Goal: Task Accomplishment & Management: Use online tool/utility

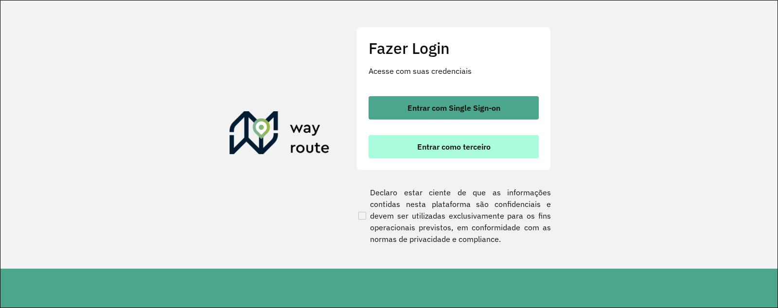
click at [442, 146] on span "Entrar como terceiro" at bounding box center [453, 147] width 73 height 8
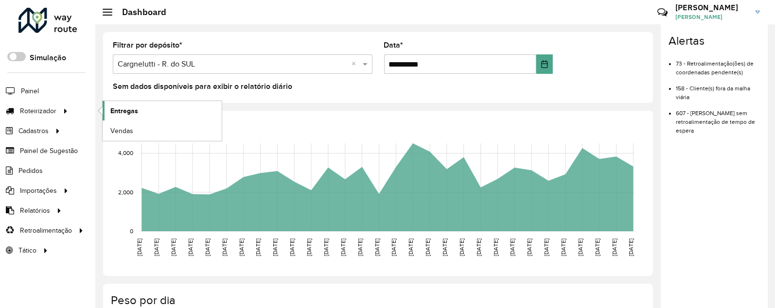
click at [145, 113] on link "Entregas" at bounding box center [162, 110] width 119 height 19
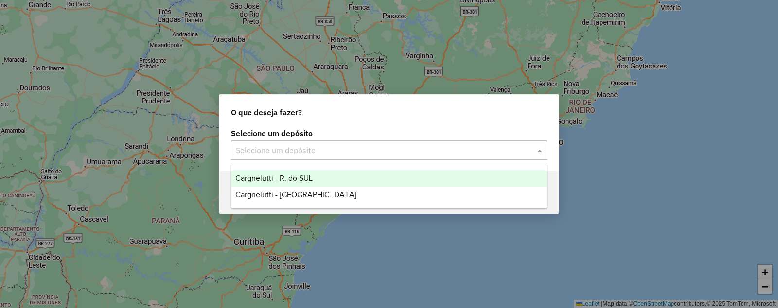
click at [282, 150] on input "text" at bounding box center [379, 151] width 287 height 12
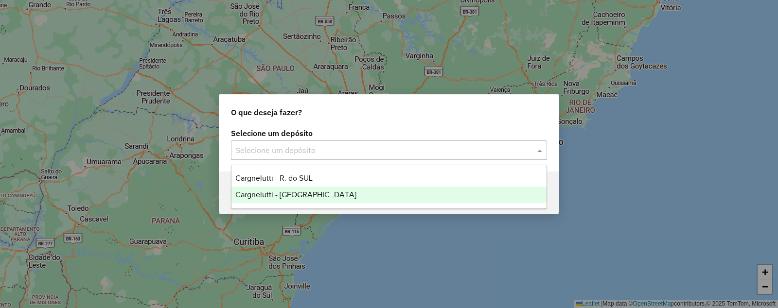
click at [287, 201] on div "Cargnelutti - [GEOGRAPHIC_DATA]" at bounding box center [388, 195] width 315 height 17
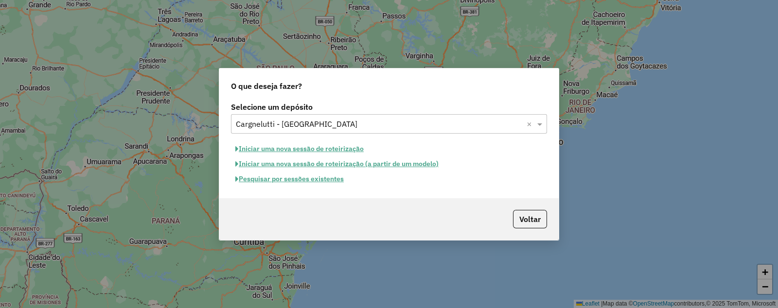
click at [284, 148] on button "Iniciar uma nova sessão de roteirização" at bounding box center [299, 148] width 137 height 15
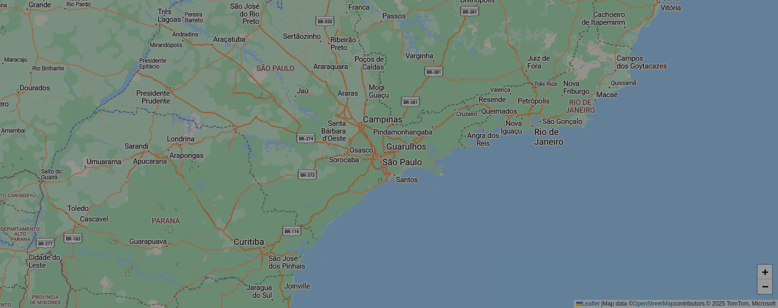
select select "*"
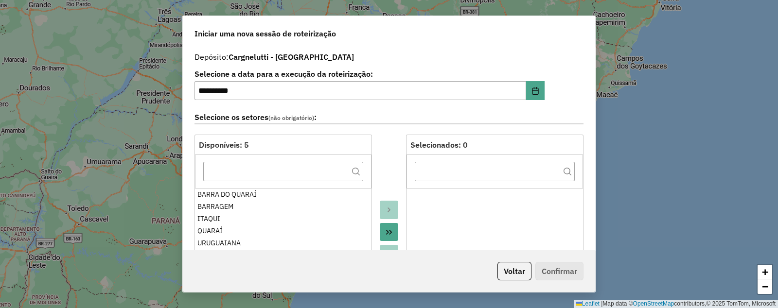
click at [382, 230] on button "Move All to Target" at bounding box center [389, 232] width 18 height 18
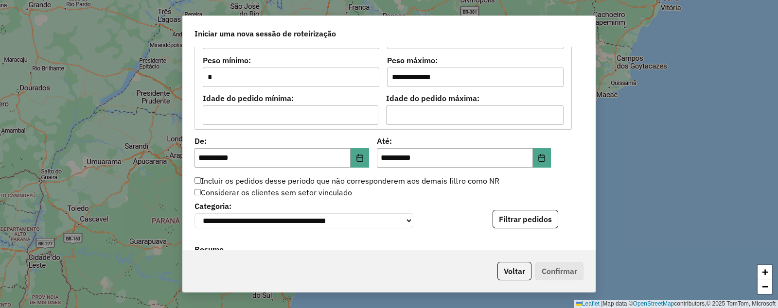
scroll to position [911, 0]
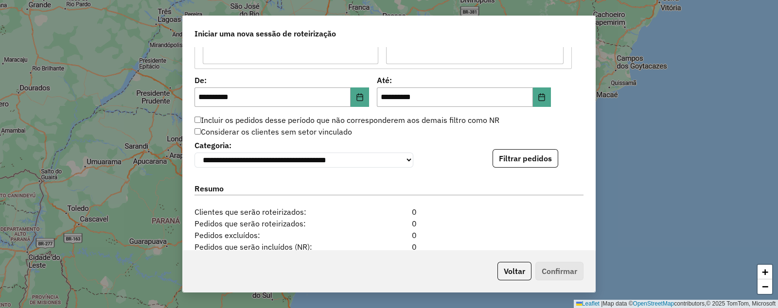
click at [200, 119] on label "Incluir os pedidos desse período que não corresponderem aos demais filtro como …" at bounding box center [346, 120] width 305 height 12
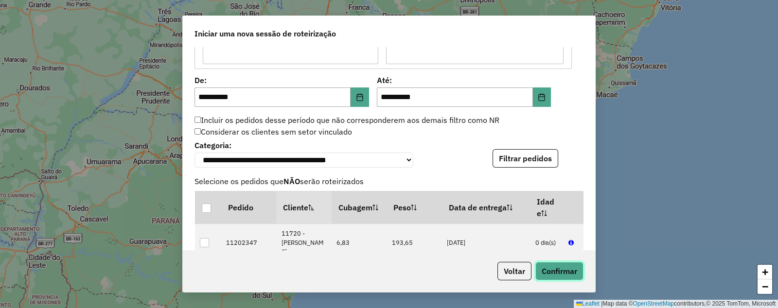
click at [559, 270] on button "Confirmar" at bounding box center [559, 271] width 48 height 18
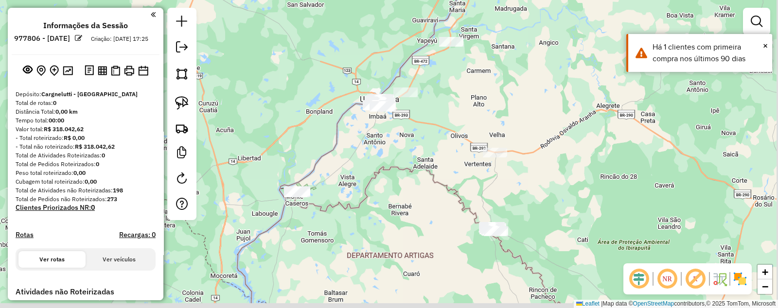
drag, startPoint x: 506, startPoint y: 234, endPoint x: 427, endPoint y: 150, distance: 115.6
click at [427, 150] on div "Janela de atendimento Grade de atendimento Capacidade Transportadoras Veículos …" at bounding box center [389, 154] width 778 height 308
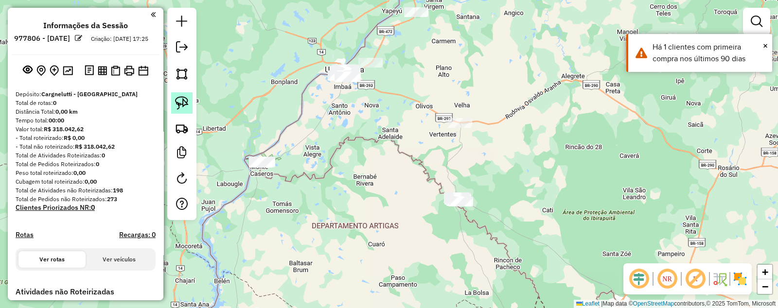
click at [184, 101] on img at bounding box center [182, 103] width 14 height 14
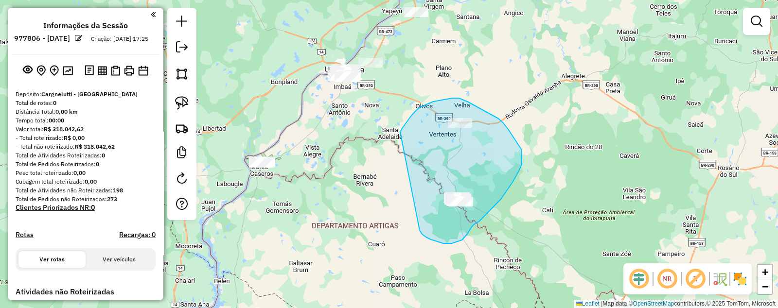
drag, startPoint x: 402, startPoint y: 128, endPoint x: 418, endPoint y: 229, distance: 101.9
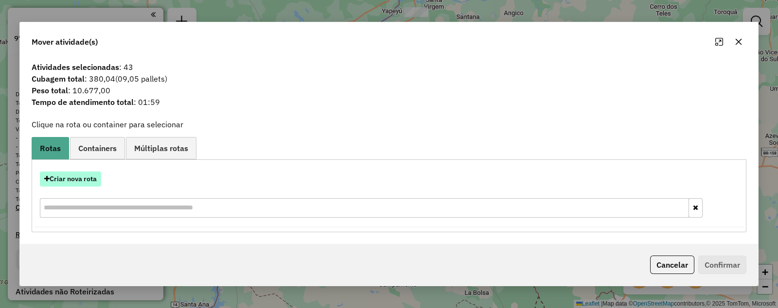
click at [63, 180] on button "Criar nova rota" at bounding box center [70, 179] width 61 height 15
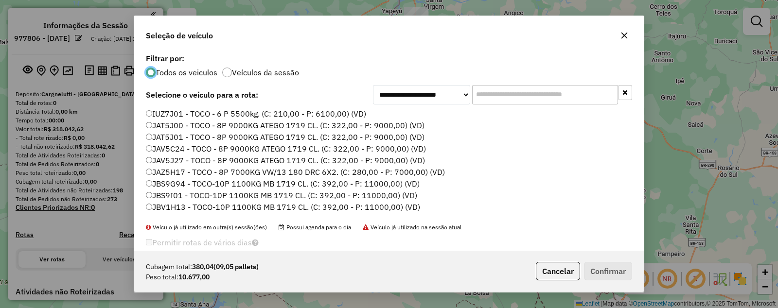
scroll to position [5, 3]
click at [152, 205] on label "JBV1H13 - TOCO-10P 1100KG MB 1719 CL. (C: 392,00 - P: 11000,00) (VD)" at bounding box center [283, 207] width 274 height 12
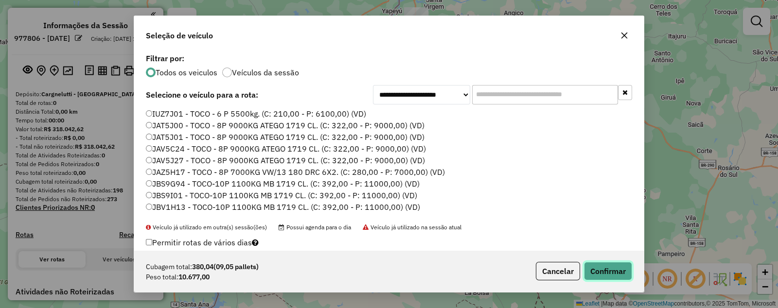
click at [604, 266] on button "Confirmar" at bounding box center [608, 271] width 48 height 18
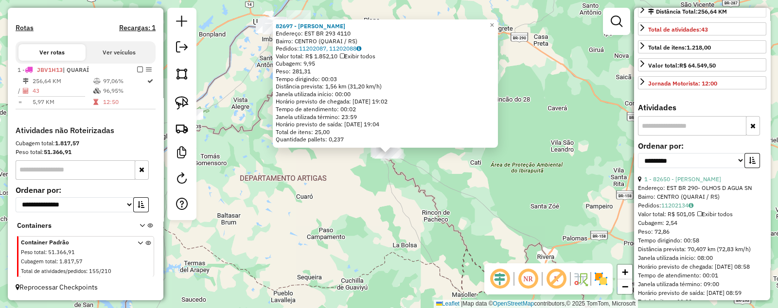
scroll to position [243, 0]
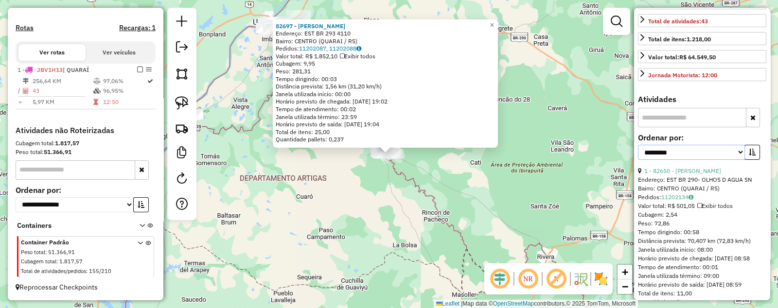
click at [681, 160] on select "**********" at bounding box center [691, 152] width 107 height 15
select select "*********"
click at [638, 159] on select "**********" at bounding box center [691, 152] width 107 height 15
click at [752, 156] on icon "button" at bounding box center [752, 152] width 7 height 7
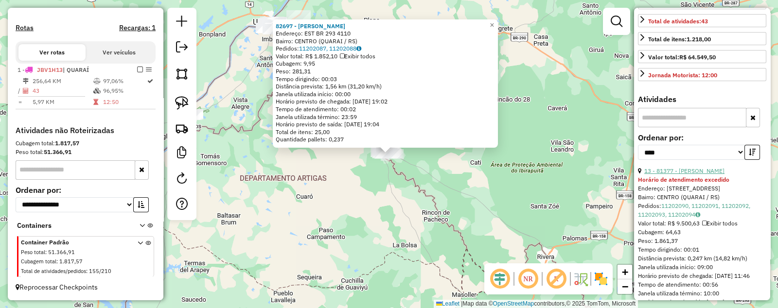
click at [701, 175] on link "13 - 81377 - [PERSON_NAME]" at bounding box center [684, 170] width 80 height 7
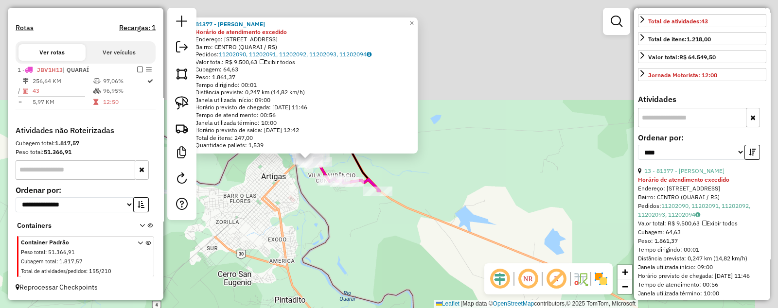
drag, startPoint x: 348, startPoint y: 106, endPoint x: 318, endPoint y: 234, distance: 132.2
click at [318, 234] on div "81377 - [PERSON_NAME] de atendimento excedido Endereço: [STREET_ADDRESS] Pedido…" at bounding box center [389, 154] width 778 height 308
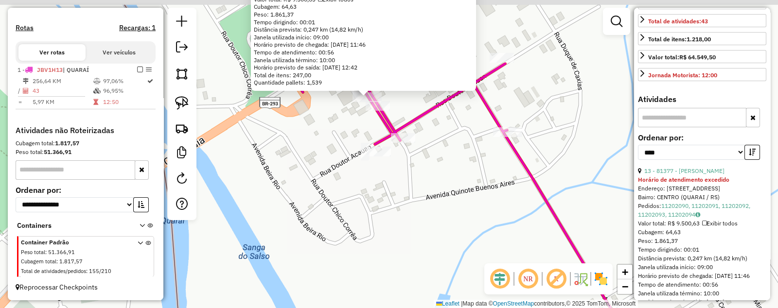
drag, startPoint x: 345, startPoint y: 143, endPoint x: 332, endPoint y: 245, distance: 102.1
click at [332, 245] on div "81377 - [PERSON_NAME] de atendimento excedido Endereço: [STREET_ADDRESS] Pedido…" at bounding box center [389, 154] width 778 height 308
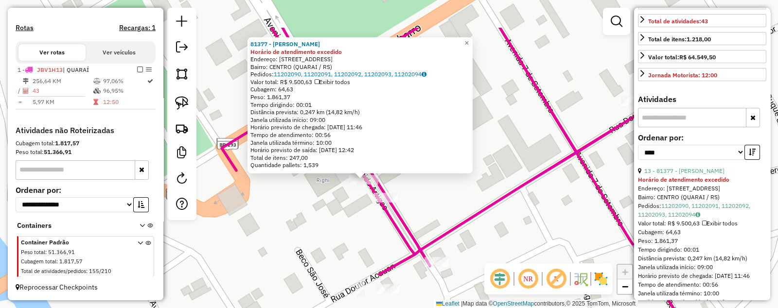
drag, startPoint x: 335, startPoint y: 174, endPoint x: 309, endPoint y: 232, distance: 64.2
click at [309, 232] on div "81377 - [PERSON_NAME] de atendimento excedido Endereço: [STREET_ADDRESS] Pedido…" at bounding box center [389, 154] width 778 height 308
click at [469, 42] on link "×" at bounding box center [467, 44] width 12 height 12
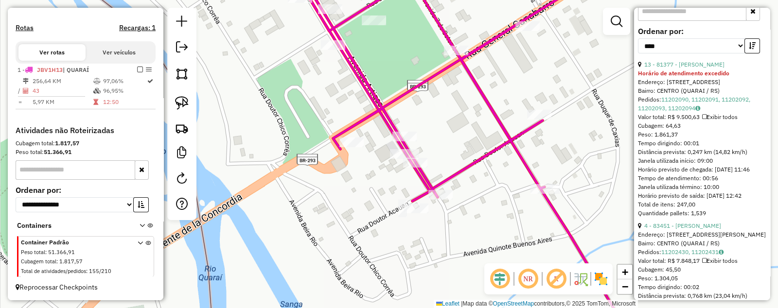
scroll to position [365, 0]
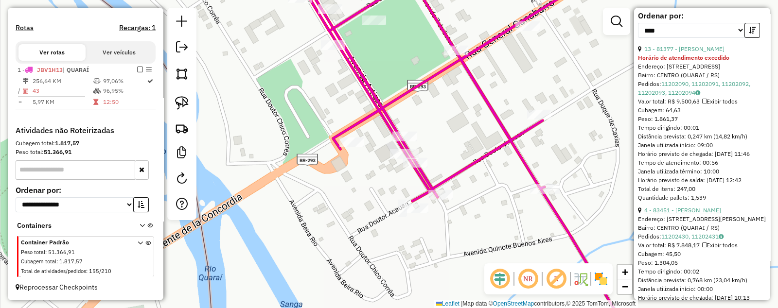
click at [703, 214] on link "4 - 83451 - [PERSON_NAME]" at bounding box center [682, 210] width 77 height 7
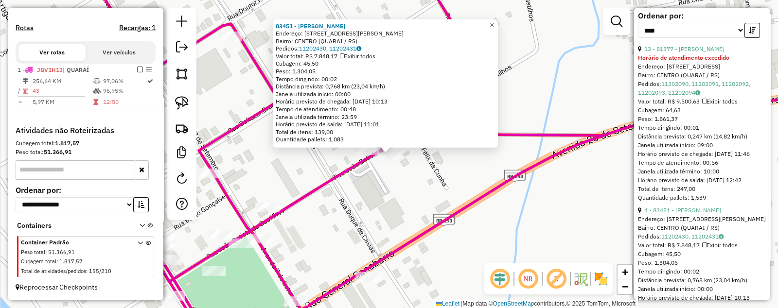
drag, startPoint x: 499, startPoint y: 21, endPoint x: 503, endPoint y: 30, distance: 9.8
click at [494, 21] on span "×" at bounding box center [492, 24] width 4 height 8
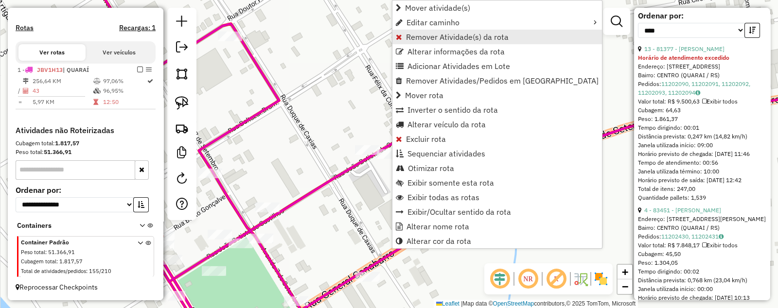
click at [427, 36] on span "Remover Atividade(s) da rota" at bounding box center [457, 37] width 103 height 8
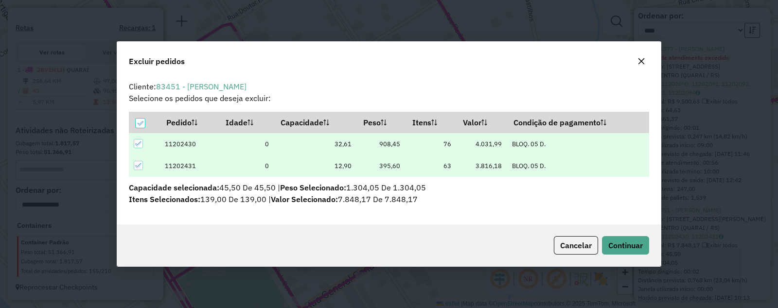
scroll to position [5, 2]
click at [627, 243] on span "Continuar" at bounding box center [625, 246] width 35 height 10
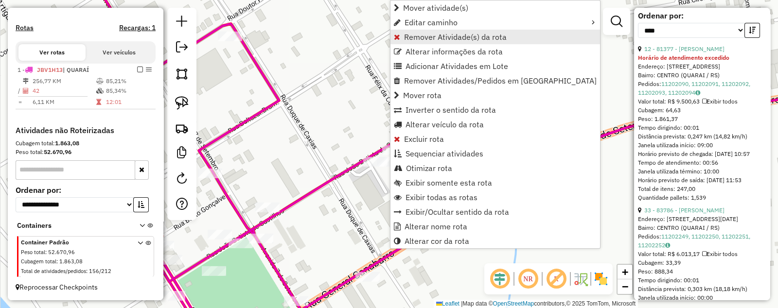
click at [430, 33] on span "Remover Atividade(s) da rota" at bounding box center [455, 37] width 103 height 8
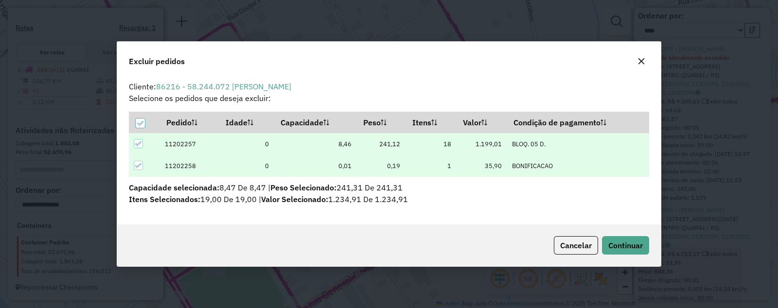
scroll to position [0, 0]
click at [620, 241] on span "Continuar" at bounding box center [625, 246] width 35 height 10
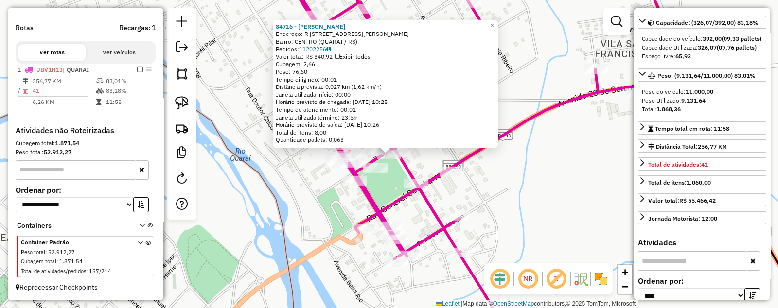
scroll to position [60, 0]
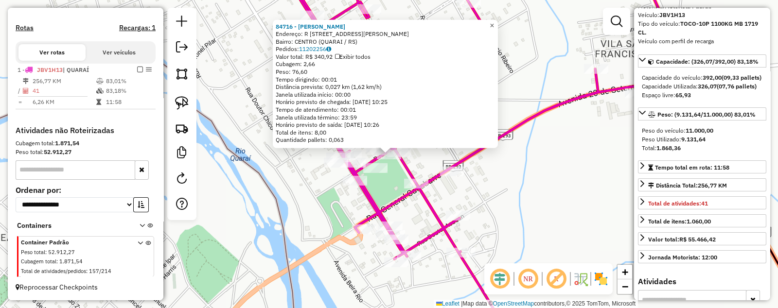
drag, startPoint x: 496, startPoint y: 20, endPoint x: 498, endPoint y: 26, distance: 6.2
click at [494, 21] on span "×" at bounding box center [492, 25] width 4 height 8
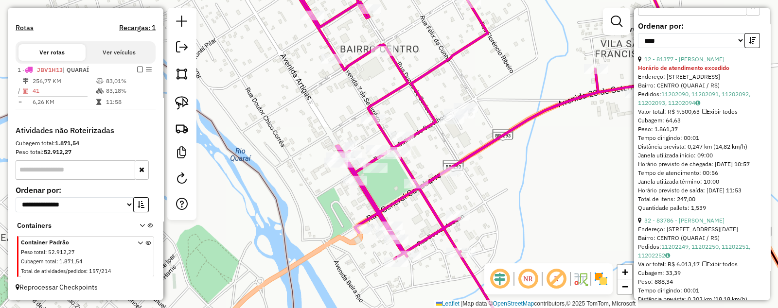
scroll to position [365, 0]
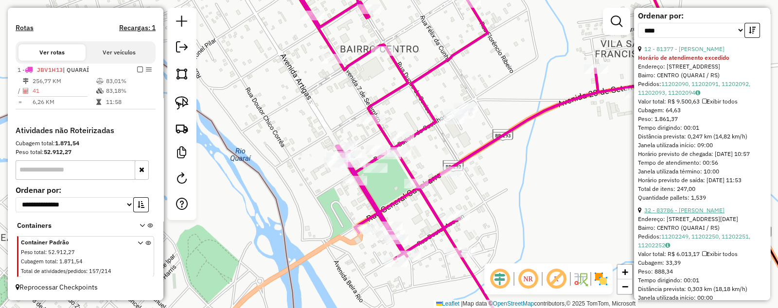
click at [695, 214] on link "32 - 83786 - [PERSON_NAME]" at bounding box center [684, 210] width 80 height 7
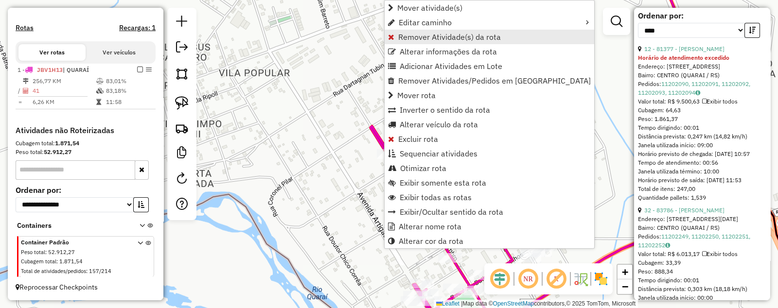
click at [427, 34] on span "Remover Atividade(s) da rota" at bounding box center [449, 37] width 103 height 8
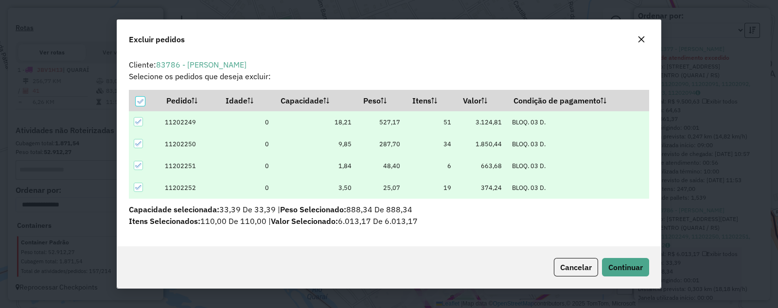
scroll to position [0, 0]
click at [624, 263] on span "Continuar" at bounding box center [625, 268] width 35 height 10
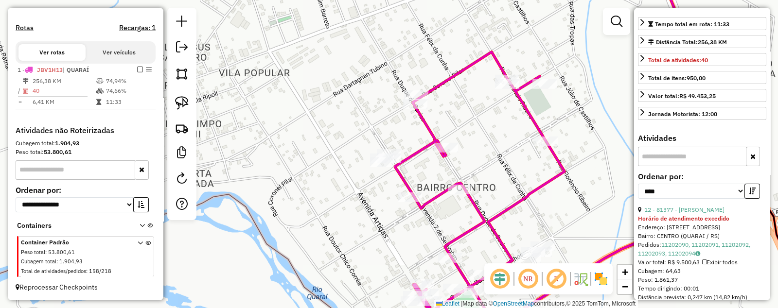
scroll to position [182, 0]
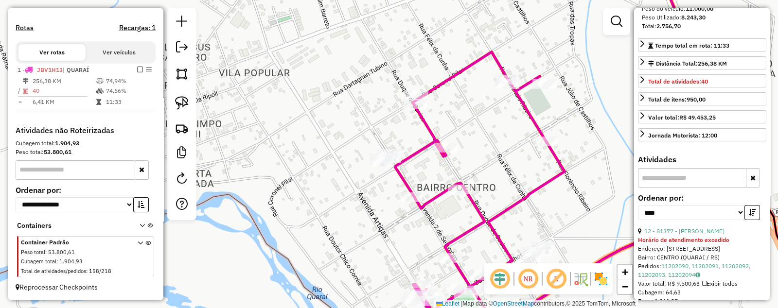
click at [704, 244] on strong "Horário de atendimento excedido" at bounding box center [683, 239] width 91 height 7
click at [703, 235] on link "12 - 81377 - [PERSON_NAME]" at bounding box center [684, 231] width 80 height 7
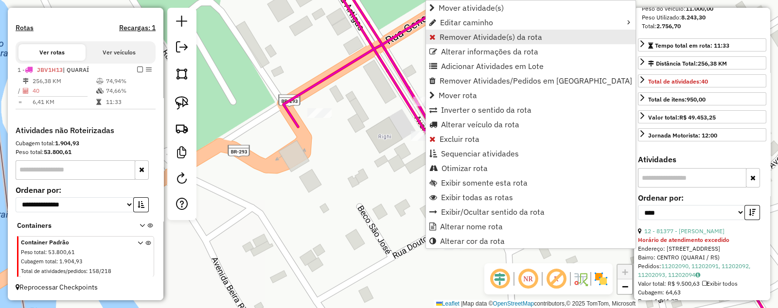
click at [468, 33] on span "Remover Atividade(s) da rota" at bounding box center [491, 37] width 103 height 8
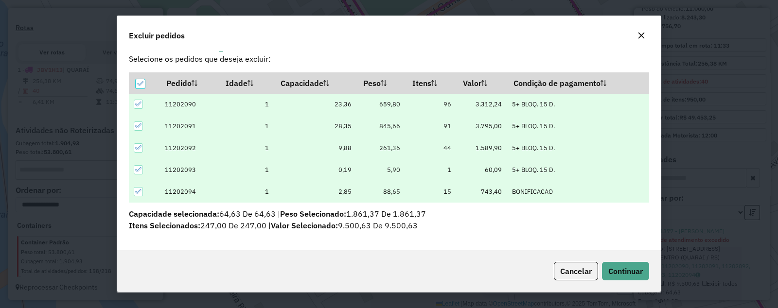
scroll to position [13, 0]
click at [637, 267] on span "Continuar" at bounding box center [625, 271] width 35 height 10
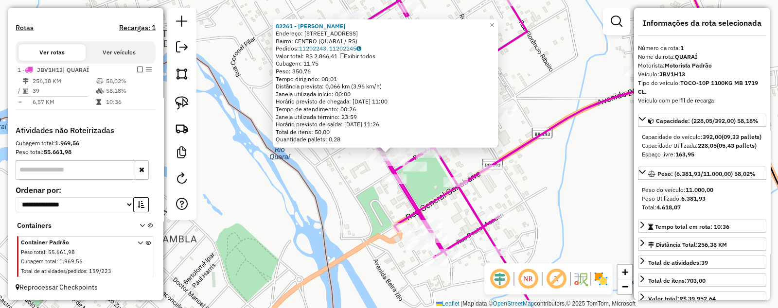
scroll to position [0, 0]
click at [494, 24] on span "×" at bounding box center [492, 24] width 4 height 8
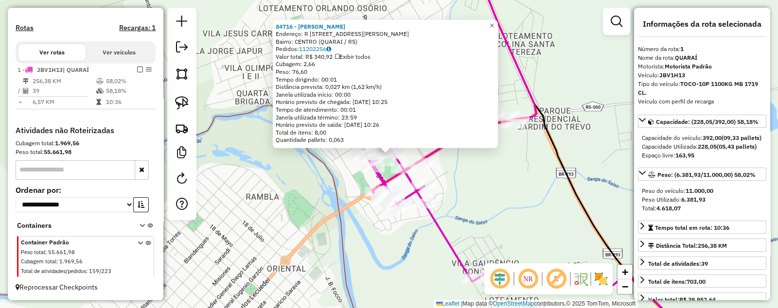
click at [494, 25] on span "×" at bounding box center [492, 25] width 4 height 8
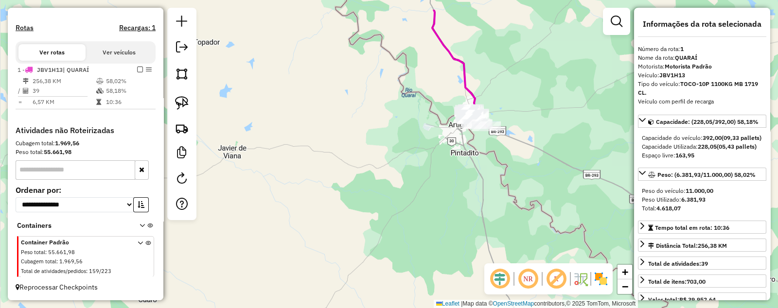
drag, startPoint x: 518, startPoint y: 84, endPoint x: 511, endPoint y: 215, distance: 131.5
click at [511, 215] on div "Janela de atendimento Grade de atendimento Capacidade Transportadoras Veículos …" at bounding box center [389, 154] width 778 height 308
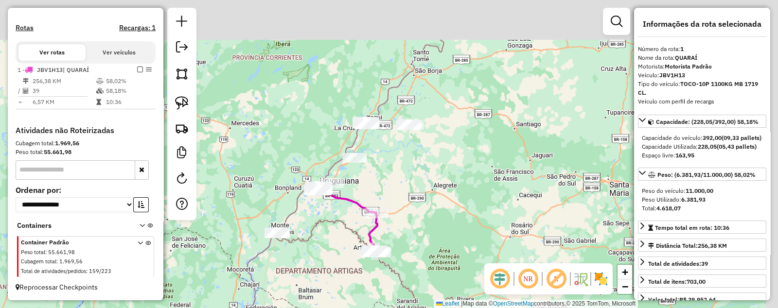
drag, startPoint x: 543, startPoint y: 66, endPoint x: 428, endPoint y: 249, distance: 216.3
click at [429, 249] on div "Janela de atendimento Grade de atendimento Capacidade Transportadoras Veículos …" at bounding box center [389, 154] width 778 height 308
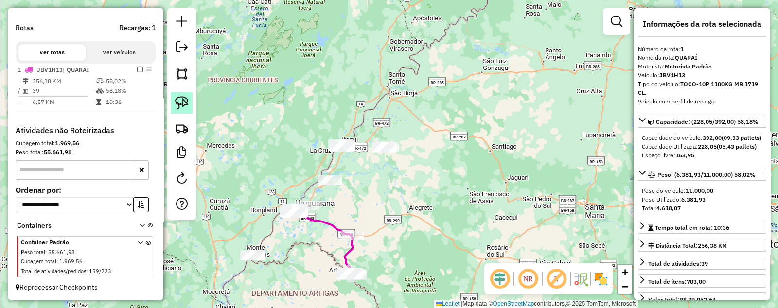
click at [184, 98] on img at bounding box center [182, 103] width 14 height 14
drag, startPoint x: 362, startPoint y: 155, endPoint x: 395, endPoint y: 160, distance: 33.5
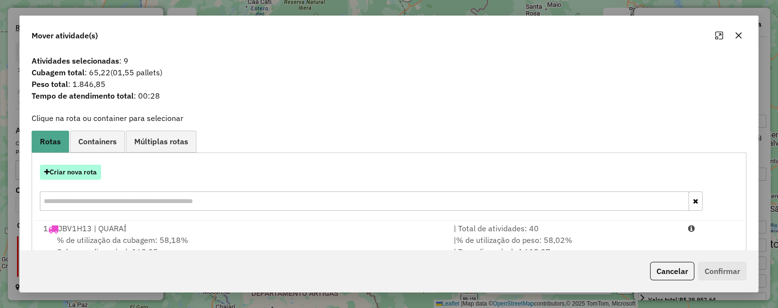
click at [58, 170] on button "Criar nova rota" at bounding box center [70, 172] width 61 height 15
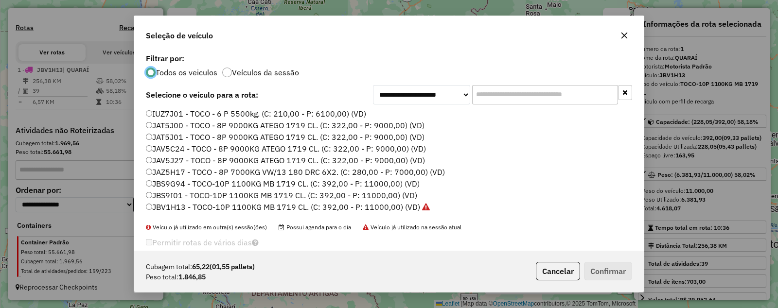
scroll to position [5, 3]
click at [153, 136] on label "JAT5J01 - TOCO - 8P 9000KG ATEGO 1719 CL. (C: 322,00 - P: 9000,00) (VD)" at bounding box center [285, 137] width 279 height 12
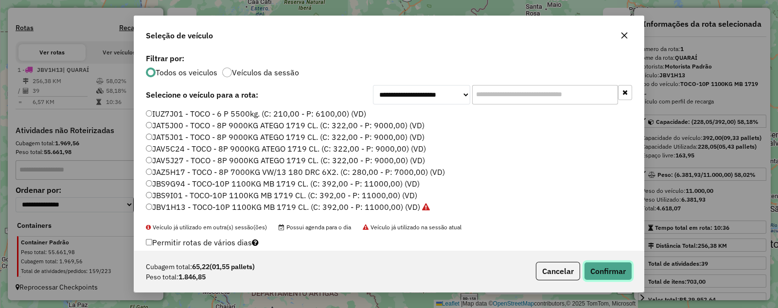
click at [605, 271] on button "Confirmar" at bounding box center [608, 271] width 48 height 18
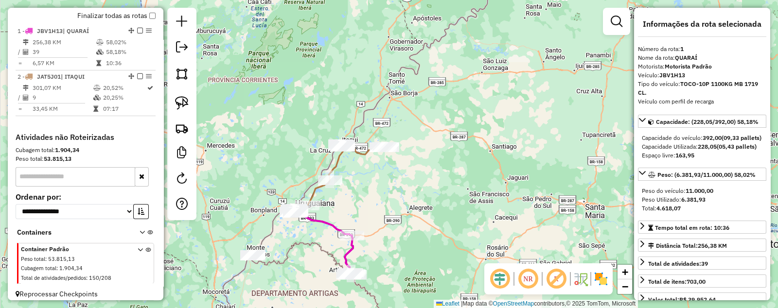
scroll to position [345, 0]
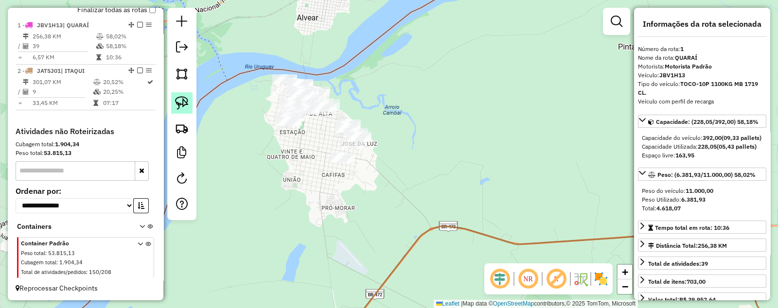
click at [178, 102] on img at bounding box center [182, 103] width 14 height 14
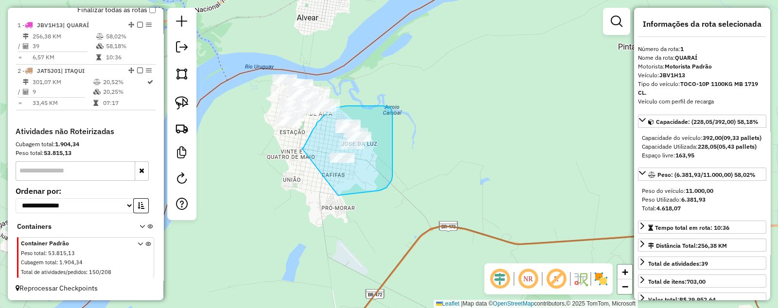
drag, startPoint x: 307, startPoint y: 140, endPoint x: 326, endPoint y: 194, distance: 57.0
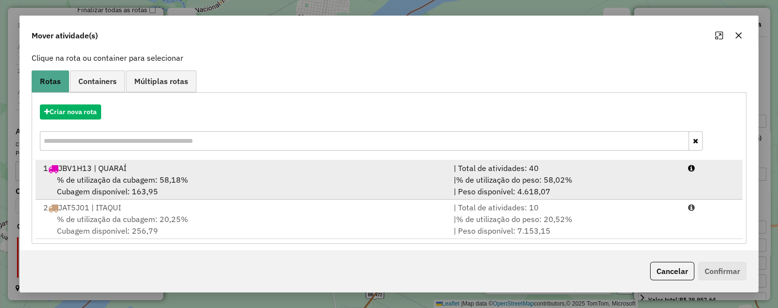
scroll to position [64, 0]
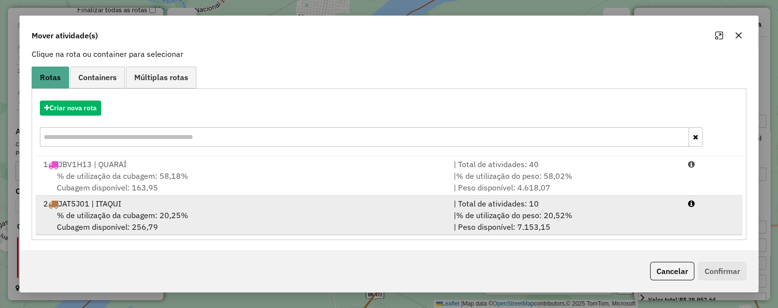
click at [93, 211] on span "% de utilização da cubagem: 20,25%" at bounding box center [122, 216] width 131 height 10
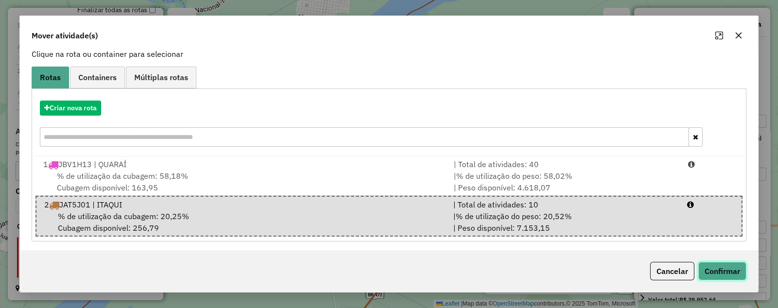
click at [718, 276] on button "Confirmar" at bounding box center [722, 271] width 48 height 18
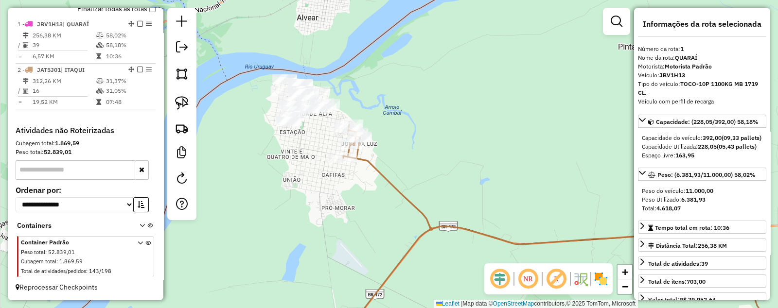
scroll to position [353, 0]
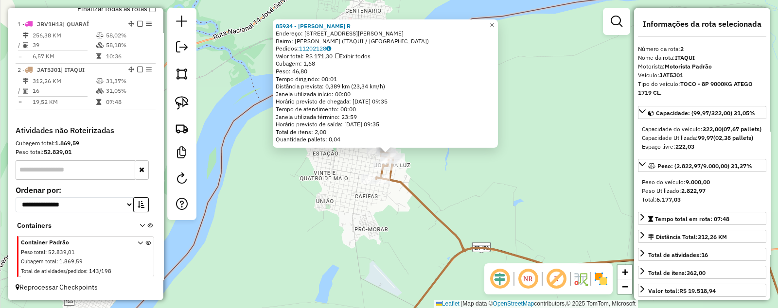
click at [494, 25] on span "×" at bounding box center [492, 25] width 4 height 8
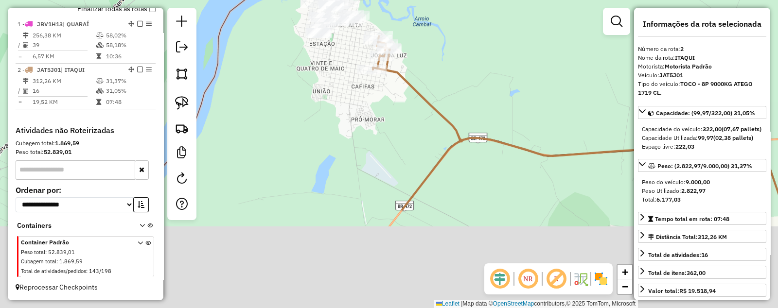
drag, startPoint x: 437, startPoint y: 267, endPoint x: 370, endPoint y: 115, distance: 165.9
click at [370, 115] on div "Janela de atendimento Grade de atendimento Capacidade Transportadoras Veículos …" at bounding box center [389, 154] width 778 height 308
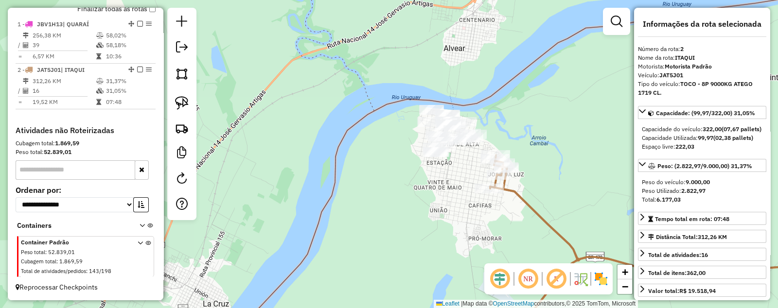
drag, startPoint x: 503, startPoint y: 103, endPoint x: 439, endPoint y: 194, distance: 111.2
click at [439, 194] on div "Janela de atendimento Grade de atendimento Capacidade Transportadoras Veículos …" at bounding box center [389, 154] width 778 height 308
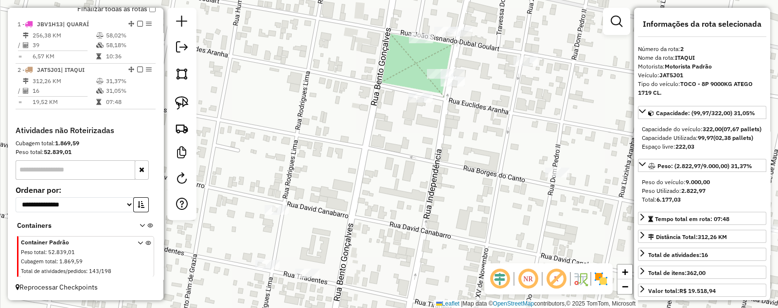
drag, startPoint x: 180, startPoint y: 99, endPoint x: 318, endPoint y: 104, distance: 137.7
click at [181, 99] on img at bounding box center [182, 103] width 14 height 14
drag, startPoint x: 436, startPoint y: 55, endPoint x: 411, endPoint y: 84, distance: 38.2
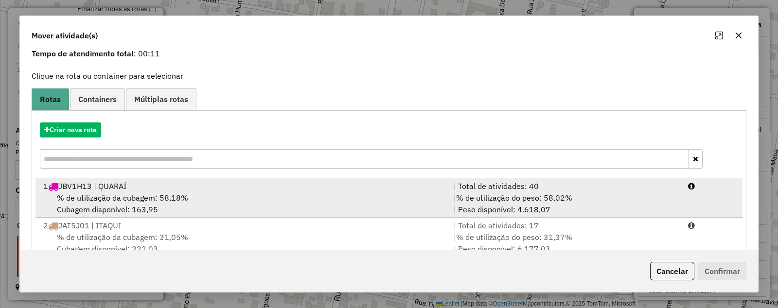
scroll to position [64, 0]
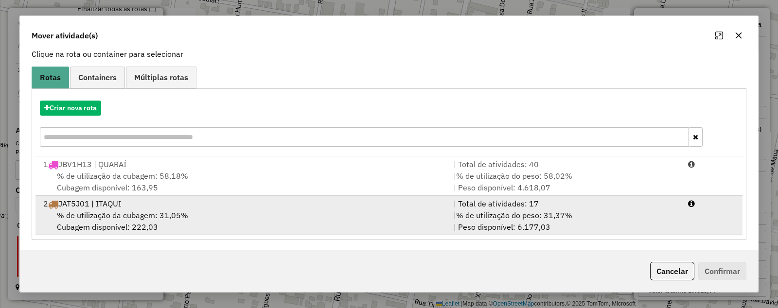
click at [88, 211] on span "% de utilização da cubagem: 31,05%" at bounding box center [122, 216] width 131 height 10
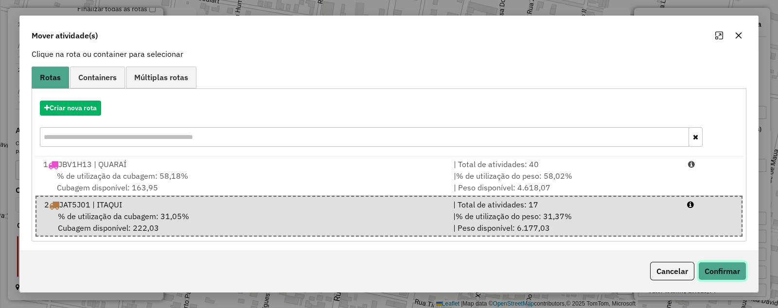
click at [712, 271] on button "Confirmar" at bounding box center [722, 271] width 48 height 18
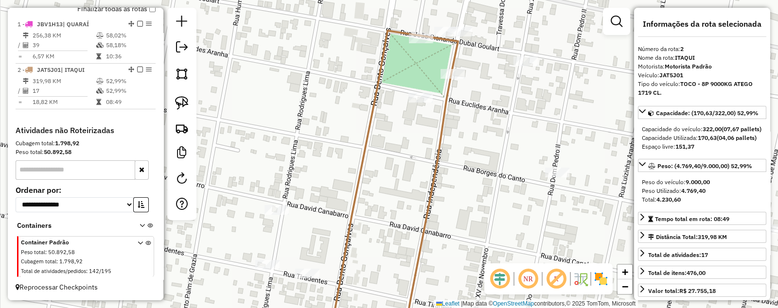
scroll to position [0, 0]
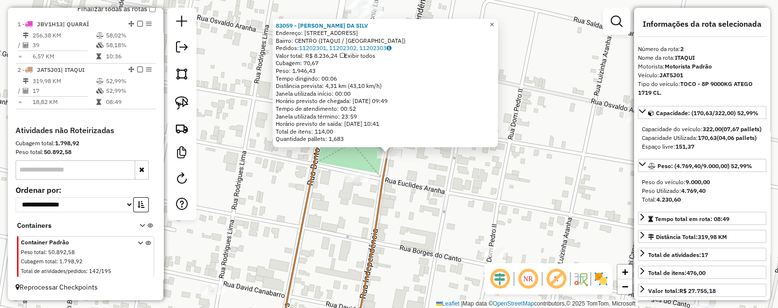
click at [494, 23] on span "×" at bounding box center [492, 24] width 4 height 8
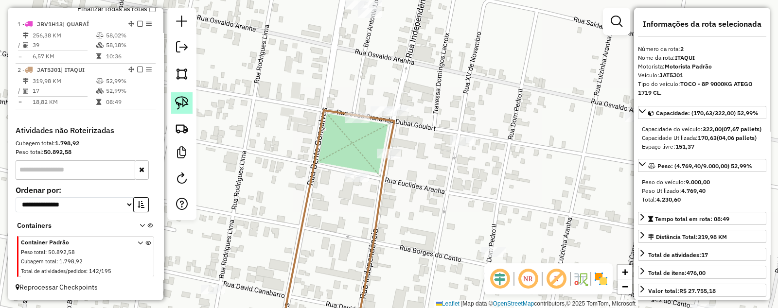
click at [180, 105] on img at bounding box center [182, 103] width 14 height 14
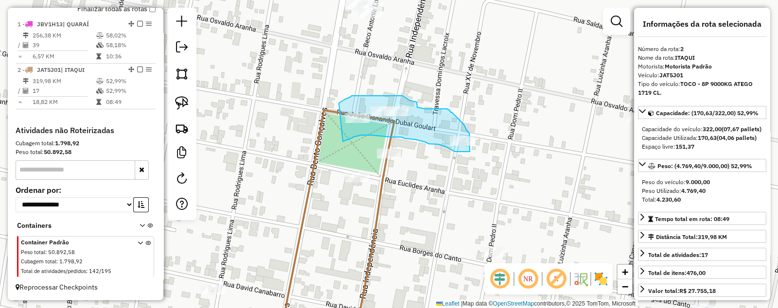
drag, startPoint x: 350, startPoint y: 97, endPoint x: 343, endPoint y: 141, distance: 44.8
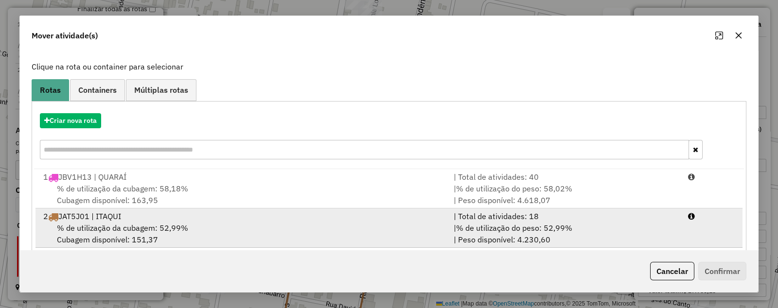
scroll to position [64, 0]
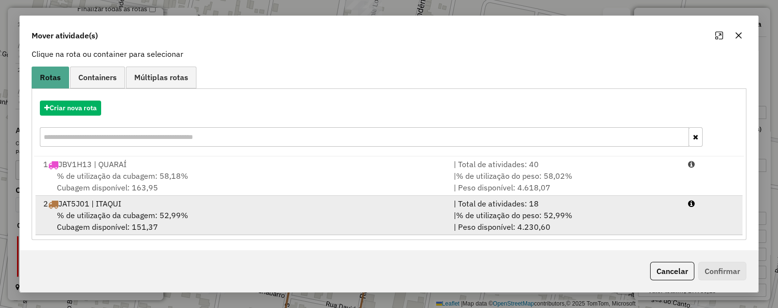
click at [100, 222] on div "% de utilização da cubagem: 52,99% Cubagem disponível: 151,37" at bounding box center [242, 221] width 410 height 23
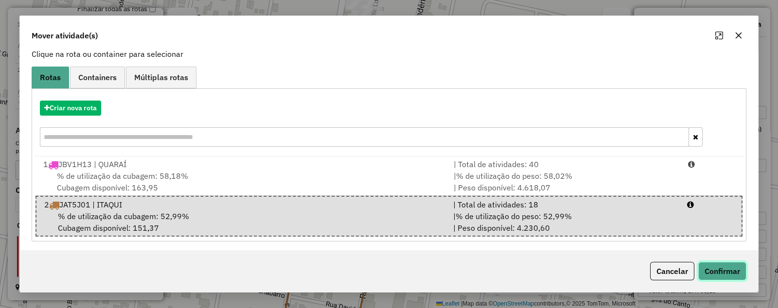
click at [720, 268] on button "Confirmar" at bounding box center [722, 271] width 48 height 18
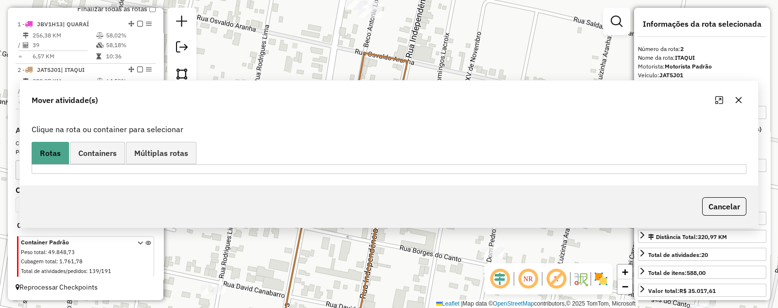
scroll to position [0, 0]
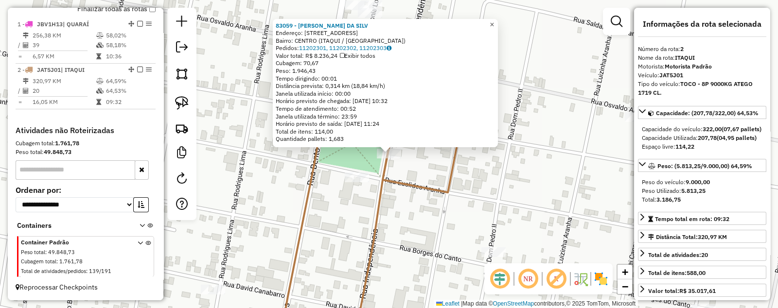
click at [494, 21] on span "×" at bounding box center [492, 24] width 4 height 8
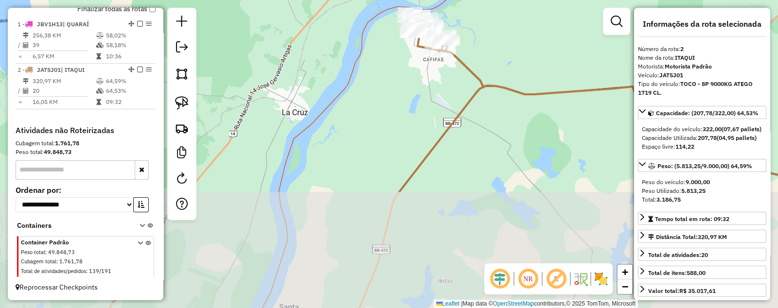
drag, startPoint x: 308, startPoint y: 217, endPoint x: 386, endPoint y: 83, distance: 155.4
click at [387, 83] on div "Janela de atendimento Grade de atendimento Capacidade Transportadoras Veículos …" at bounding box center [389, 154] width 778 height 308
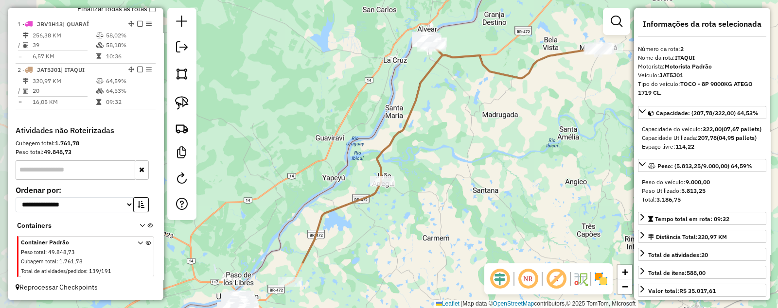
drag, startPoint x: 293, startPoint y: 207, endPoint x: 322, endPoint y: 129, distance: 82.5
click at [333, 126] on div "Janela de atendimento Grade de atendimento Capacidade Transportadoras Veículos …" at bounding box center [389, 154] width 778 height 308
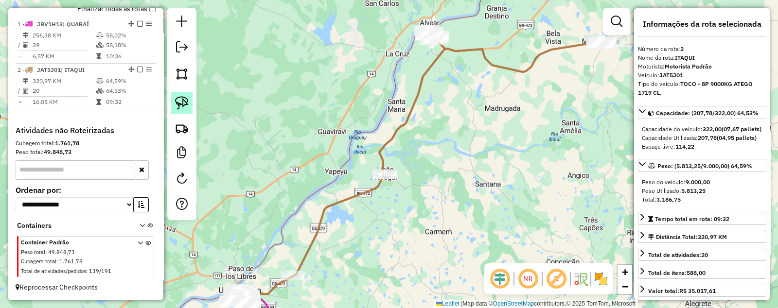
click at [184, 98] on img at bounding box center [182, 103] width 14 height 14
drag, startPoint x: 367, startPoint y: 166, endPoint x: 356, endPoint y: 191, distance: 26.6
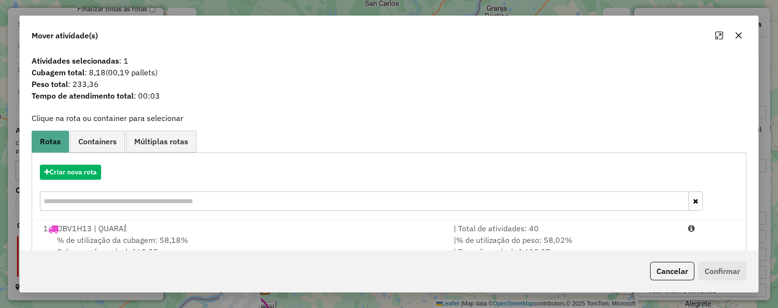
scroll to position [64, 0]
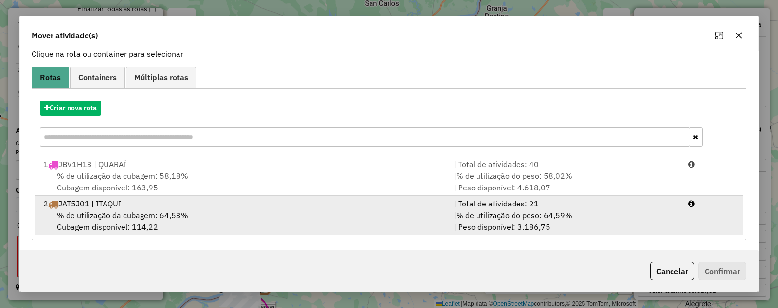
click at [92, 208] on div "2 JAT5J01 | ITAQUI" at bounding box center [242, 204] width 410 height 12
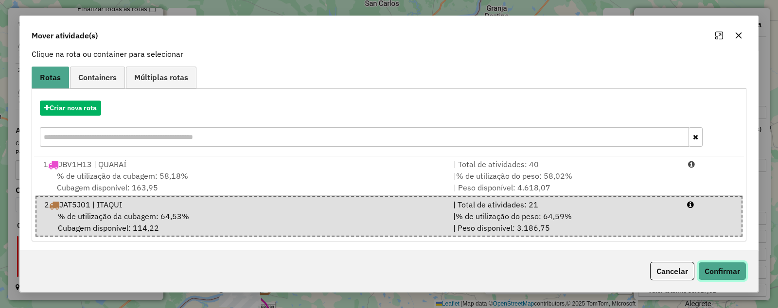
click at [731, 267] on button "Confirmar" at bounding box center [722, 271] width 48 height 18
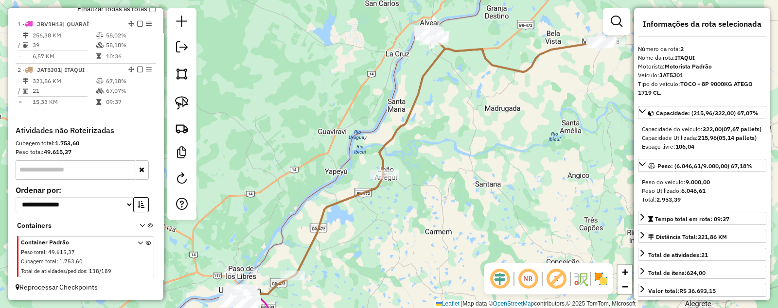
scroll to position [0, 0]
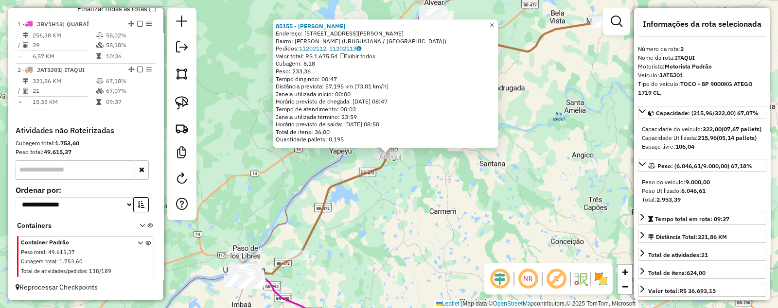
click at [494, 21] on span "×" at bounding box center [492, 25] width 4 height 8
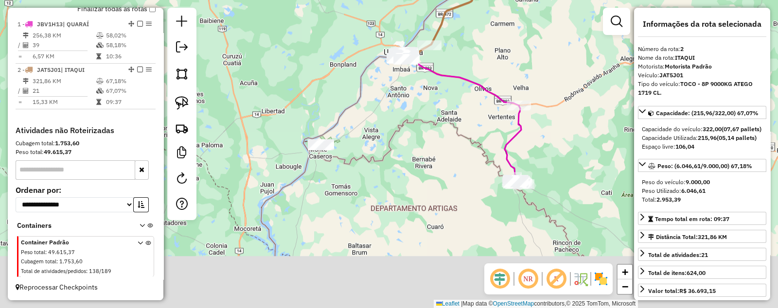
drag, startPoint x: 340, startPoint y: 195, endPoint x: 391, endPoint y: 69, distance: 136.8
click at [391, 69] on div "Janela de atendimento Grade de atendimento Capacidade Transportadoras Veículos …" at bounding box center [389, 154] width 778 height 308
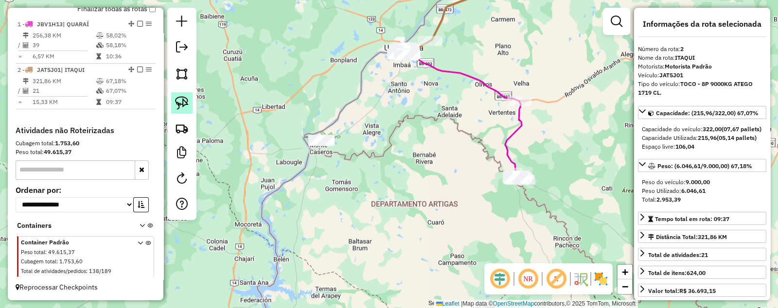
click at [175, 106] on img at bounding box center [182, 103] width 14 height 14
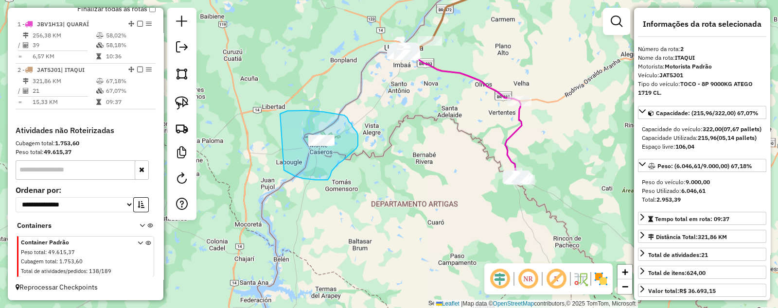
drag, startPoint x: 282, startPoint y: 113, endPoint x: 284, endPoint y: 170, distance: 57.4
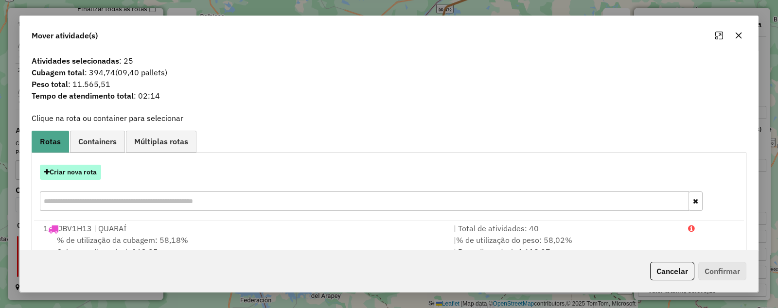
click at [65, 171] on button "Criar nova rota" at bounding box center [70, 172] width 61 height 15
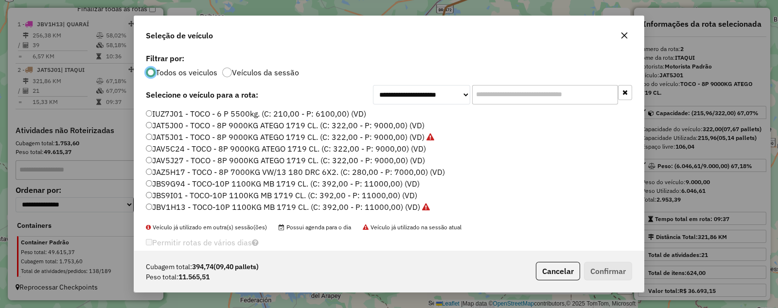
scroll to position [5, 3]
click at [159, 193] on label "JBS9I01 - TOCO-10P 1100KG MB 1719 CL. (C: 392,00 - P: 11000,00) (VD)" at bounding box center [281, 196] width 271 height 12
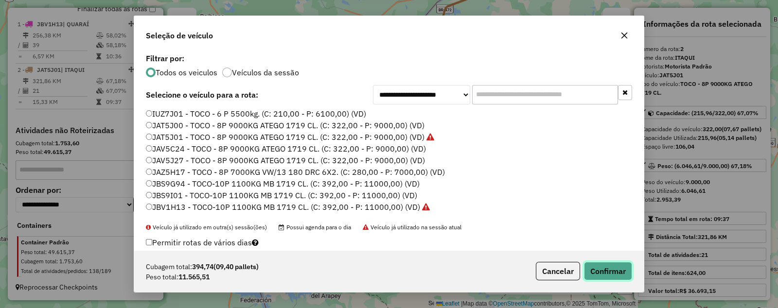
click at [609, 269] on button "Confirmar" at bounding box center [608, 271] width 48 height 18
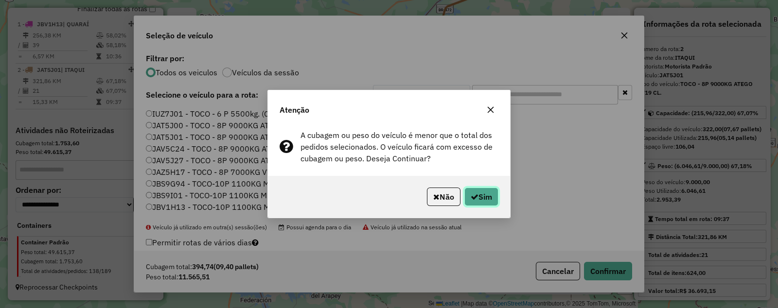
click at [479, 194] on button "Sim" at bounding box center [481, 197] width 34 height 18
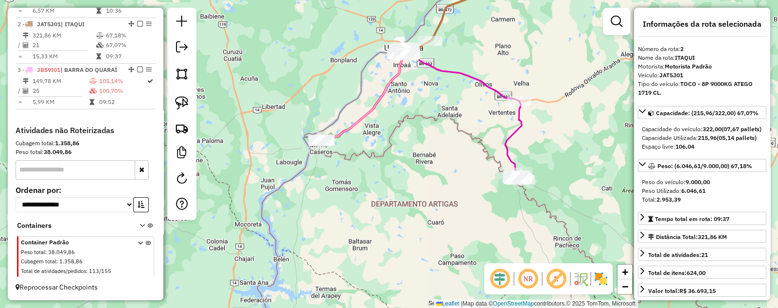
scroll to position [407, 0]
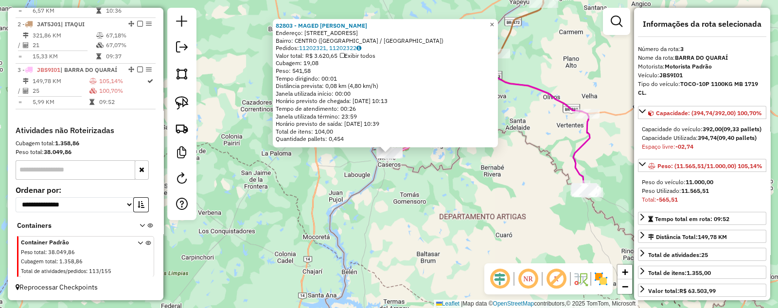
click at [494, 21] on span "×" at bounding box center [492, 24] width 4 height 8
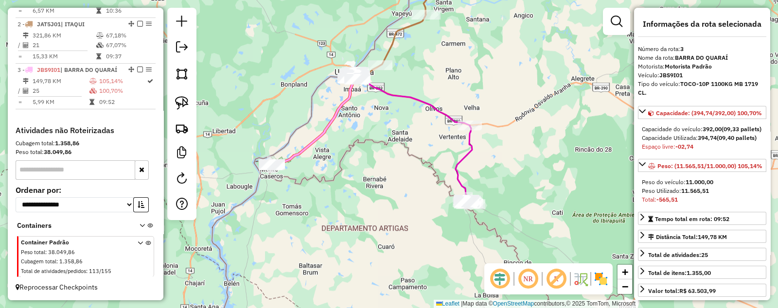
drag, startPoint x: 595, startPoint y: 164, endPoint x: 379, endPoint y: 181, distance: 216.6
click at [379, 181] on div "Janela de atendimento Grade de atendimento Capacidade Transportadoras Veículos …" at bounding box center [389, 154] width 778 height 308
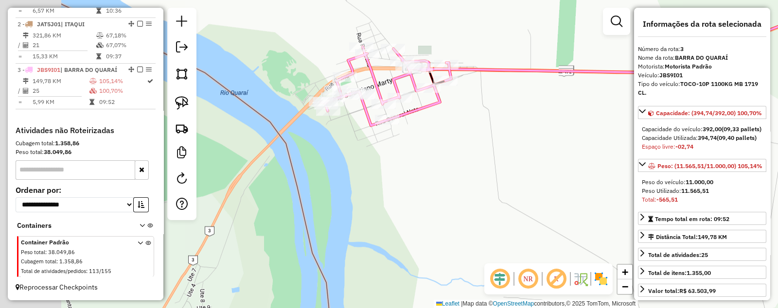
drag, startPoint x: 309, startPoint y: 196, endPoint x: 418, endPoint y: 166, distance: 113.1
click at [418, 166] on div "Janela de atendimento Grade de atendimento Capacidade Transportadoras Veículos …" at bounding box center [389, 154] width 778 height 308
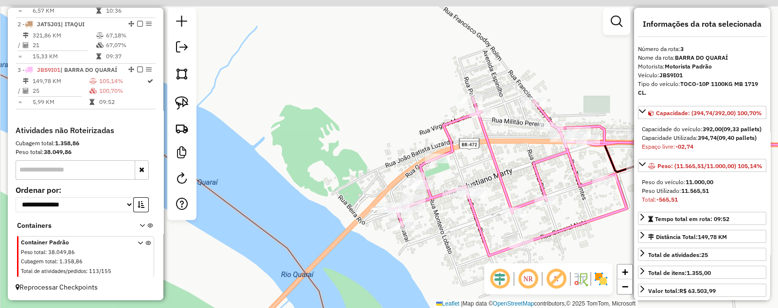
drag, startPoint x: 283, startPoint y: 35, endPoint x: 337, endPoint y: 129, distance: 109.3
click at [375, 147] on div "Janela de atendimento Grade de atendimento Capacidade Transportadoras Veículos …" at bounding box center [389, 154] width 778 height 308
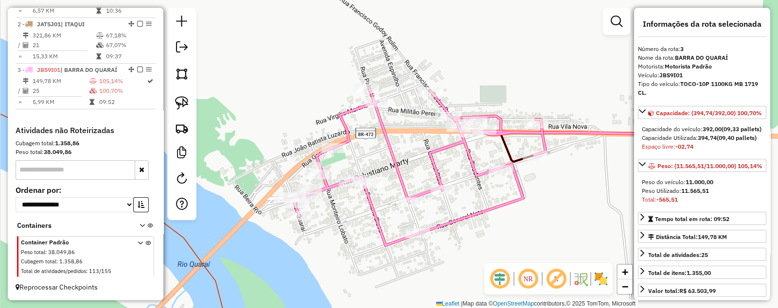
drag, startPoint x: 399, startPoint y: 88, endPoint x: 304, endPoint y: 79, distance: 95.7
click at [305, 79] on div "Janela de atendimento Grade de atendimento Capacidade Transportadoras Veículos …" at bounding box center [389, 154] width 778 height 308
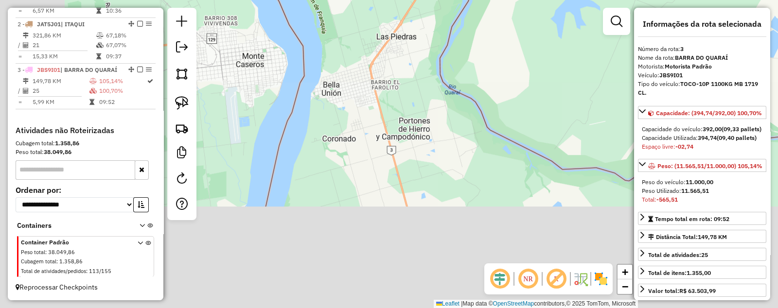
drag, startPoint x: 380, startPoint y: 177, endPoint x: 472, endPoint y: -21, distance: 218.0
click at [472, 0] on html "Aguarde... Pop-up bloqueado! Seu navegador bloqueou automáticamente a abertura …" at bounding box center [389, 154] width 778 height 308
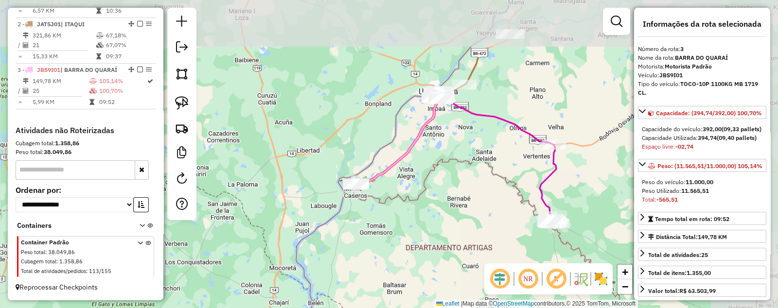
drag, startPoint x: 517, startPoint y: 34, endPoint x: 434, endPoint y: 131, distance: 127.6
click at [435, 131] on div "Janela de atendimento Grade de atendimento Capacidade Transportadoras Veículos …" at bounding box center [389, 154] width 778 height 308
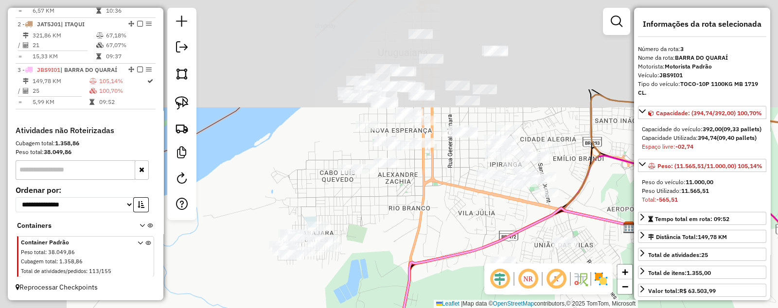
drag, startPoint x: 280, startPoint y: 75, endPoint x: 388, endPoint y: 225, distance: 183.9
click at [387, 225] on div "Janela de atendimento Grade de atendimento Capacidade Transportadoras Veículos …" at bounding box center [389, 154] width 778 height 308
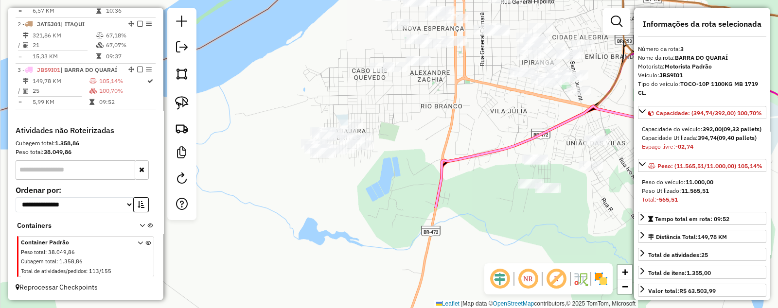
drag, startPoint x: 407, startPoint y: 251, endPoint x: 417, endPoint y: 114, distance: 137.5
click at [417, 114] on div "Janela de atendimento Grade de atendimento Capacidade Transportadoras Veículos …" at bounding box center [389, 154] width 778 height 308
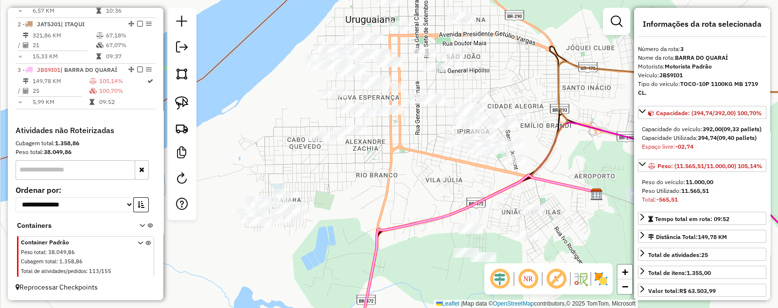
drag, startPoint x: 528, startPoint y: 82, endPoint x: 465, endPoint y: 157, distance: 98.0
click at [464, 157] on div "Janela de atendimento Grade de atendimento Capacidade Transportadoras Veículos …" at bounding box center [389, 154] width 778 height 308
click at [174, 100] on link at bounding box center [181, 102] width 21 height 21
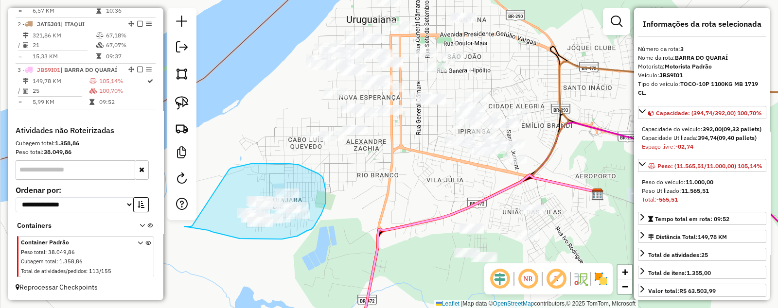
drag, startPoint x: 229, startPoint y: 170, endPoint x: 194, endPoint y: 223, distance: 63.7
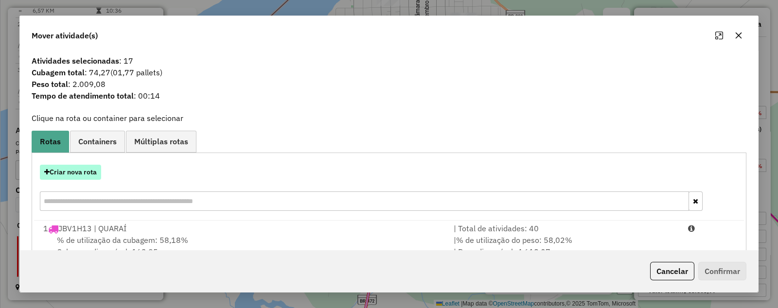
click at [72, 171] on button "Criar nova rota" at bounding box center [70, 172] width 61 height 15
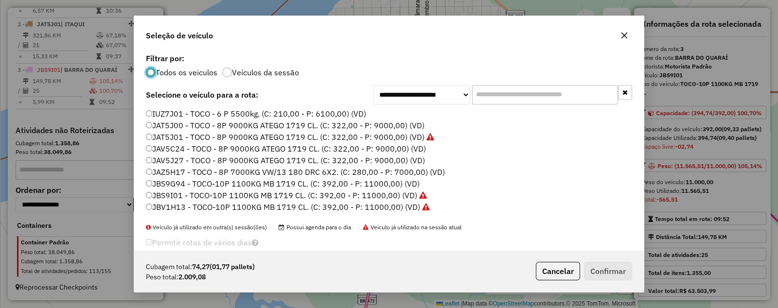
scroll to position [5, 3]
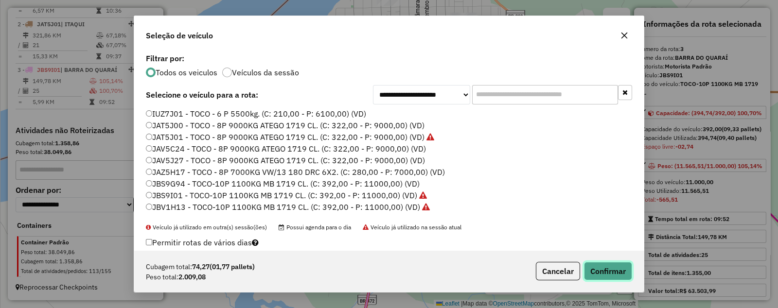
click at [616, 268] on button "Confirmar" at bounding box center [608, 271] width 48 height 18
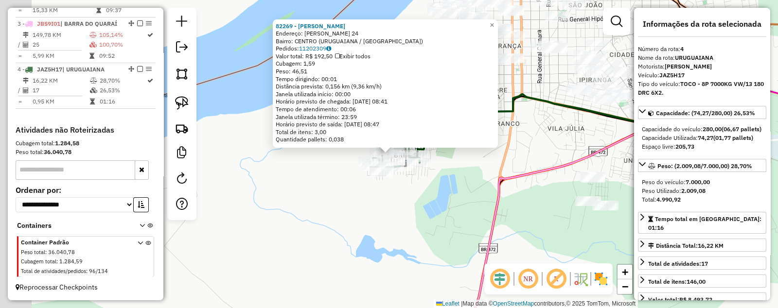
scroll to position [465, 0]
drag, startPoint x: 500, startPoint y: 21, endPoint x: 501, endPoint y: 28, distance: 6.4
click at [494, 22] on span "×" at bounding box center [492, 25] width 4 height 8
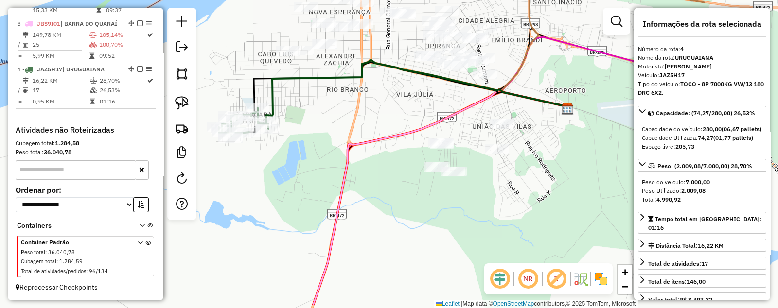
drag, startPoint x: 510, startPoint y: 195, endPoint x: 359, endPoint y: 161, distance: 155.0
click at [359, 161] on div "Janela de atendimento Grade de atendimento Capacidade Transportadoras Veículos …" at bounding box center [389, 154] width 778 height 308
click at [182, 101] on img at bounding box center [182, 103] width 14 height 14
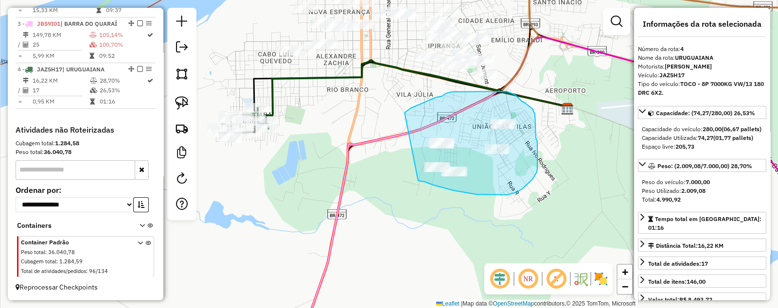
drag, startPoint x: 405, startPoint y: 113, endPoint x: 387, endPoint y: 165, distance: 55.4
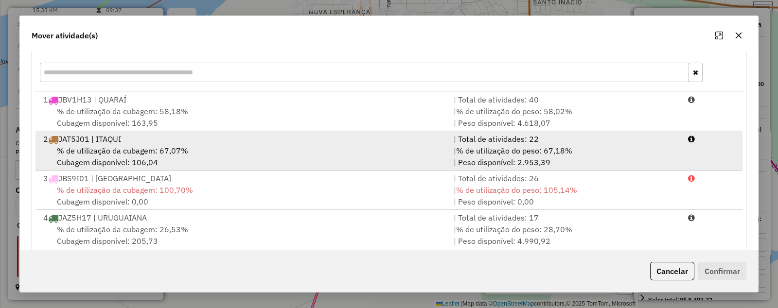
scroll to position [143, 0]
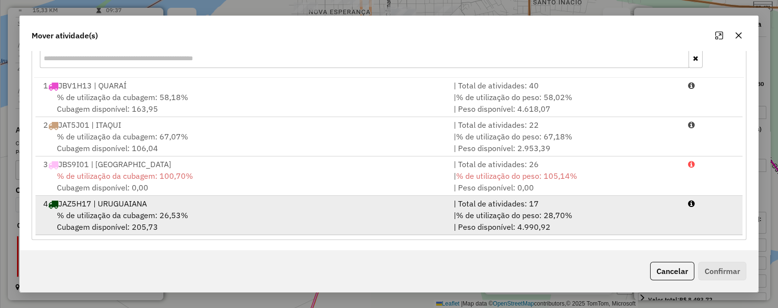
click at [85, 211] on span "% de utilização da cubagem: 26,53%" at bounding box center [122, 216] width 131 height 10
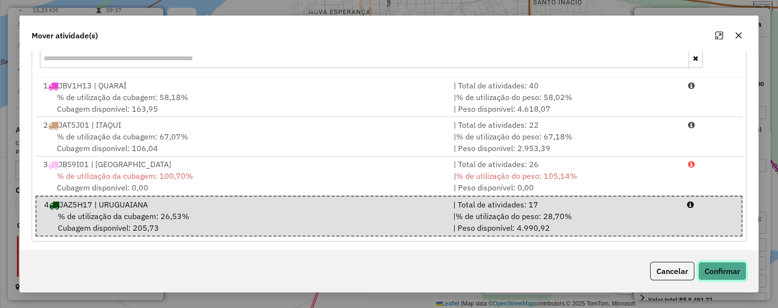
click at [725, 270] on button "Confirmar" at bounding box center [722, 271] width 48 height 18
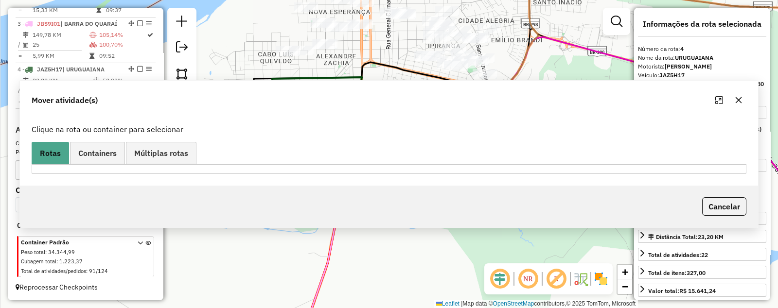
scroll to position [0, 0]
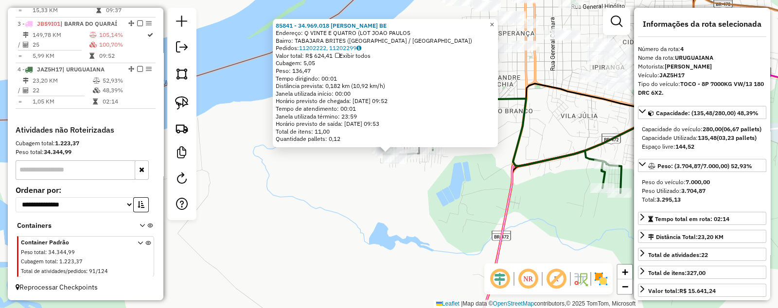
click at [494, 20] on span "×" at bounding box center [492, 24] width 4 height 8
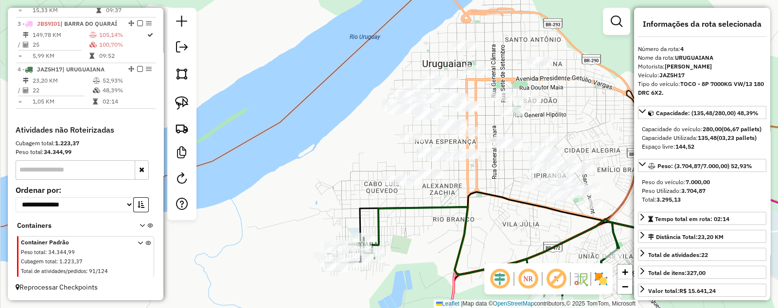
drag, startPoint x: 359, startPoint y: 59, endPoint x: 303, endPoint y: 118, distance: 81.5
click at [303, 118] on div "Janela de atendimento Grade de atendimento Capacidade Transportadoras Veículos …" at bounding box center [389, 154] width 778 height 308
click at [175, 103] on img at bounding box center [182, 103] width 14 height 14
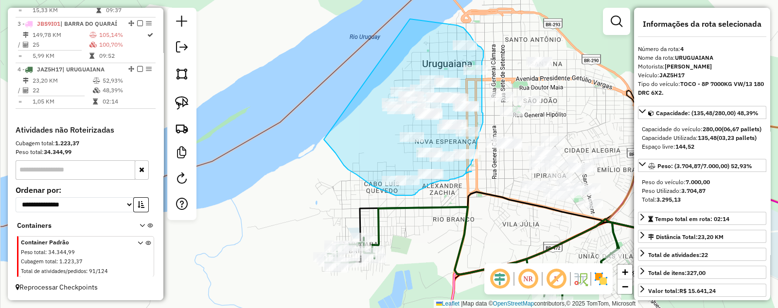
drag, startPoint x: 410, startPoint y: 19, endPoint x: 322, endPoint y: 137, distance: 147.0
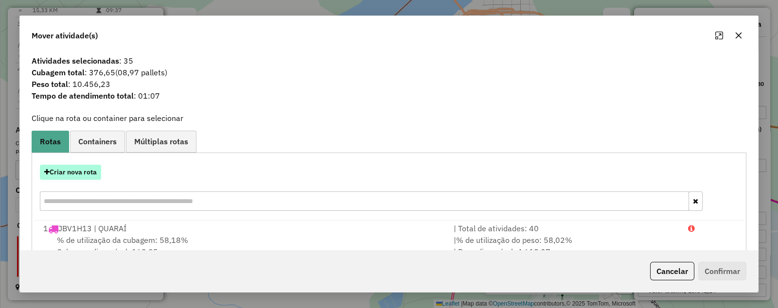
click at [63, 170] on button "Criar nova rota" at bounding box center [70, 172] width 61 height 15
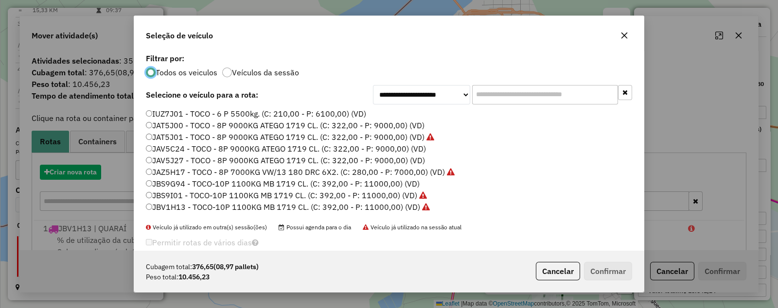
scroll to position [5, 3]
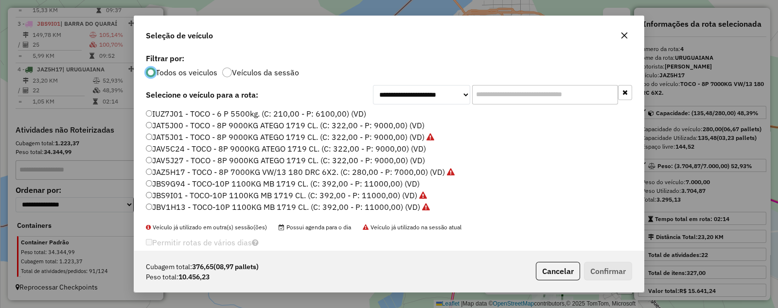
click at [156, 147] on label "JAV5C24 - TOCO - 8P 9000KG ATEGO 1719 CL. (C: 322,00 - P: 9000,00) (VD)" at bounding box center [286, 149] width 280 height 12
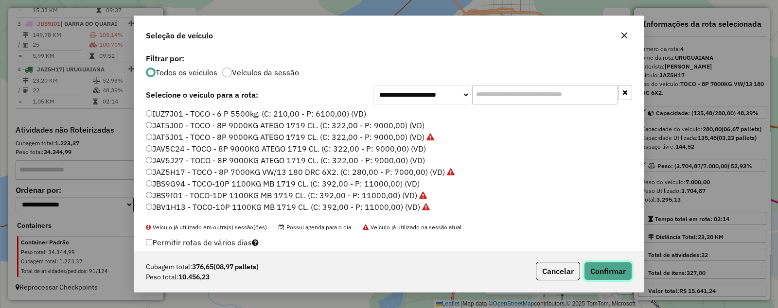
click at [613, 265] on button "Confirmar" at bounding box center [608, 271] width 48 height 18
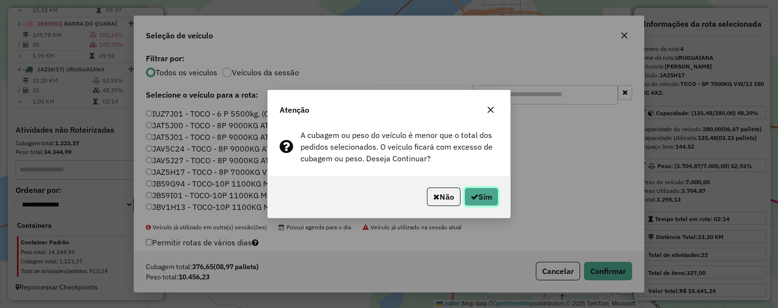
click at [480, 194] on button "Sim" at bounding box center [481, 197] width 34 height 18
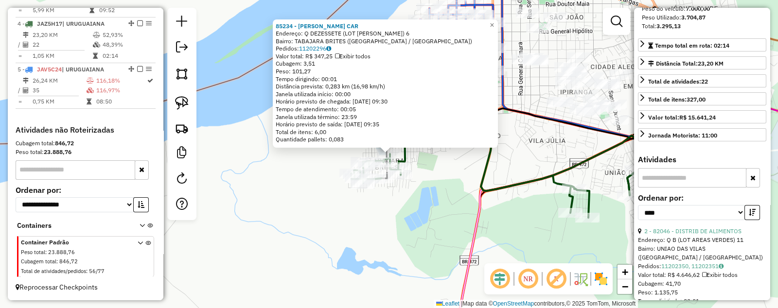
scroll to position [113, 0]
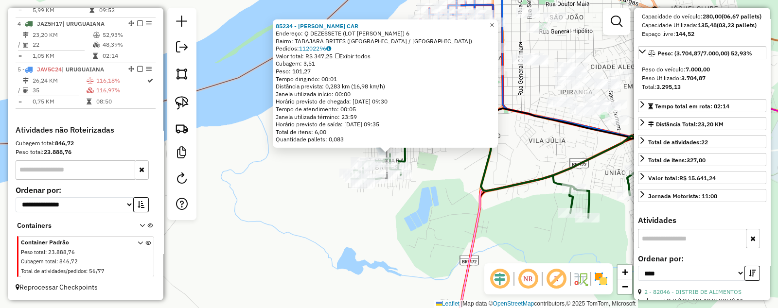
click at [494, 21] on span "×" at bounding box center [492, 25] width 4 height 8
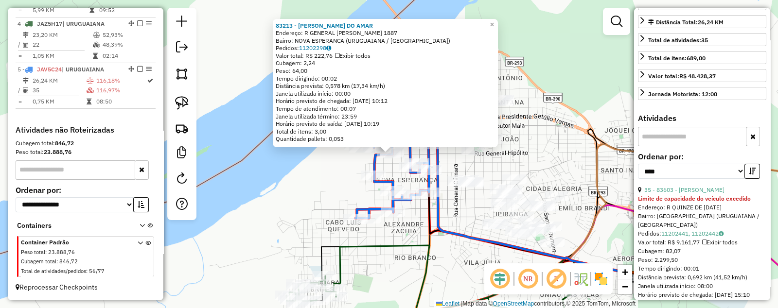
scroll to position [304, 0]
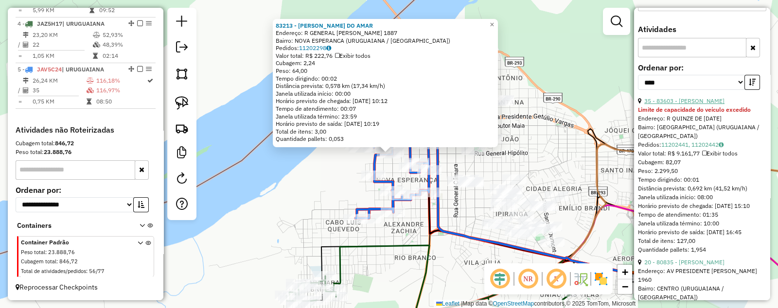
click at [702, 105] on link "35 - 83603 - [PERSON_NAME]" at bounding box center [684, 100] width 80 height 7
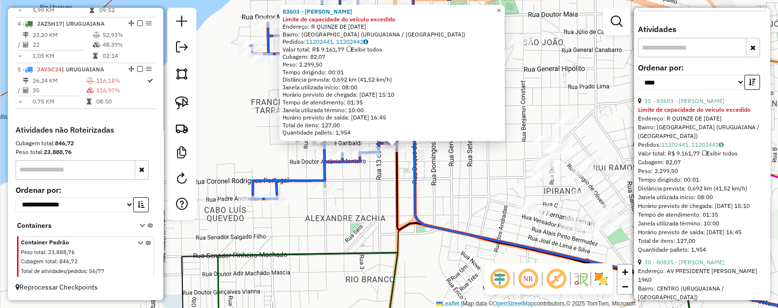
click at [501, 6] on span "×" at bounding box center [498, 10] width 4 height 8
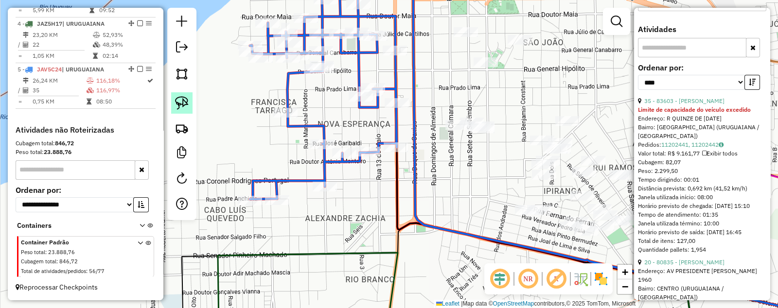
click at [181, 99] on img at bounding box center [182, 103] width 14 height 14
drag, startPoint x: 385, startPoint y: 130, endPoint x: 376, endPoint y: 157, distance: 28.0
click at [376, 157] on div "Rota 5 - Placa JAV5C24 84642 - MARCIA ADRIANA DA SI Janela de atendimento Grade…" at bounding box center [389, 154] width 778 height 308
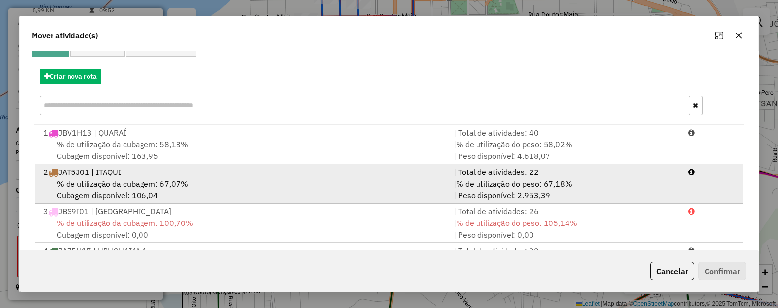
scroll to position [143, 0]
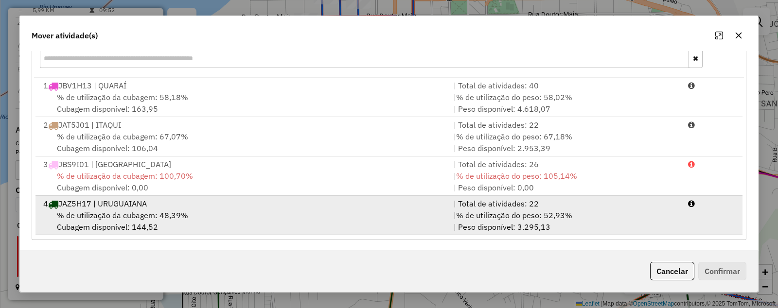
click at [75, 213] on span "% de utilização da cubagem: 48,39%" at bounding box center [122, 216] width 131 height 10
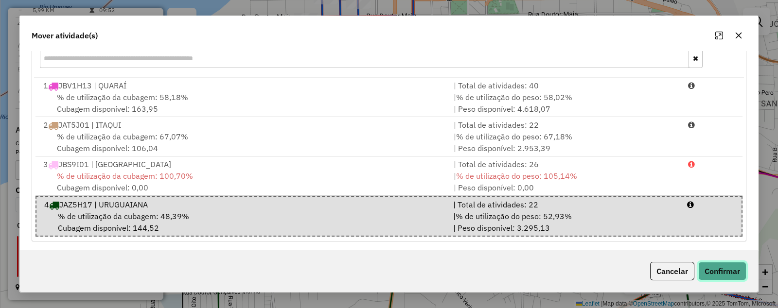
click at [726, 268] on button "Confirmar" at bounding box center [722, 271] width 48 height 18
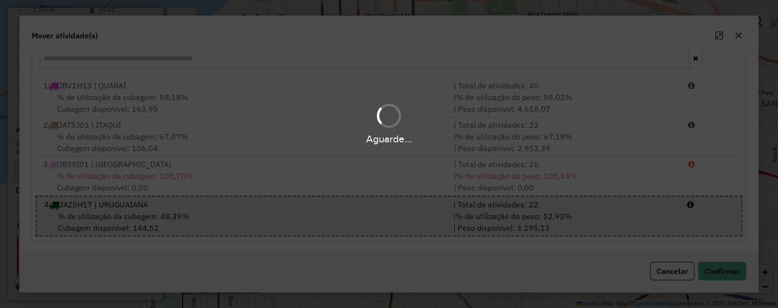
scroll to position [0, 0]
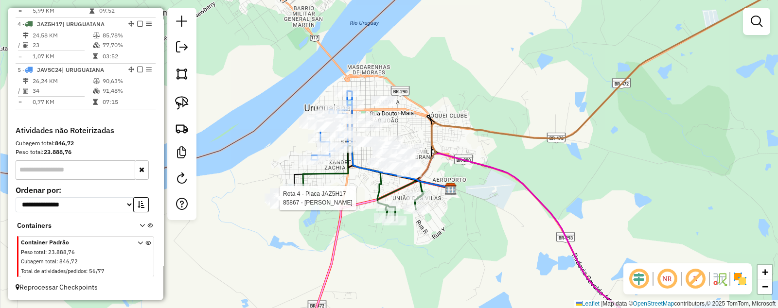
select select "*********"
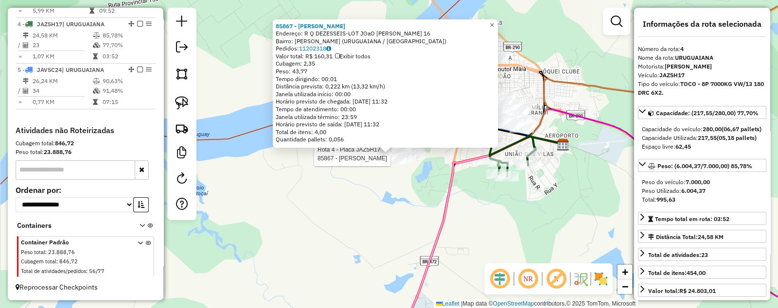
click at [494, 21] on span "×" at bounding box center [492, 25] width 4 height 8
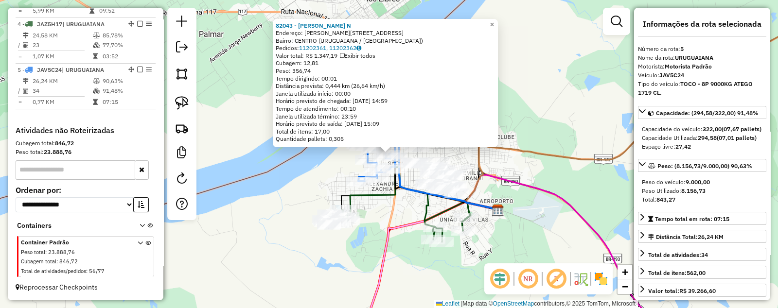
click at [494, 20] on span "×" at bounding box center [492, 24] width 4 height 8
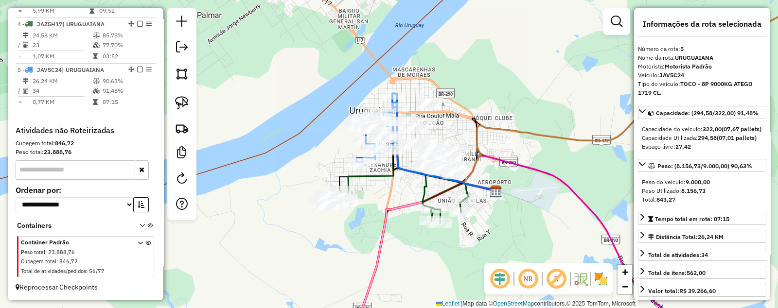
drag, startPoint x: 408, startPoint y: 203, endPoint x: 404, endPoint y: 170, distance: 33.4
click at [404, 170] on div "Janela de atendimento Grade de atendimento Capacidade Transportadoras Veículos …" at bounding box center [389, 154] width 778 height 308
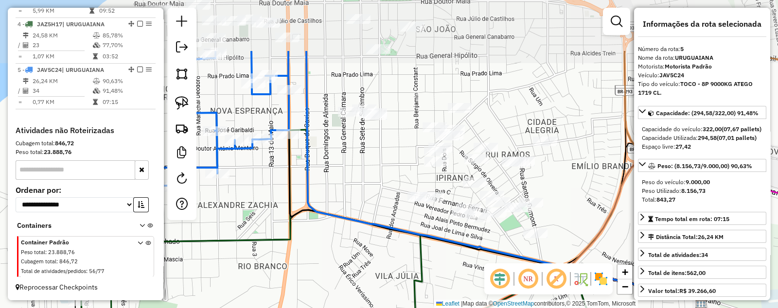
drag, startPoint x: 312, startPoint y: 63, endPoint x: 350, endPoint y: 138, distance: 84.4
click at [350, 140] on div "Janela de atendimento Grade de atendimento Capacidade Transportadoras Veículos …" at bounding box center [389, 154] width 778 height 308
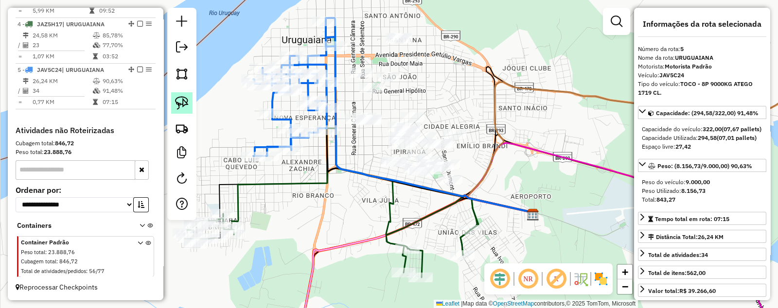
click at [176, 102] on img at bounding box center [182, 103] width 14 height 14
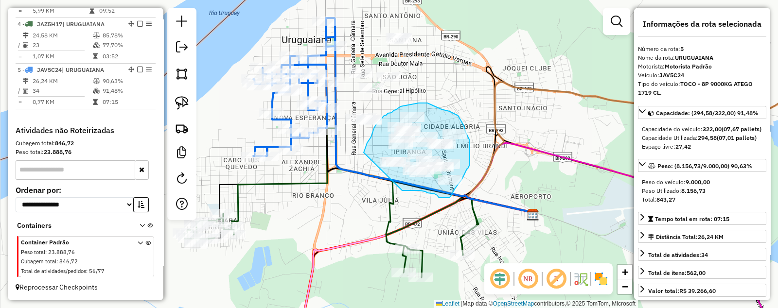
drag, startPoint x: 364, startPoint y: 153, endPoint x: 402, endPoint y: 191, distance: 54.0
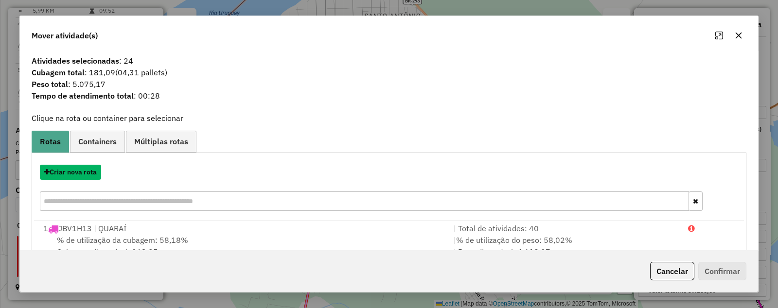
click at [67, 169] on button "Criar nova rota" at bounding box center [70, 172] width 61 height 15
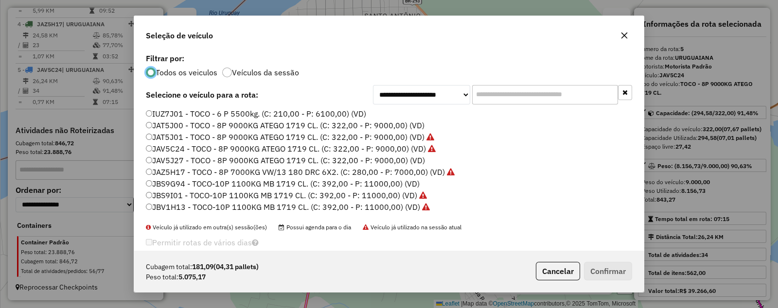
scroll to position [5, 3]
click at [156, 157] on label "JAV5J27 - TOCO - 8P 9000KG ATEGO 1719 CL. (C: 322,00 - P: 9000,00) (VD)" at bounding box center [285, 161] width 279 height 12
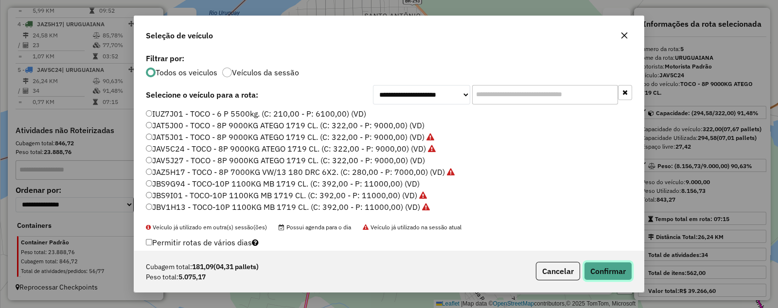
click at [605, 268] on button "Confirmar" at bounding box center [608, 271] width 48 height 18
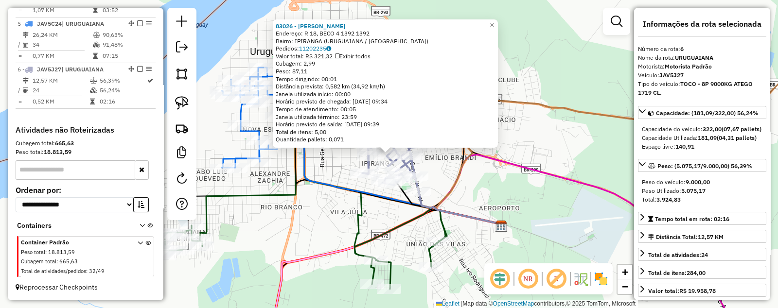
scroll to position [556, 0]
click at [494, 21] on span "×" at bounding box center [492, 25] width 4 height 8
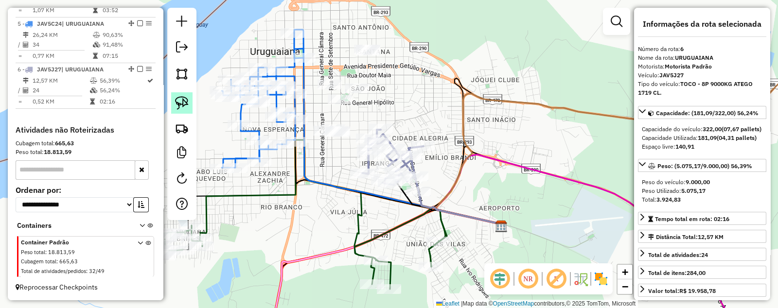
click at [175, 103] on img at bounding box center [182, 103] width 14 height 14
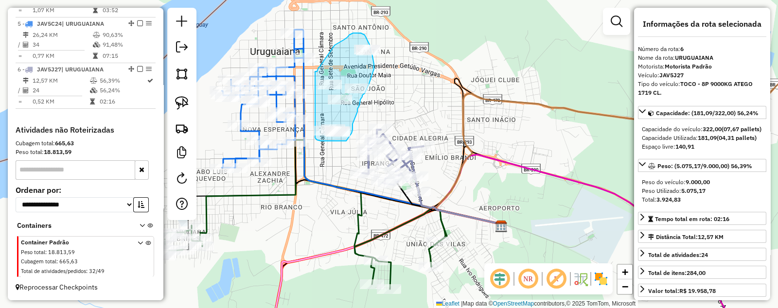
drag, startPoint x: 315, startPoint y: 71, endPoint x: 315, endPoint y: 138, distance: 66.6
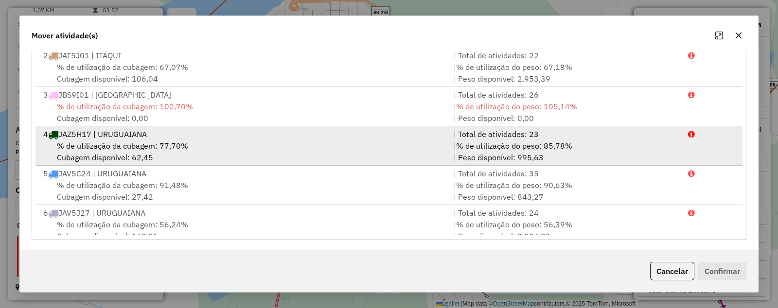
scroll to position [41, 0]
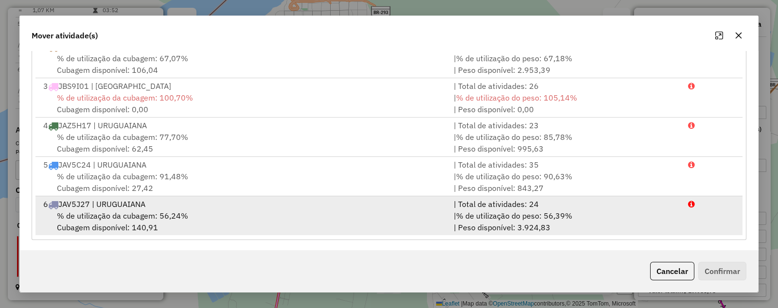
click at [98, 215] on span "% de utilização da cubagem: 56,24%" at bounding box center [122, 216] width 131 height 10
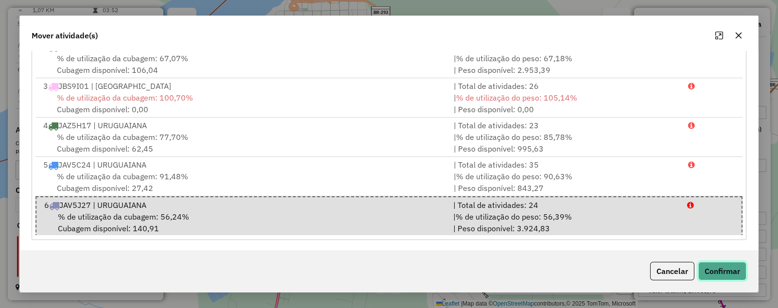
click at [726, 273] on button "Confirmar" at bounding box center [722, 271] width 48 height 18
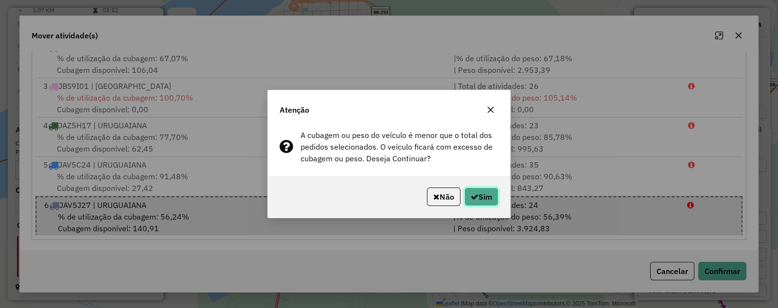
click at [488, 196] on button "Sim" at bounding box center [481, 197] width 34 height 18
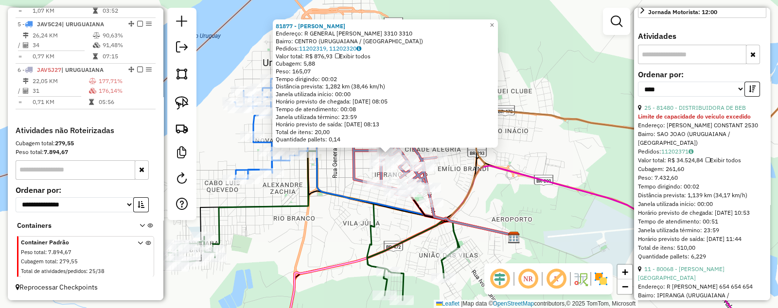
scroll to position [304, 0]
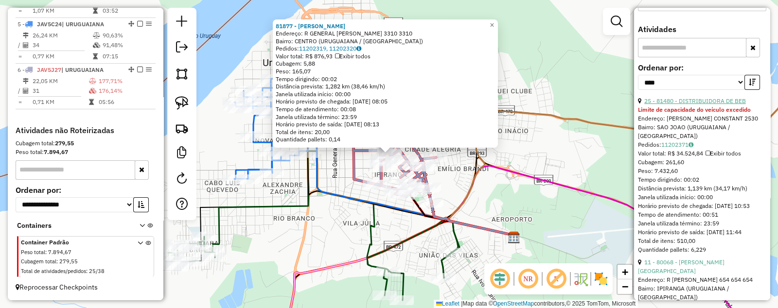
click at [700, 105] on link "25 - 81480 - DISTRIBUIDORA DE BEB" at bounding box center [695, 100] width 102 height 7
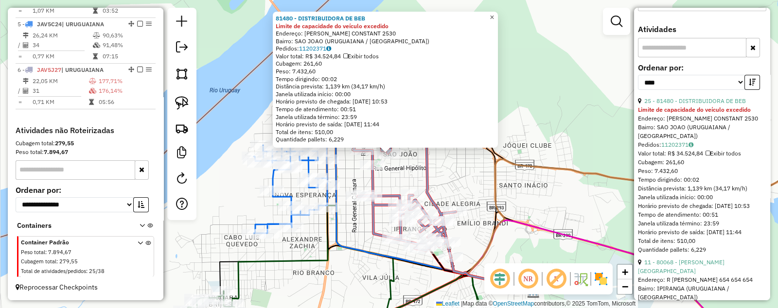
click at [494, 14] on span "×" at bounding box center [492, 17] width 4 height 8
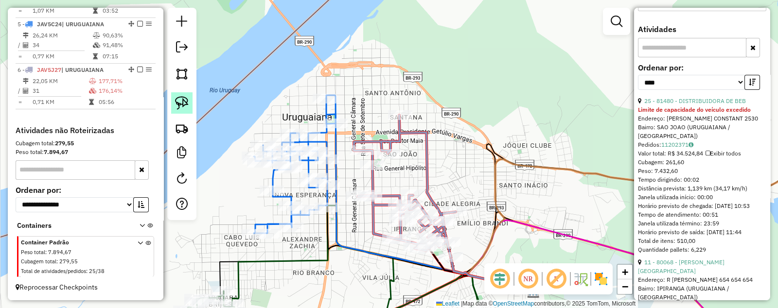
click at [178, 99] on img at bounding box center [182, 103] width 14 height 14
drag, startPoint x: 376, startPoint y: 134, endPoint x: 373, endPoint y: 159, distance: 25.4
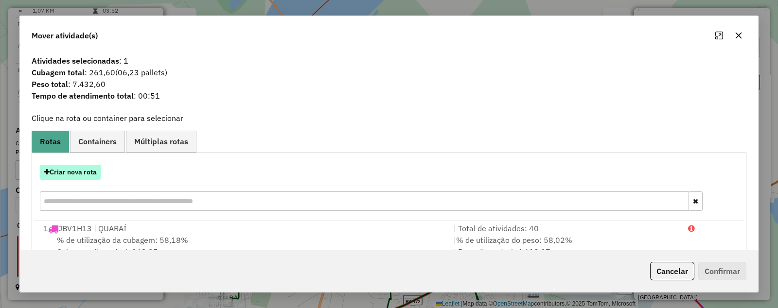
click at [64, 165] on button "Criar nova rota" at bounding box center [70, 172] width 61 height 15
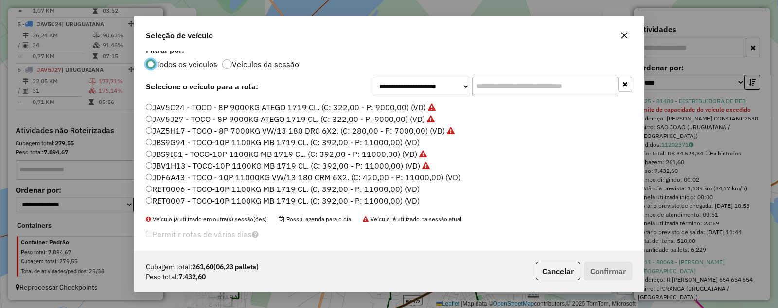
scroll to position [15, 0]
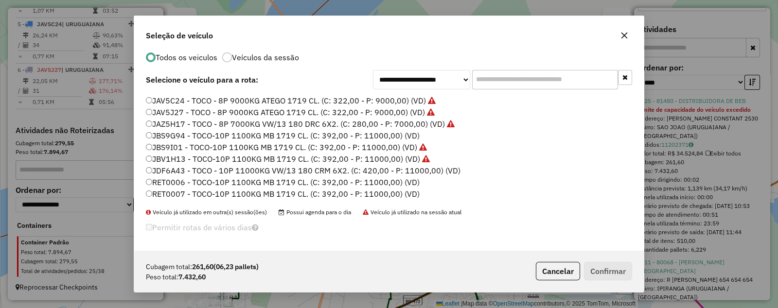
click at [159, 180] on label "RET0006 - TOCO-10P 1100KG MB 1719 CL. (C: 392,00 - P: 11000,00) (VD)" at bounding box center [283, 183] width 274 height 12
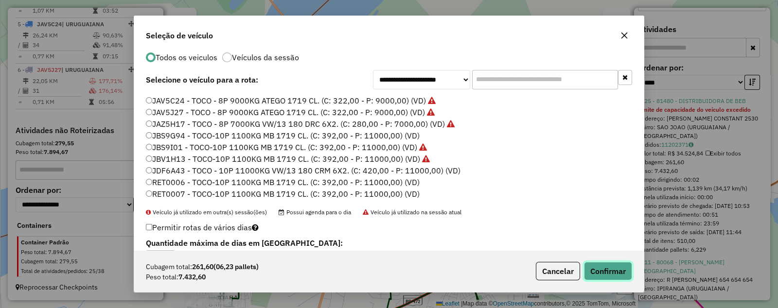
click at [606, 268] on button "Confirmar" at bounding box center [608, 271] width 48 height 18
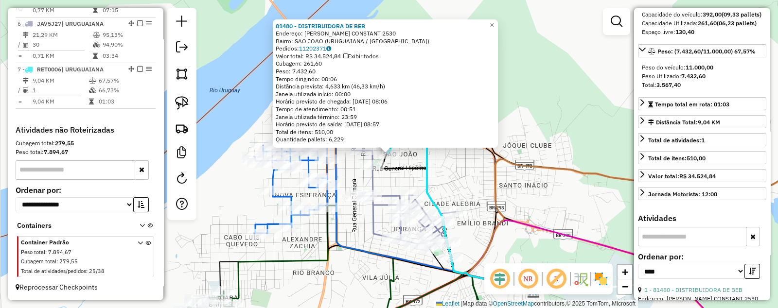
scroll to position [97, 0]
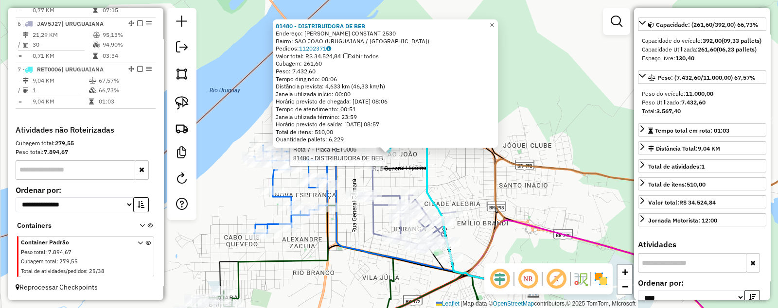
click at [495, 21] on link "×" at bounding box center [492, 25] width 12 height 12
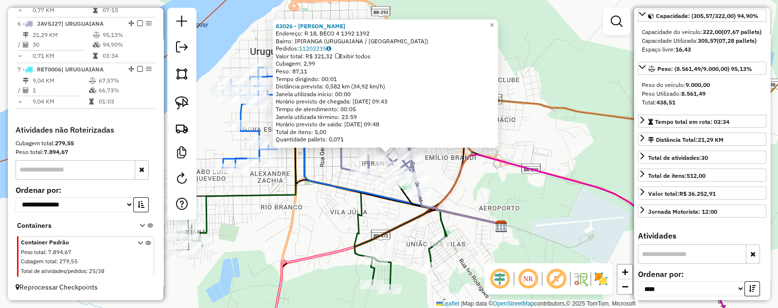
scroll to position [88, 0]
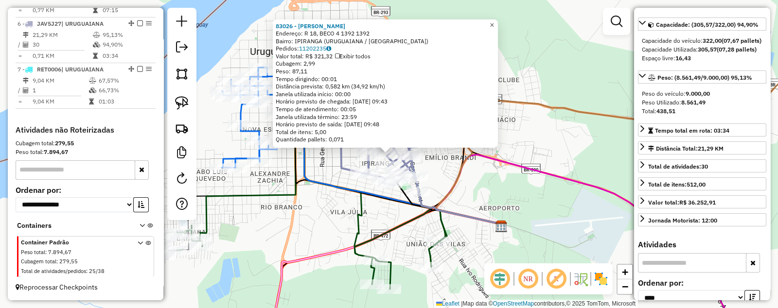
click at [494, 21] on span "×" at bounding box center [492, 25] width 4 height 8
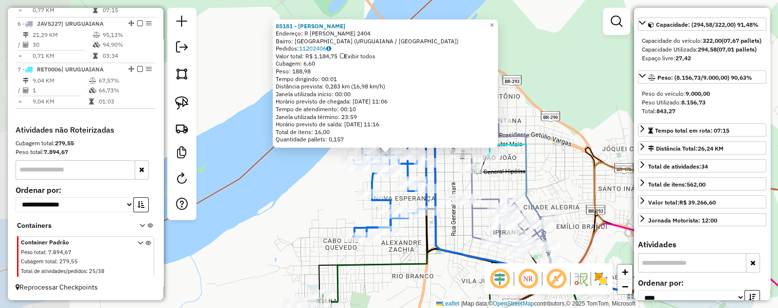
scroll to position [566, 0]
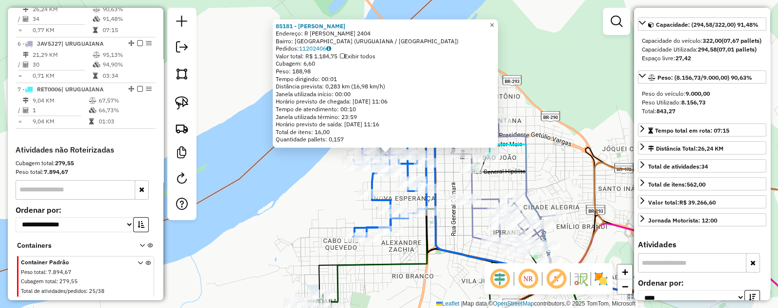
click at [494, 21] on span "×" at bounding box center [492, 25] width 4 height 8
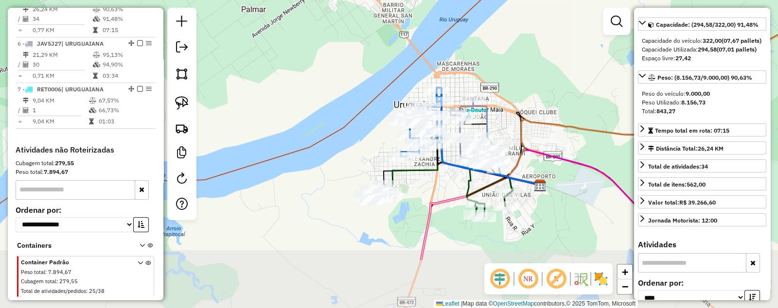
drag, startPoint x: 282, startPoint y: 187, endPoint x: 284, endPoint y: 100, distance: 87.1
click at [284, 100] on div "Janela de atendimento Grade de atendimento Capacidade Transportadoras Veículos …" at bounding box center [389, 154] width 778 height 308
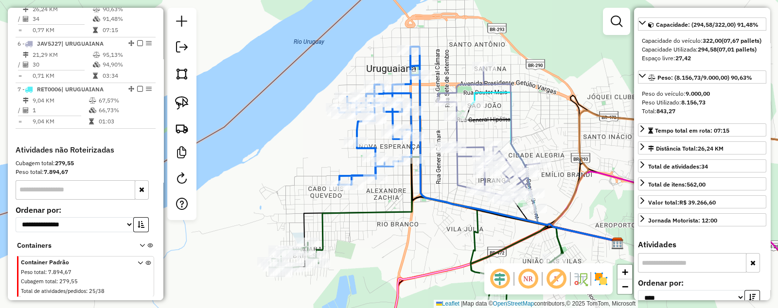
drag, startPoint x: 389, startPoint y: 150, endPoint x: 398, endPoint y: 183, distance: 34.1
click at [398, 183] on div "Janela de atendimento Grade de atendimento Capacidade Transportadoras Veículos …" at bounding box center [389, 154] width 778 height 308
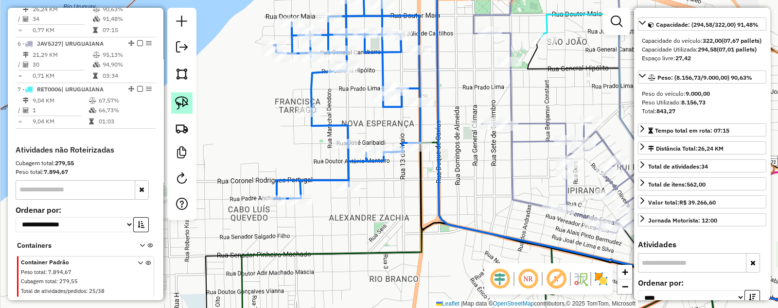
click at [185, 105] on img at bounding box center [182, 103] width 14 height 14
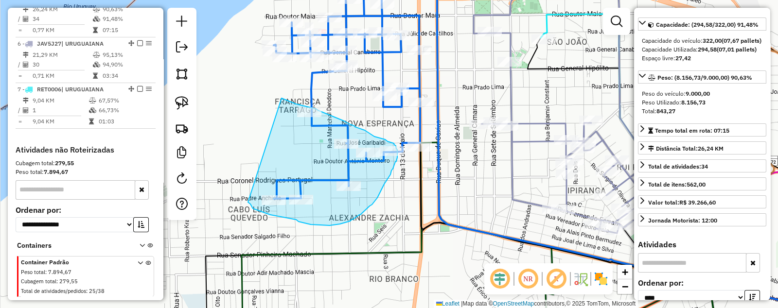
drag, startPoint x: 282, startPoint y: 98, endPoint x: 246, endPoint y: 199, distance: 107.3
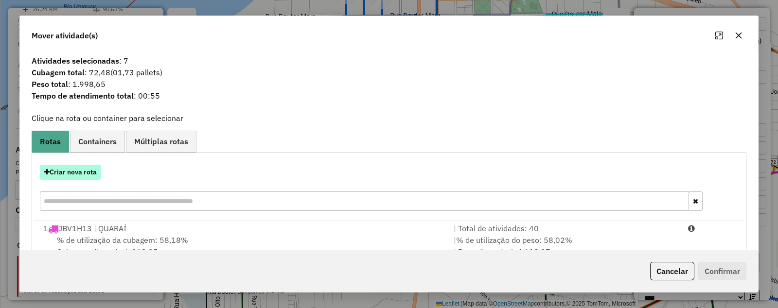
click at [66, 174] on button "Criar nova rota" at bounding box center [70, 172] width 61 height 15
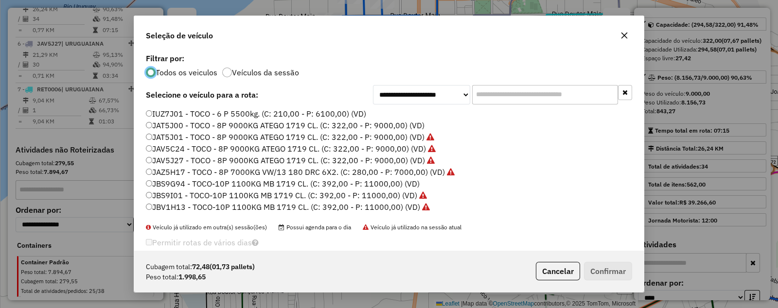
scroll to position [5, 3]
click at [162, 127] on label "JAT5J00 - TOCO - 8P 9000KG ATEGO 1719 CL. (C: 322,00 - P: 9000,00) (VD)" at bounding box center [285, 126] width 279 height 12
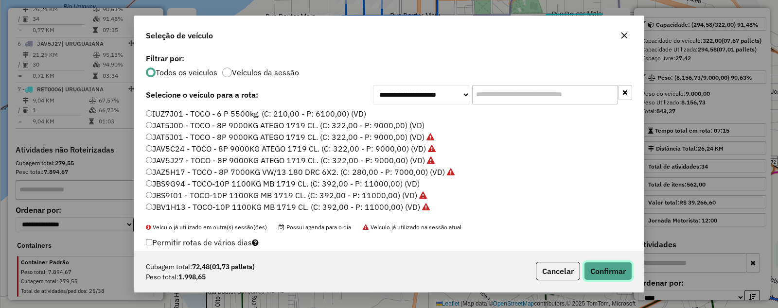
click at [610, 270] on button "Confirmar" at bounding box center [608, 271] width 48 height 18
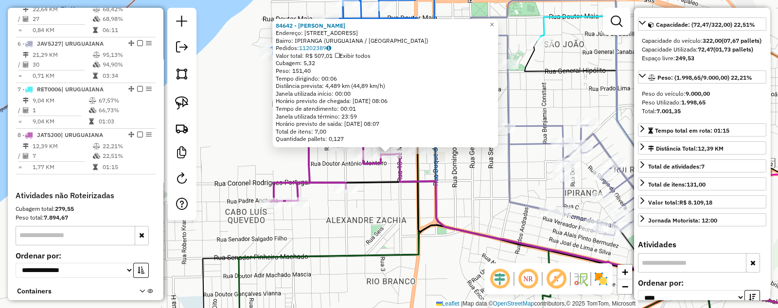
scroll to position [647, 0]
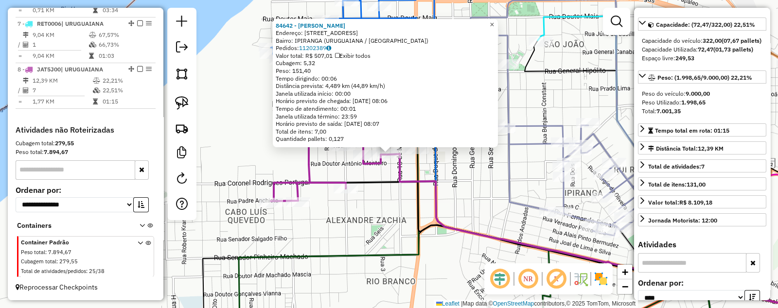
click at [498, 19] on link "×" at bounding box center [492, 25] width 12 height 12
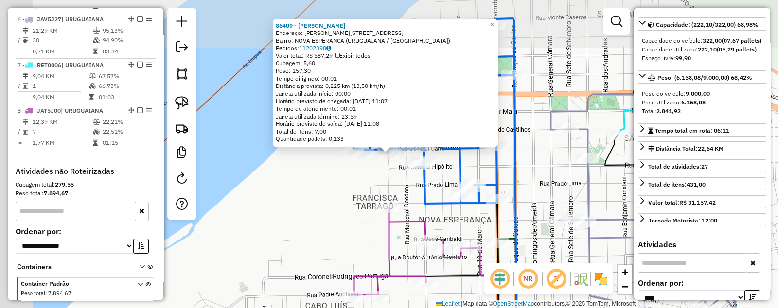
scroll to position [566, 0]
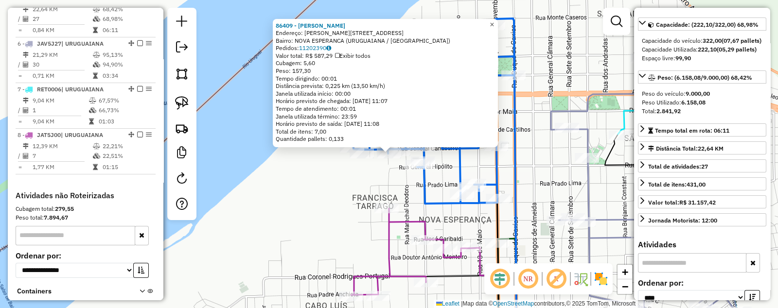
click at [494, 22] on span "×" at bounding box center [492, 24] width 4 height 8
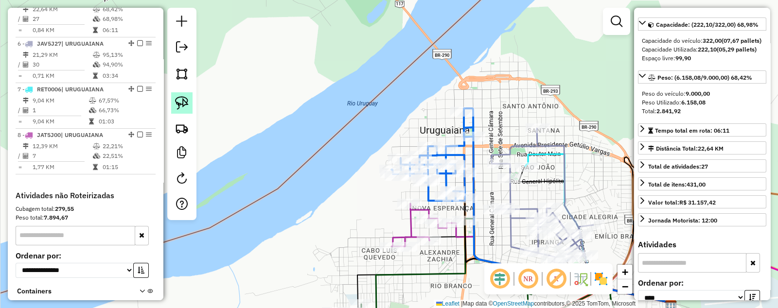
click at [182, 102] on img at bounding box center [182, 103] width 14 height 14
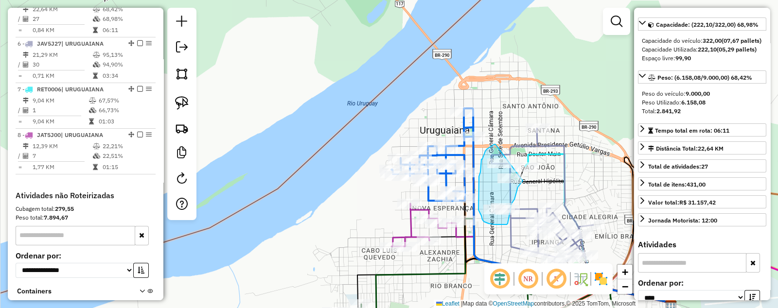
drag, startPoint x: 495, startPoint y: 144, endPoint x: 523, endPoint y: 181, distance: 45.5
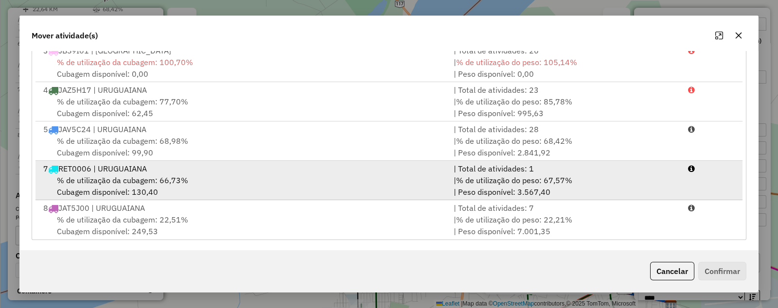
scroll to position [80, 0]
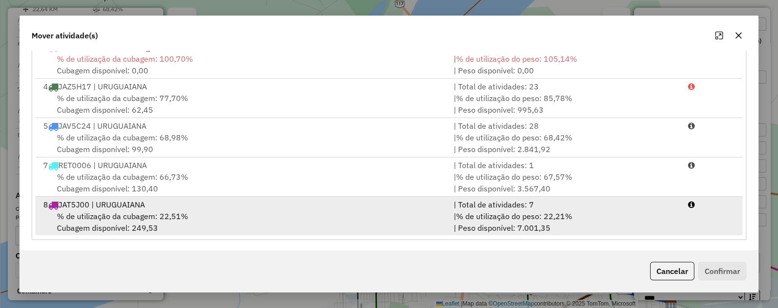
click at [90, 217] on span "% de utilização da cubagem: 22,51%" at bounding box center [122, 217] width 131 height 10
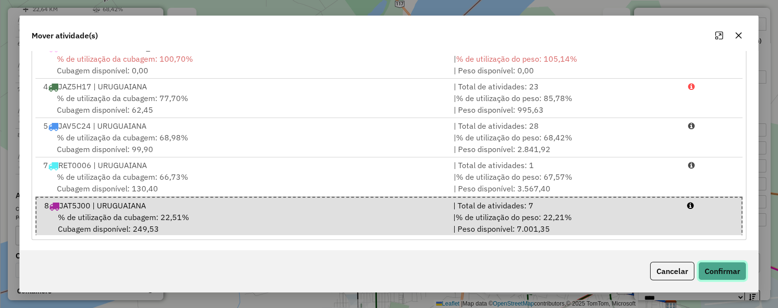
click at [730, 272] on button "Confirmar" at bounding box center [722, 271] width 48 height 18
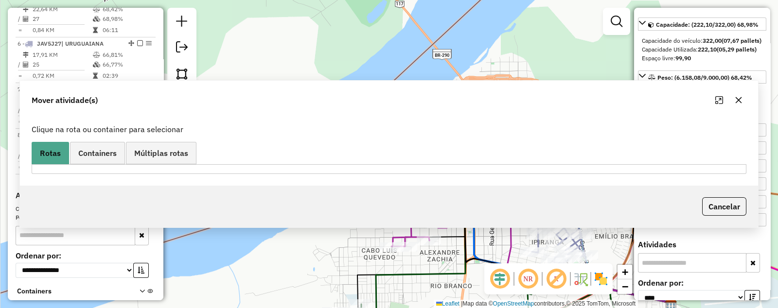
scroll to position [0, 0]
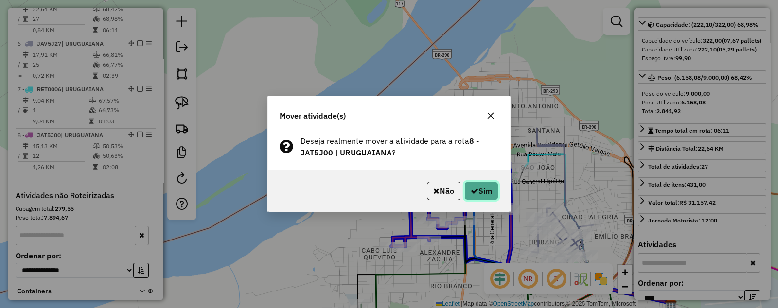
click at [485, 191] on button "Sim" at bounding box center [481, 191] width 34 height 18
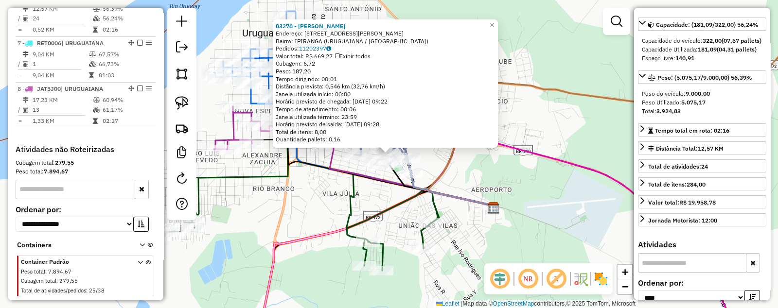
scroll to position [28, 0]
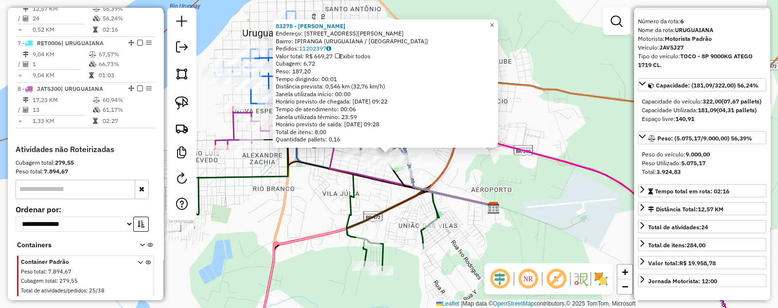
click at [494, 21] on span "×" at bounding box center [492, 25] width 4 height 8
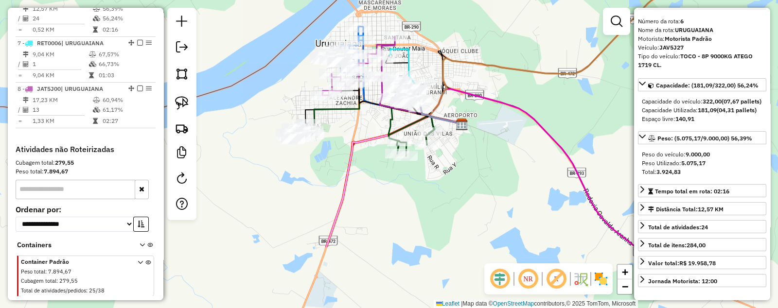
drag, startPoint x: 453, startPoint y: 142, endPoint x: 534, endPoint y: 45, distance: 126.3
click at [535, 45] on div "Janela de atendimento Grade de atendimento Capacidade Transportadoras Veículos …" at bounding box center [389, 154] width 778 height 308
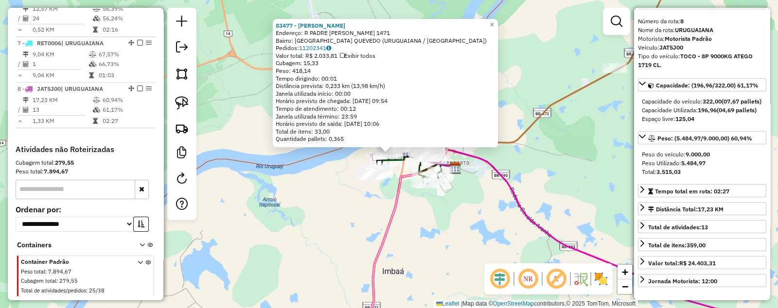
scroll to position [647, 0]
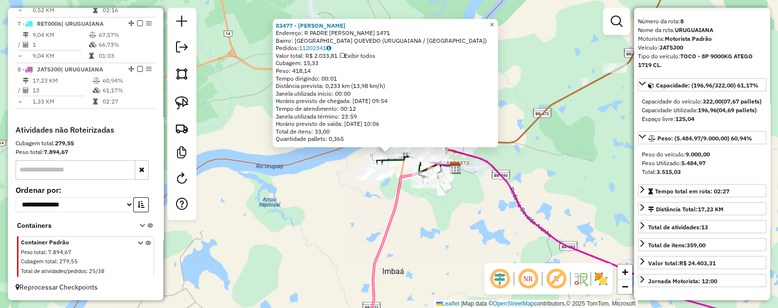
click at [494, 22] on span "×" at bounding box center [492, 24] width 4 height 8
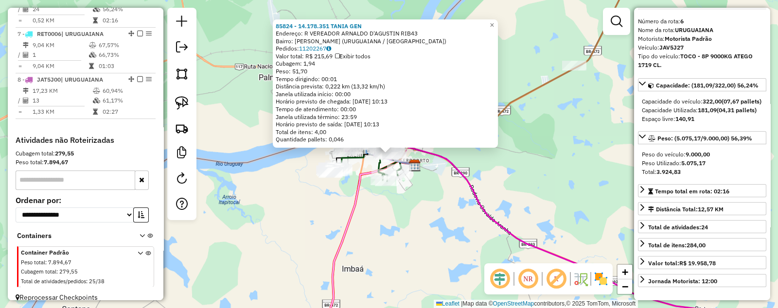
scroll to position [613, 0]
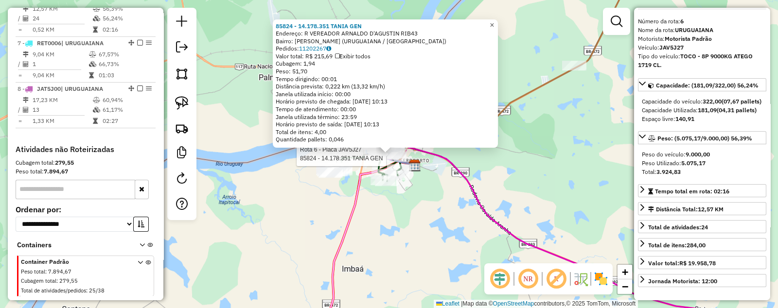
click at [494, 21] on span "×" at bounding box center [492, 25] width 4 height 8
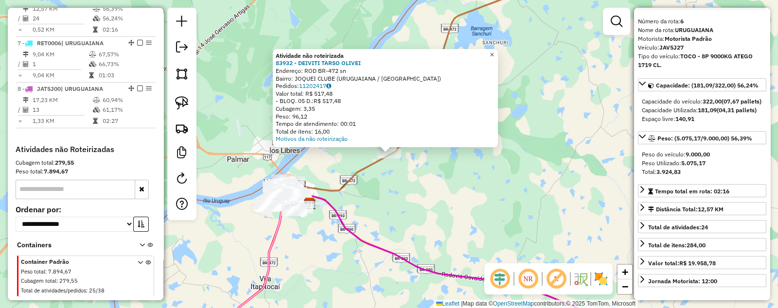
click at [494, 51] on span "×" at bounding box center [492, 55] width 4 height 8
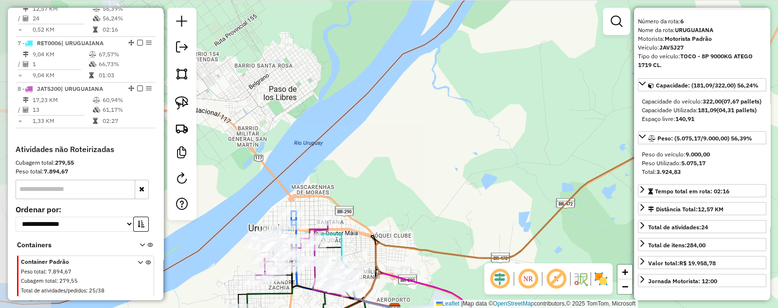
drag, startPoint x: 311, startPoint y: 192, endPoint x: 526, endPoint y: 284, distance: 234.4
click at [526, 284] on hb-router-mapa "Informações da Sessão 977806 - [DATE] Criação: [DATE] 17:25 Depósito: [GEOGRAPH…" at bounding box center [389, 154] width 778 height 308
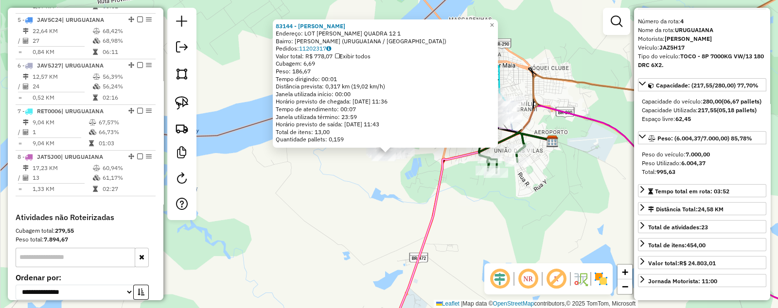
scroll to position [522, 0]
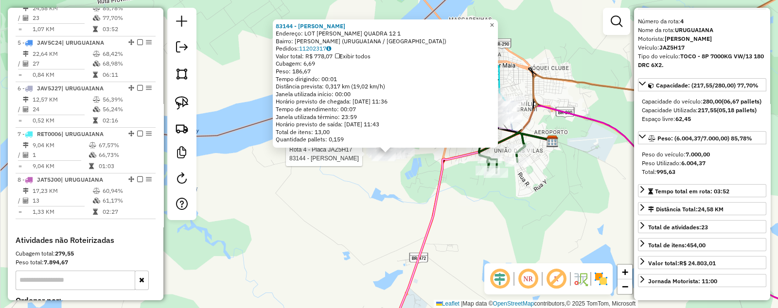
click at [494, 21] on span "×" at bounding box center [492, 25] width 4 height 8
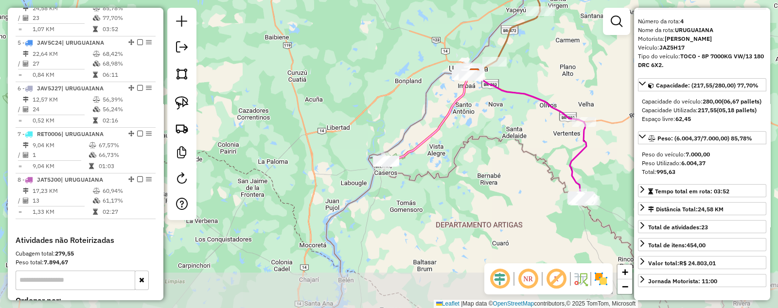
drag, startPoint x: 380, startPoint y: 151, endPoint x: 372, endPoint y: 81, distance: 70.0
click at [372, 82] on div "Janela de atendimento Grade de atendimento Capacidade Transportadoras Veículos …" at bounding box center [389, 154] width 778 height 308
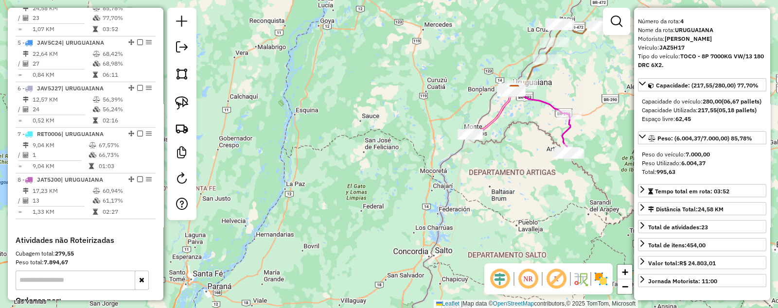
drag, startPoint x: 562, startPoint y: 33, endPoint x: 558, endPoint y: 51, distance: 18.3
click at [558, 51] on div "Janela de atendimento Grade de atendimento Capacidade Transportadoras Veículos …" at bounding box center [389, 154] width 778 height 308
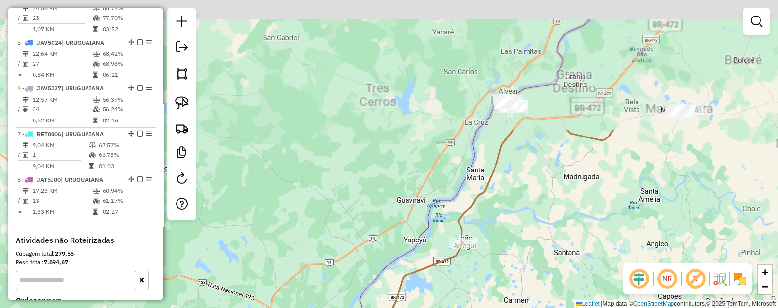
drag, startPoint x: 566, startPoint y: 61, endPoint x: 469, endPoint y: 270, distance: 230.2
click at [469, 274] on div "Janela de atendimento Grade de atendimento Capacidade Transportadoras Veículos …" at bounding box center [389, 154] width 778 height 308
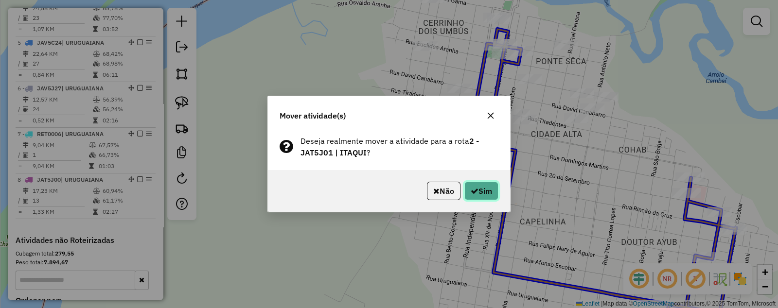
click at [494, 188] on button "Sim" at bounding box center [481, 191] width 34 height 18
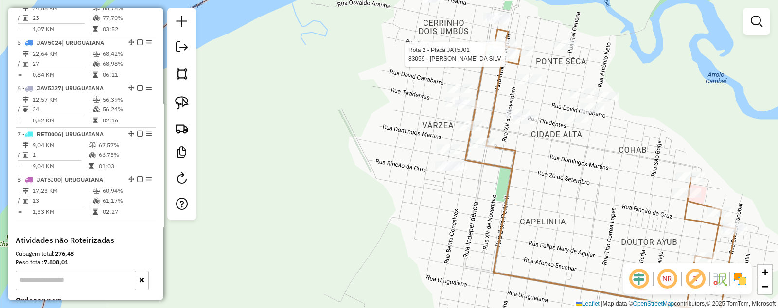
select select "*********"
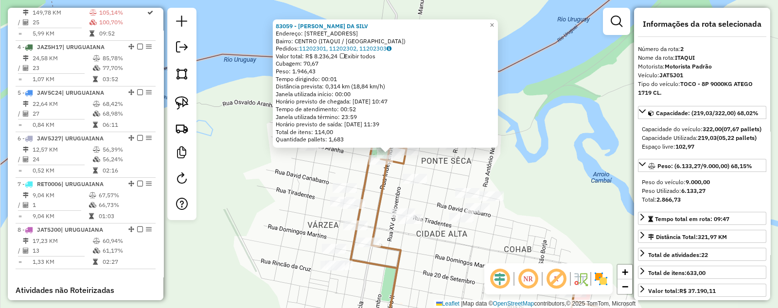
scroll to position [421, 0]
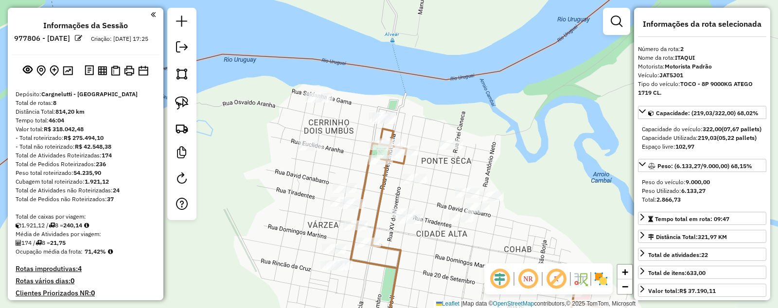
select select "*********"
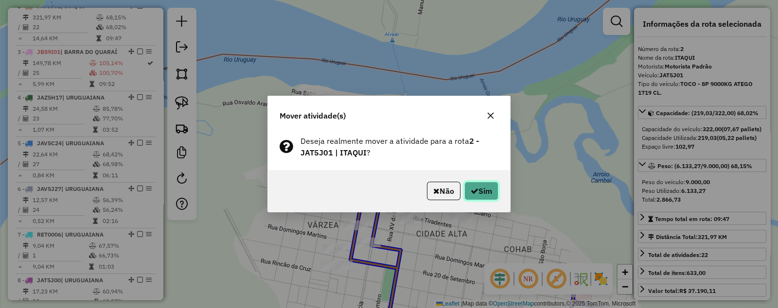
click at [487, 191] on button "Sim" at bounding box center [481, 191] width 34 height 18
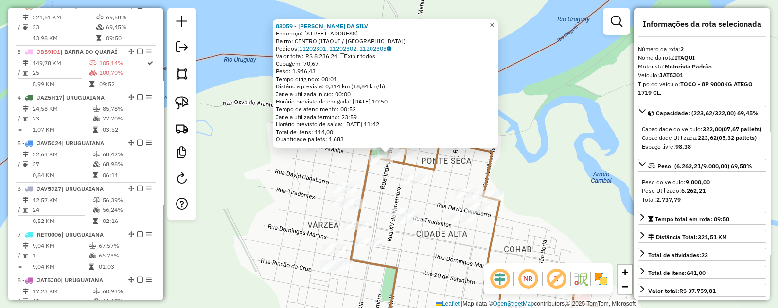
click at [494, 20] on span "×" at bounding box center [492, 24] width 4 height 8
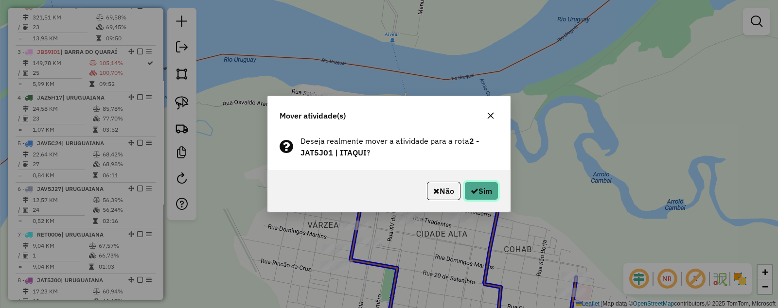
click at [477, 193] on button "Sim" at bounding box center [481, 191] width 34 height 18
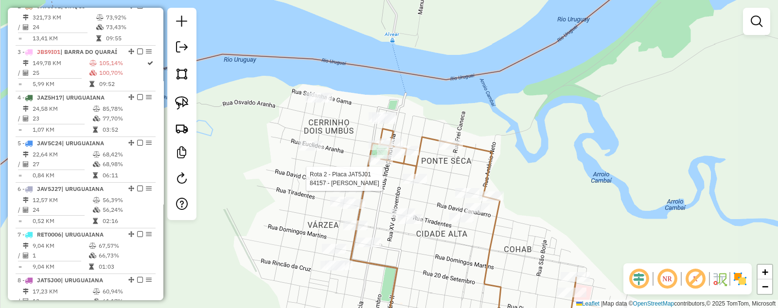
select select "*********"
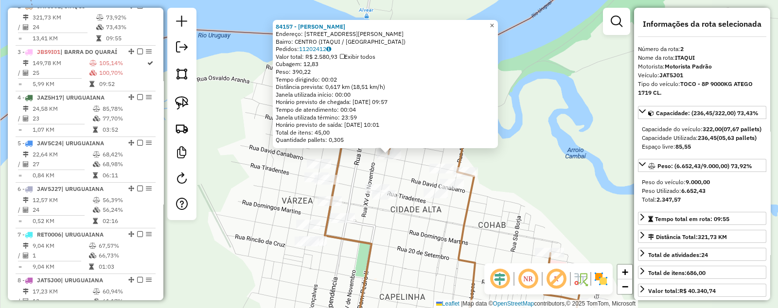
click at [494, 22] on span "×" at bounding box center [492, 25] width 4 height 8
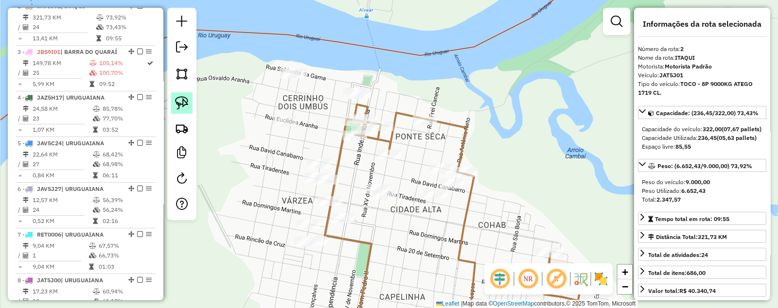
click at [177, 101] on img at bounding box center [182, 103] width 14 height 14
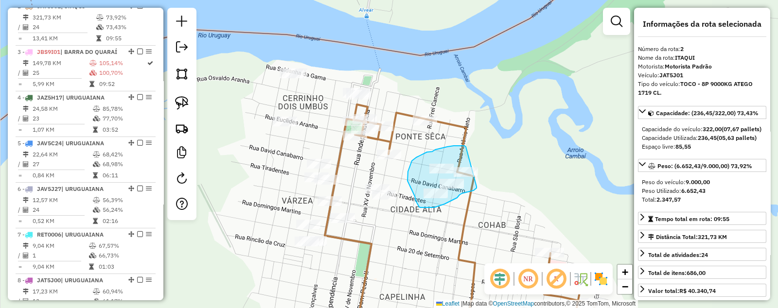
drag, startPoint x: 466, startPoint y: 147, endPoint x: 477, endPoint y: 186, distance: 40.8
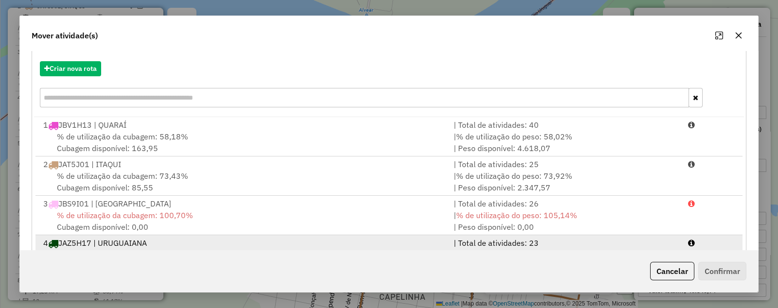
scroll to position [180, 0]
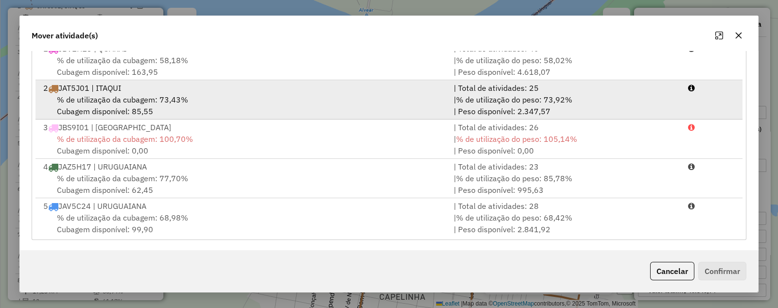
click at [83, 99] on span "% de utilização da cubagem: 73,43%" at bounding box center [122, 100] width 131 height 10
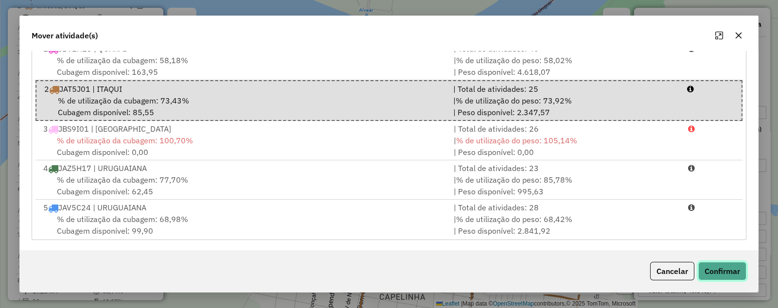
click at [714, 269] on button "Confirmar" at bounding box center [722, 271] width 48 height 18
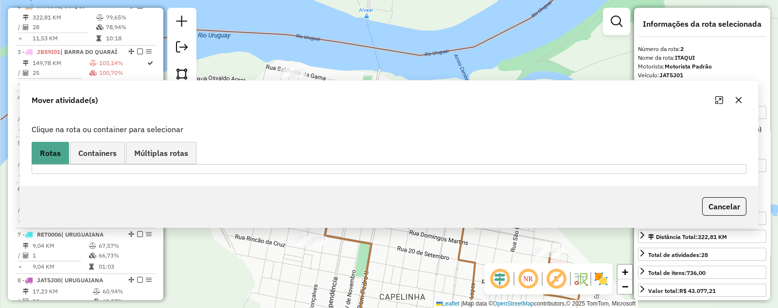
scroll to position [0, 0]
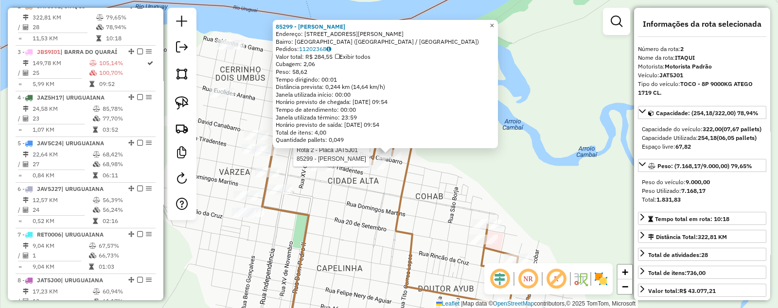
click at [505, 21] on div "Rota 2 - Placa JAT5J01 85299 - LUIZ FELIPE ALVES GO 85299 - LUIZ FELIPE ALVES G…" at bounding box center [389, 154] width 778 height 308
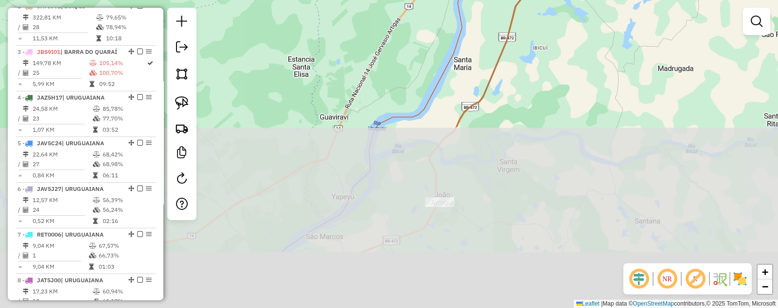
drag, startPoint x: 417, startPoint y: 200, endPoint x: 486, endPoint y: -23, distance: 234.2
click at [486, 0] on html "Aguarde... Pop-up bloqueado! Seu navegador bloqueou automáticamente a abertura …" at bounding box center [389, 154] width 778 height 308
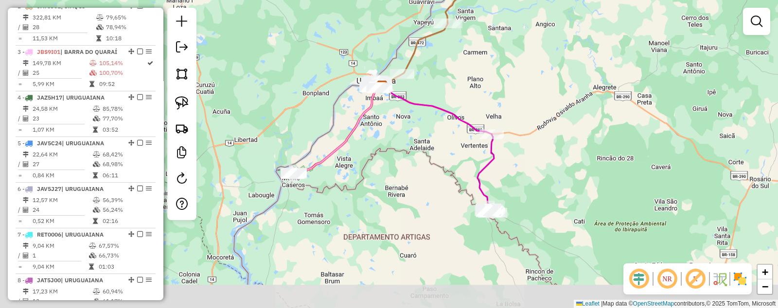
drag, startPoint x: 305, startPoint y: 261, endPoint x: 324, endPoint y: 163, distance: 100.0
click at [353, 151] on div "Janela de atendimento Grade de atendimento Capacidade Transportadoras Veículos …" at bounding box center [389, 154] width 778 height 308
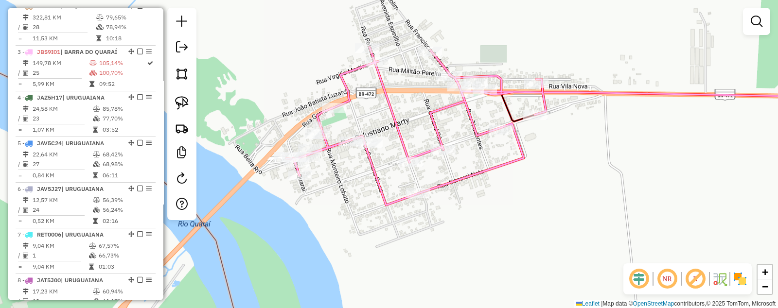
drag, startPoint x: 288, startPoint y: 247, endPoint x: 332, endPoint y: 223, distance: 50.3
click at [332, 223] on div "Janela de atendimento Grade de atendimento Capacidade Transportadoras Veículos …" at bounding box center [389, 154] width 778 height 308
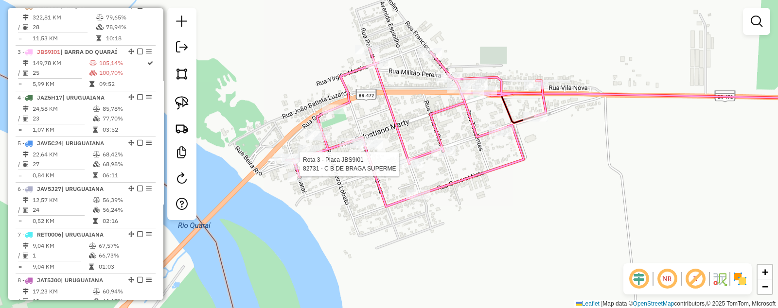
select select "*********"
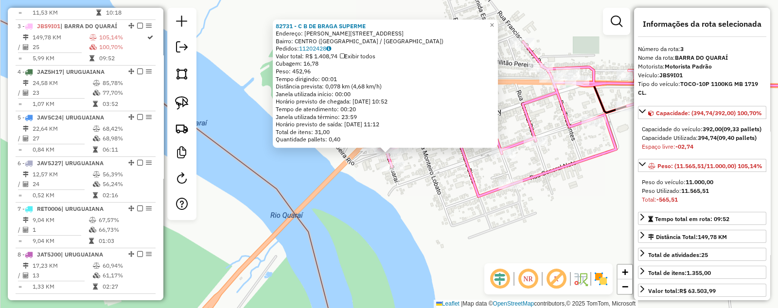
scroll to position [467, 0]
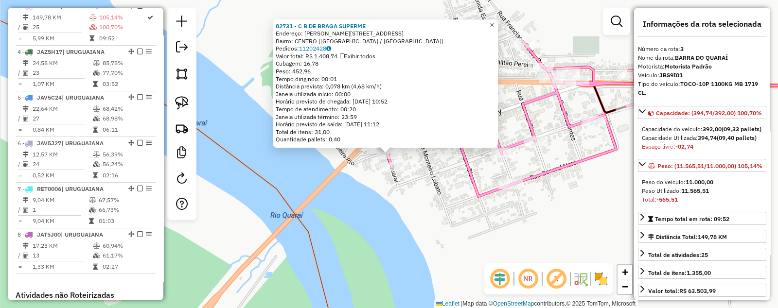
click at [494, 22] on span "×" at bounding box center [492, 25] width 4 height 8
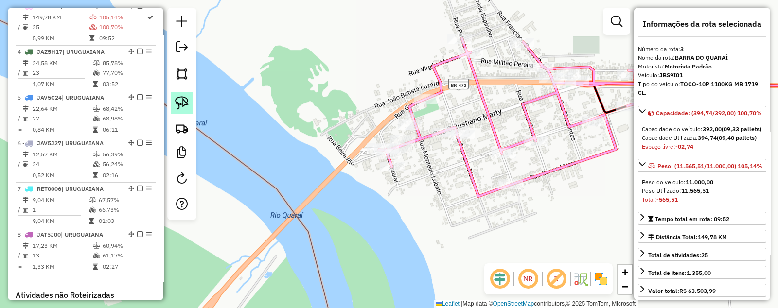
click at [183, 100] on img at bounding box center [182, 103] width 14 height 14
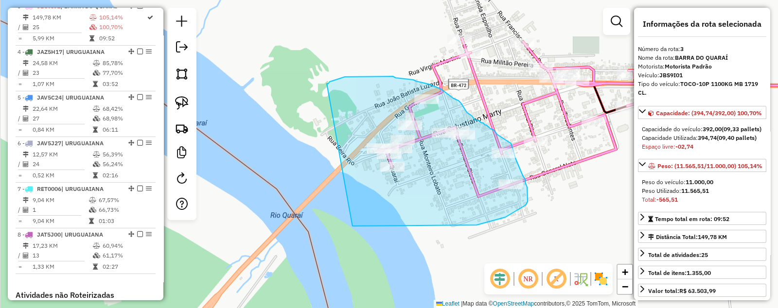
drag, startPoint x: 346, startPoint y: 77, endPoint x: 352, endPoint y: 223, distance: 146.5
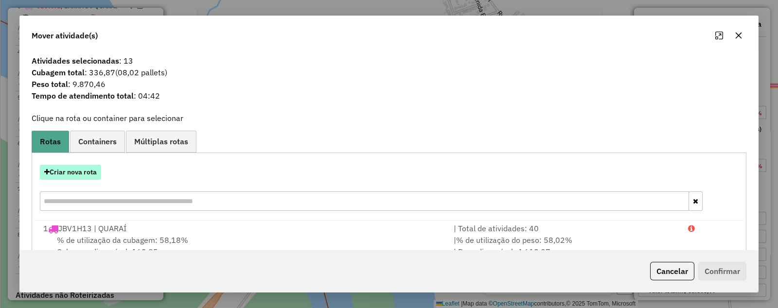
click at [58, 168] on button "Criar nova rota" at bounding box center [70, 172] width 61 height 15
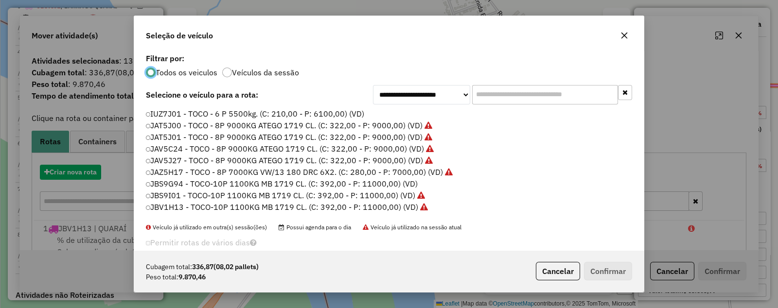
scroll to position [5, 3]
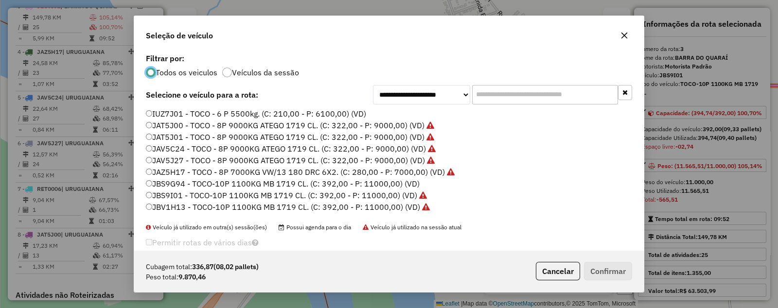
click at [159, 183] on label "JBS9G94 - TOCO-10P 1100KG MB 1719 CL. (C: 392,00 - P: 11000,00) (VD)" at bounding box center [283, 184] width 274 height 12
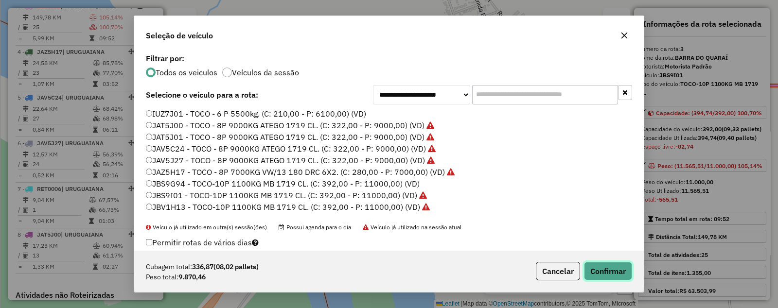
click at [608, 269] on button "Confirmar" at bounding box center [608, 271] width 48 height 18
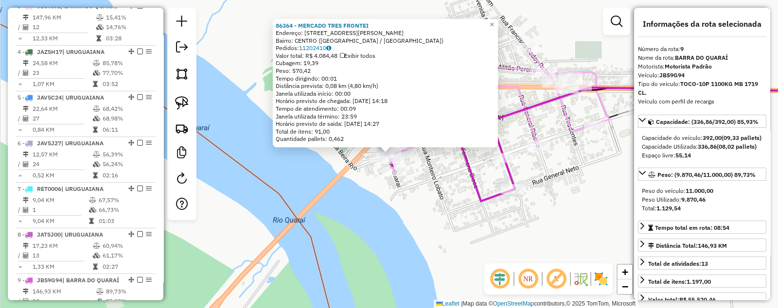
scroll to position [702, 0]
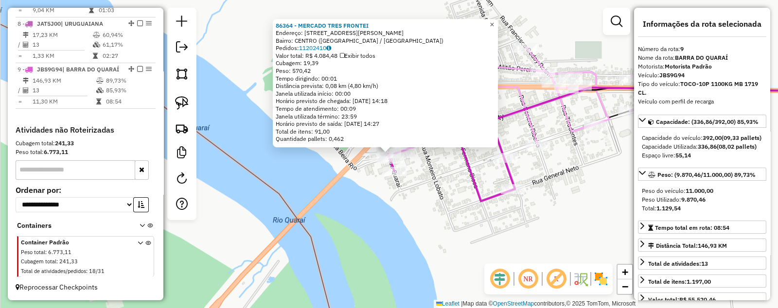
click at [494, 22] on span "×" at bounding box center [492, 24] width 4 height 8
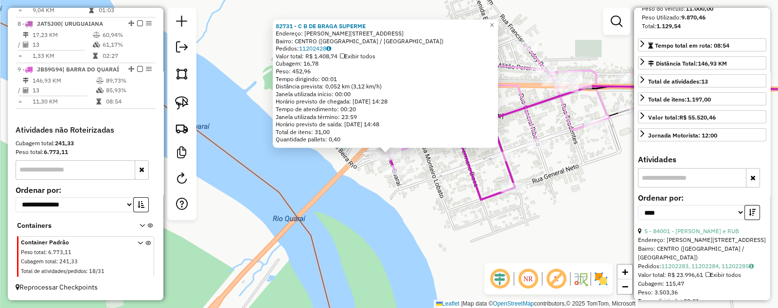
scroll to position [243, 0]
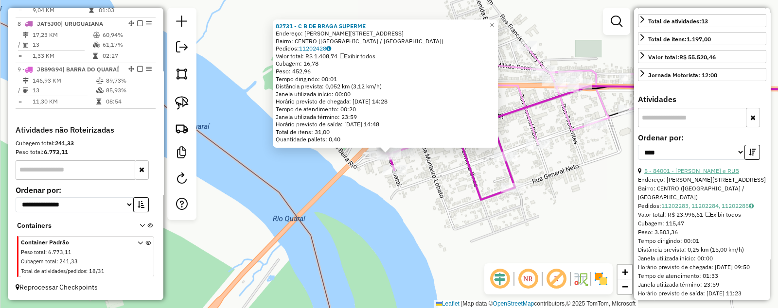
click at [683, 175] on link "5 - 84001 - IGOR O MACHADO e RUB" at bounding box center [691, 170] width 95 height 7
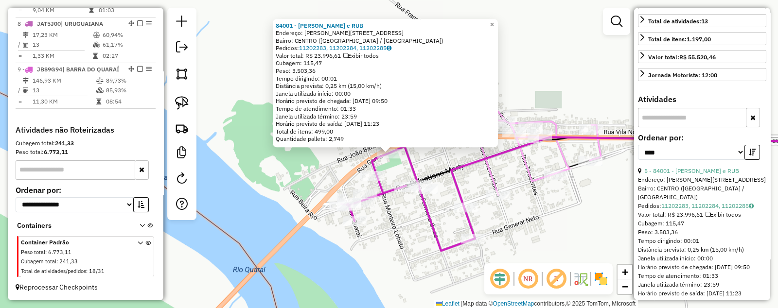
click at [494, 23] on span "×" at bounding box center [492, 24] width 4 height 8
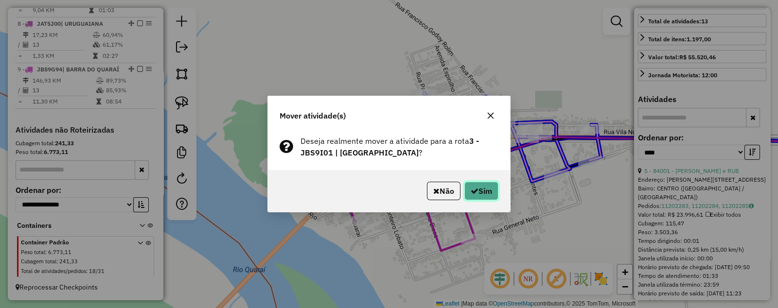
click at [487, 191] on button "Sim" at bounding box center [481, 191] width 34 height 18
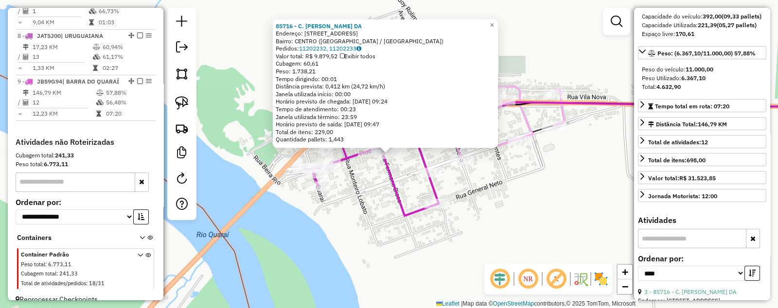
scroll to position [702, 0]
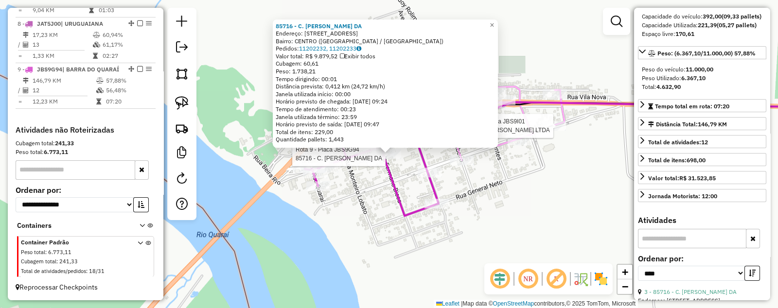
click at [557, 131] on div at bounding box center [554, 126] width 24 height 10
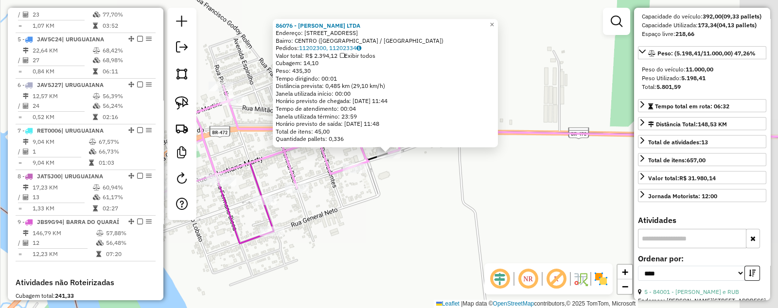
scroll to position [467, 0]
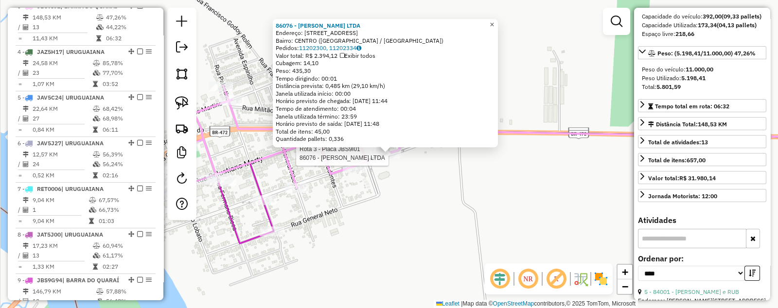
click at [498, 21] on link "×" at bounding box center [492, 25] width 12 height 12
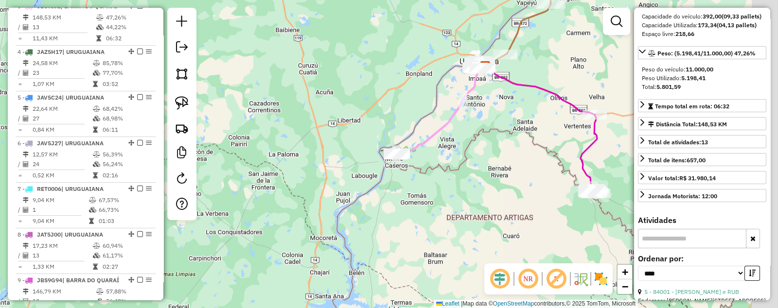
drag, startPoint x: 563, startPoint y: 112, endPoint x: 460, endPoint y: 130, distance: 104.2
click at [464, 129] on div "Janela de atendimento Grade de atendimento Capacidade Transportadoras Veículos …" at bounding box center [389, 154] width 778 height 308
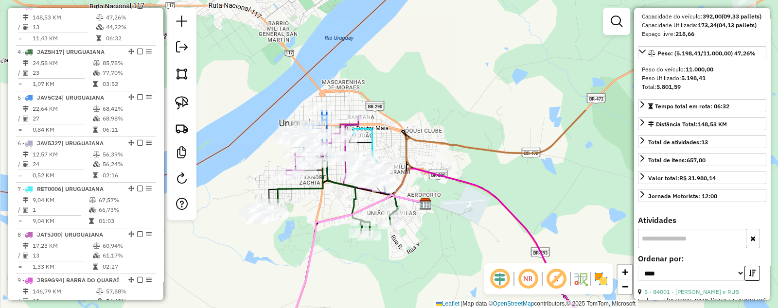
drag, startPoint x: 440, startPoint y: 106, endPoint x: 426, endPoint y: 244, distance: 138.3
click at [426, 244] on div "Janela de atendimento Grade de atendimento Capacidade Transportadoras Veículos …" at bounding box center [389, 154] width 778 height 308
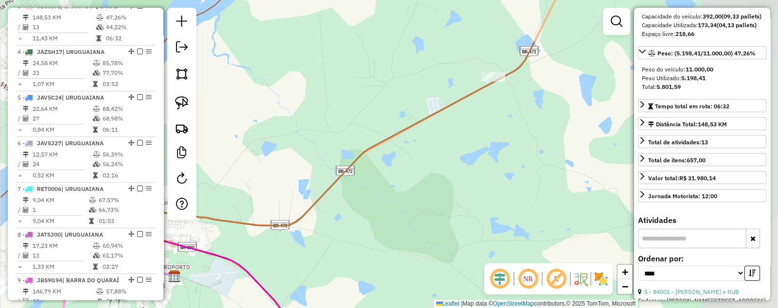
drag, startPoint x: 551, startPoint y: 149, endPoint x: 309, endPoint y: 218, distance: 251.2
click at [311, 217] on div "Janela de atendimento Grade de atendimento Capacidade Transportadoras Veículos …" at bounding box center [389, 154] width 778 height 308
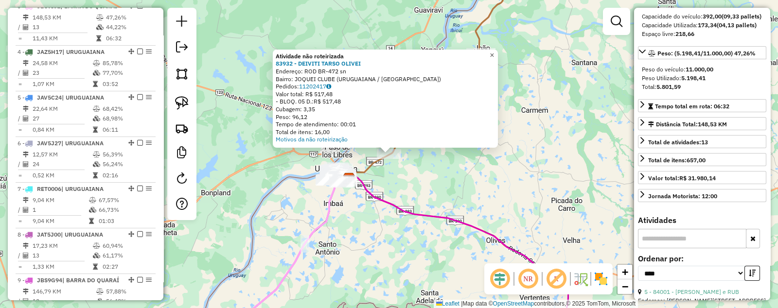
click at [494, 51] on span "×" at bounding box center [492, 55] width 4 height 8
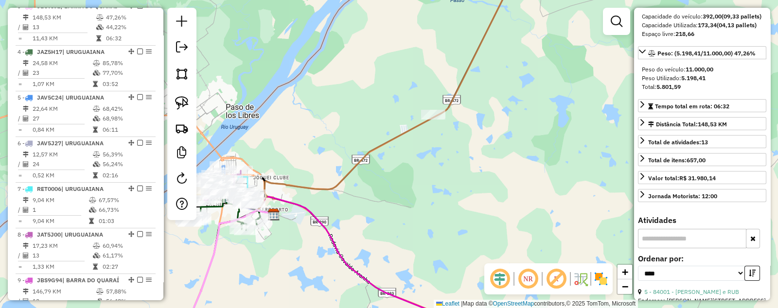
drag, startPoint x: 348, startPoint y: 107, endPoint x: 363, endPoint y: 73, distance: 37.4
click at [363, 74] on div "Janela de atendimento Grade de atendimento Capacidade Transportadoras Veículos …" at bounding box center [389, 154] width 778 height 308
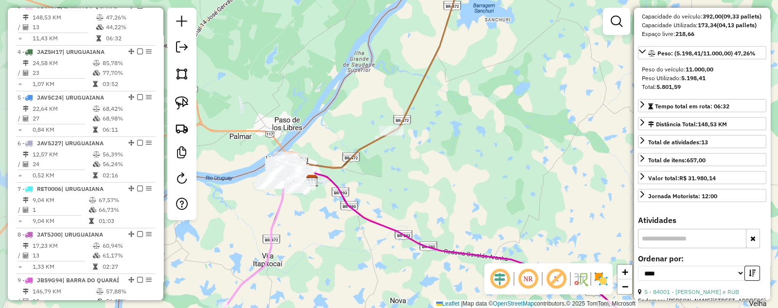
drag, startPoint x: 273, startPoint y: 208, endPoint x: 299, endPoint y: 223, distance: 29.4
click at [299, 223] on div "Janela de atendimento Grade de atendimento Capacidade Transportadoras Veículos …" at bounding box center [389, 154] width 778 height 308
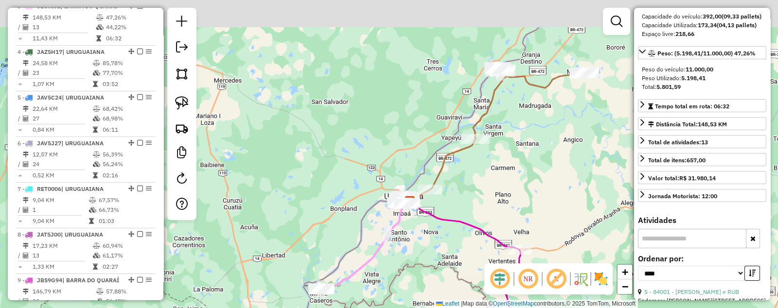
drag, startPoint x: 595, startPoint y: 92, endPoint x: 512, endPoint y: 167, distance: 112.2
click at [513, 167] on div "Janela de atendimento Grade de atendimento Capacidade Transportadoras Veículos …" at bounding box center [389, 154] width 778 height 308
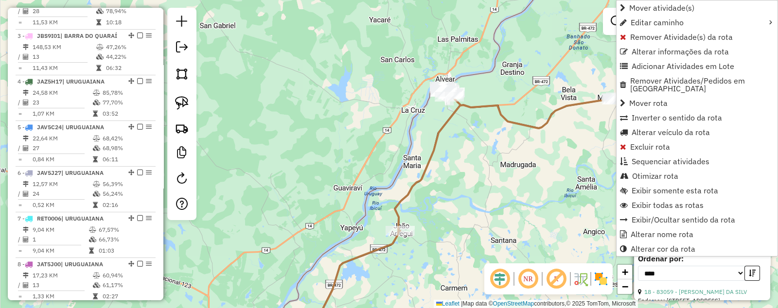
scroll to position [421, 0]
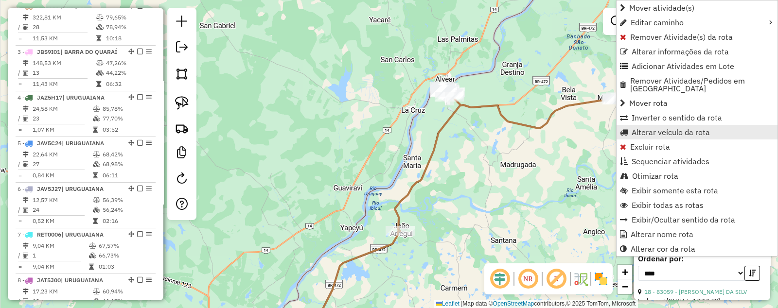
click at [638, 128] on span "Alterar veículo da rota" at bounding box center [671, 132] width 78 height 8
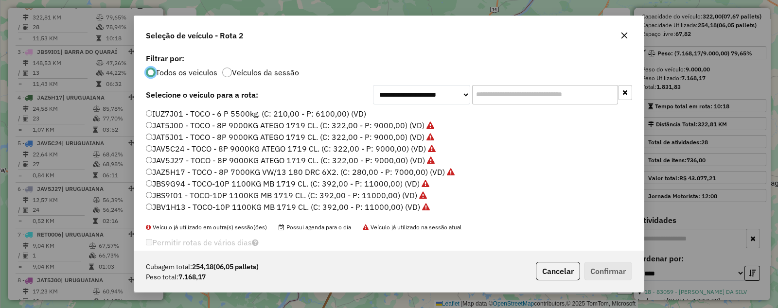
scroll to position [5, 3]
click at [168, 183] on label "JBS9G94 - TOCO-10P 1100KG MB 1719 CL. (C: 392,00 - P: 11000,00) (VD)" at bounding box center [287, 184] width 283 height 12
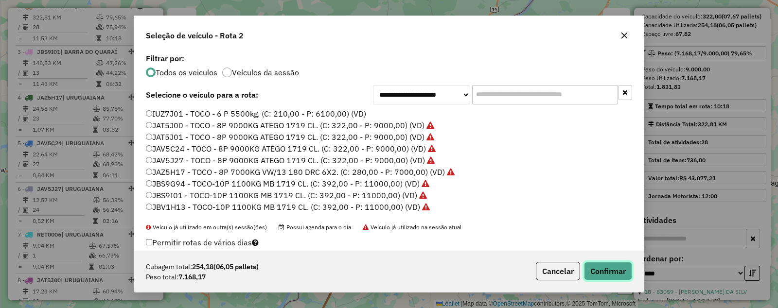
click at [615, 266] on button "Confirmar" at bounding box center [608, 271] width 48 height 18
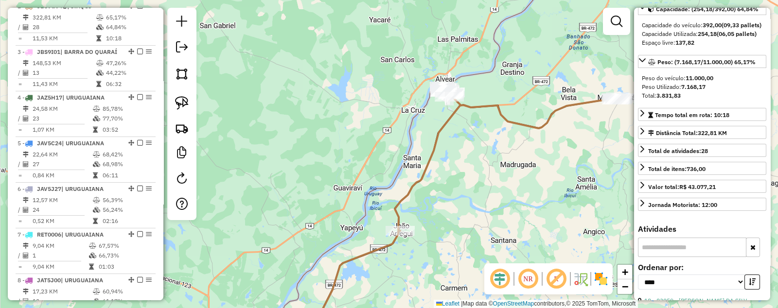
scroll to position [122, 0]
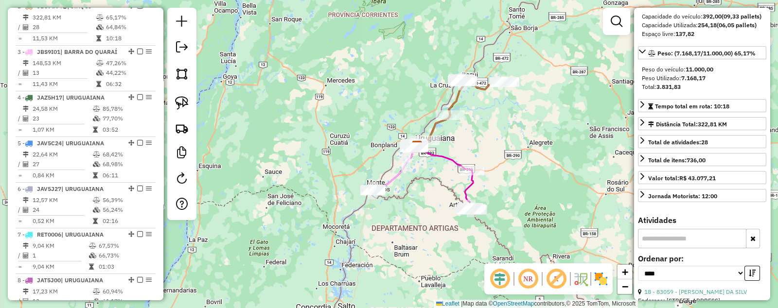
drag, startPoint x: 366, startPoint y: 235, endPoint x: 377, endPoint y: 175, distance: 61.3
click at [377, 175] on div "Janela de atendimento Grade de atendimento Capacidade Transportadoras Veículos …" at bounding box center [389, 154] width 778 height 308
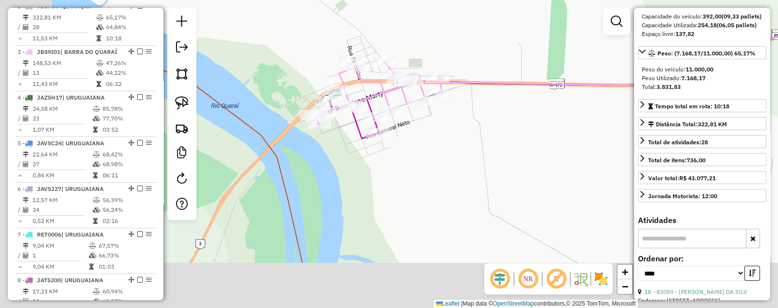
drag, startPoint x: 322, startPoint y: 210, endPoint x: 480, endPoint y: 149, distance: 169.5
click at [480, 149] on div "Janela de atendimento Grade de atendimento Capacidade Transportadoras Veículos …" at bounding box center [389, 154] width 778 height 308
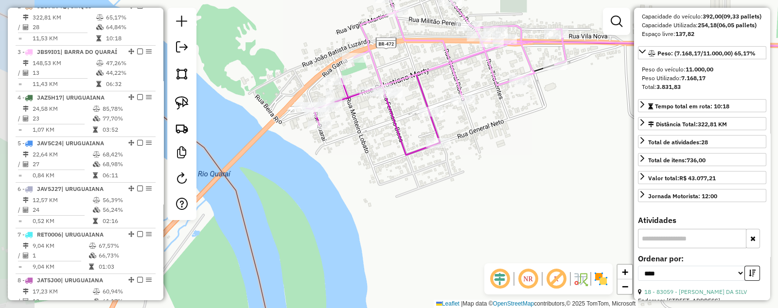
drag, startPoint x: 257, startPoint y: 181, endPoint x: 338, endPoint y: 221, distance: 90.2
click at [338, 221] on div "Janela de atendimento Grade de atendimento Capacidade Transportadoras Veículos …" at bounding box center [389, 154] width 778 height 308
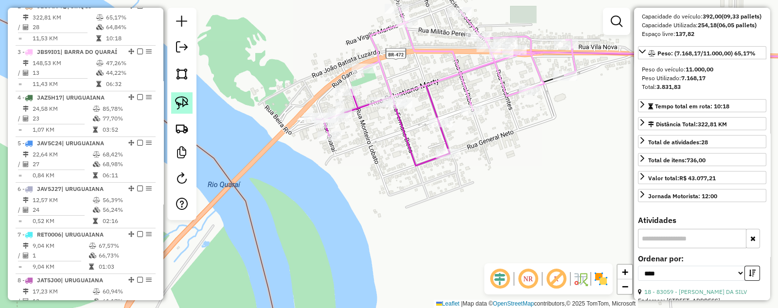
click at [187, 101] on img at bounding box center [182, 103] width 14 height 14
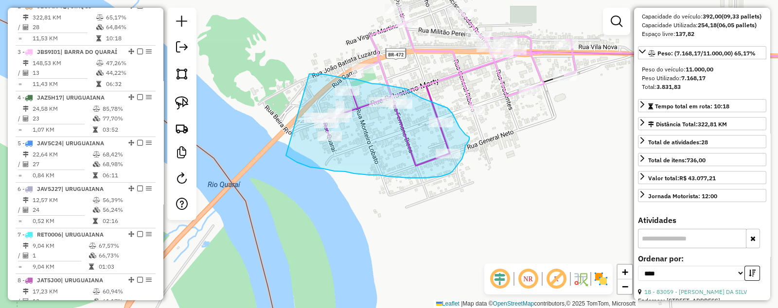
drag, startPoint x: 311, startPoint y: 74, endPoint x: 282, endPoint y: 154, distance: 85.5
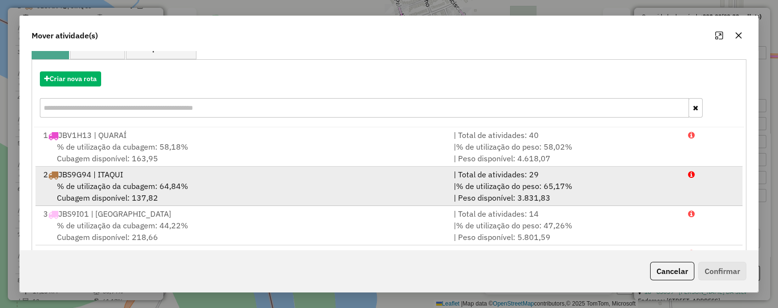
scroll to position [180, 0]
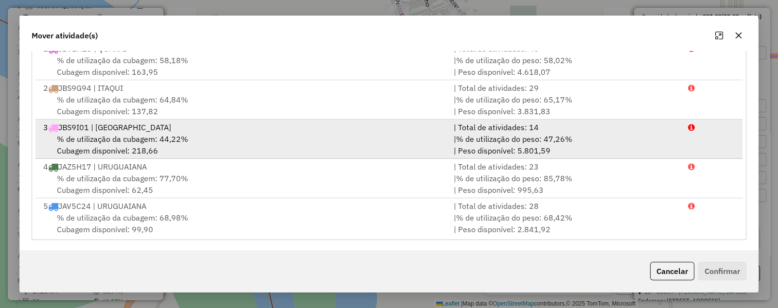
click at [84, 130] on div "3 JBS9I01 | BARRA DO QUARAÍ" at bounding box center [242, 128] width 410 height 12
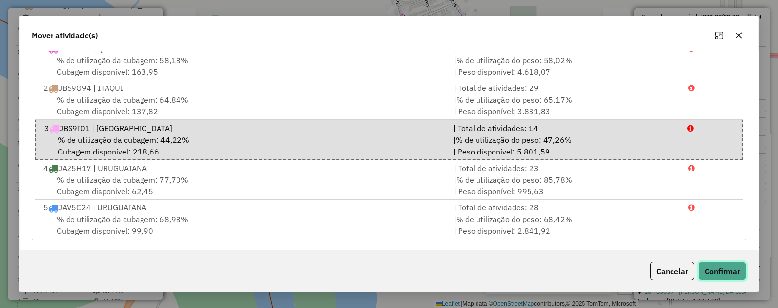
click at [720, 268] on button "Confirmar" at bounding box center [722, 271] width 48 height 18
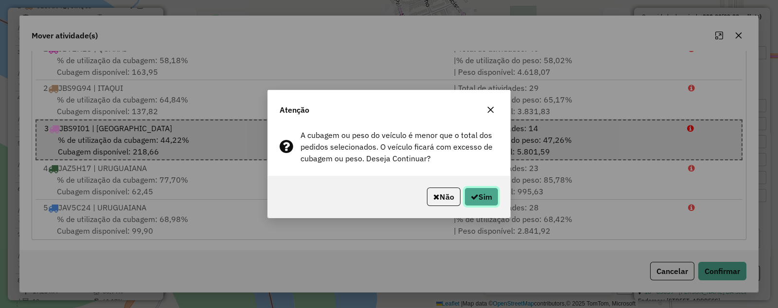
click at [480, 196] on button "Sim" at bounding box center [481, 197] width 34 height 18
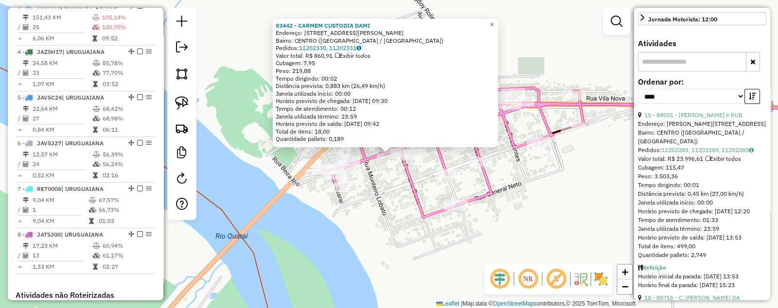
scroll to position [304, 0]
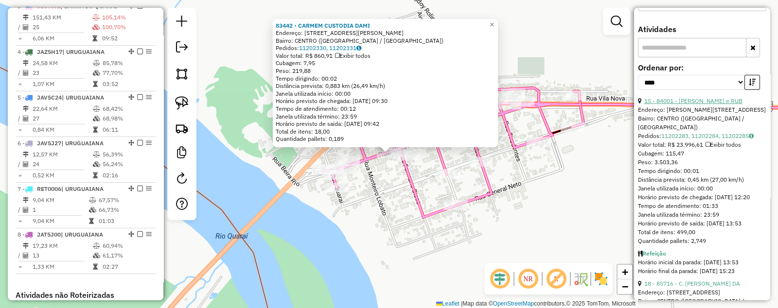
click at [700, 105] on link "15 - 84001 - IGOR O MACHADO e RUB" at bounding box center [693, 100] width 98 height 7
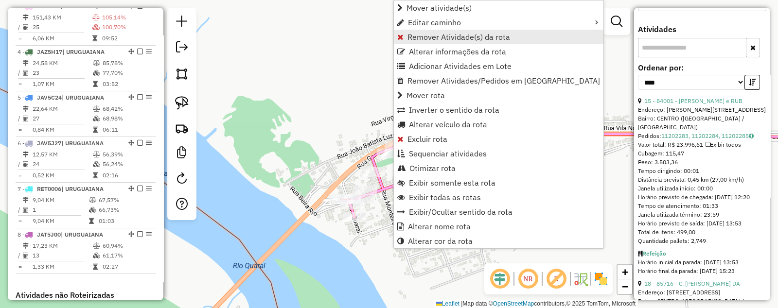
click at [435, 39] on span "Remover Atividade(s) da rota" at bounding box center [458, 37] width 103 height 8
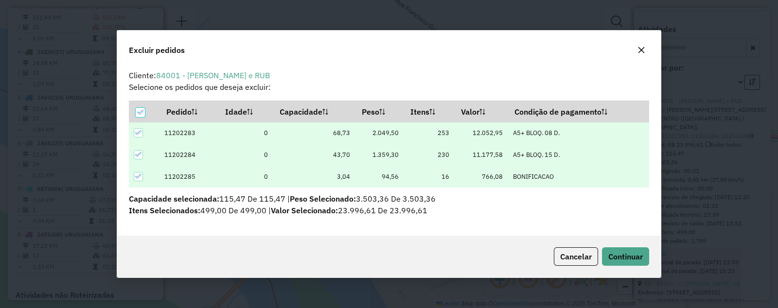
scroll to position [0, 0]
click at [623, 252] on span "Continuar" at bounding box center [625, 257] width 35 height 10
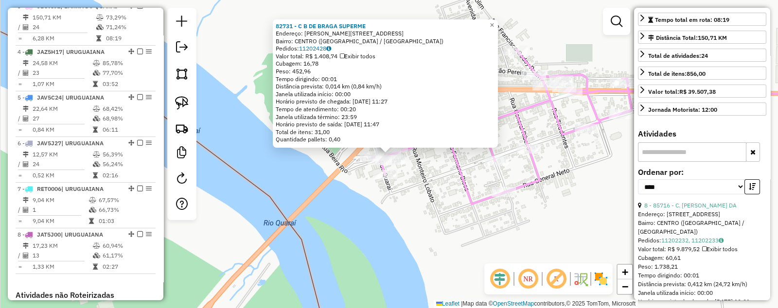
scroll to position [226, 0]
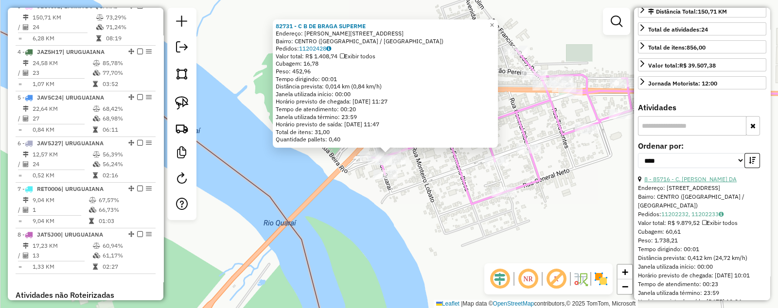
click at [698, 183] on link "8 - 85716 - C. SANDRA BEITUNI DA" at bounding box center [690, 179] width 92 height 7
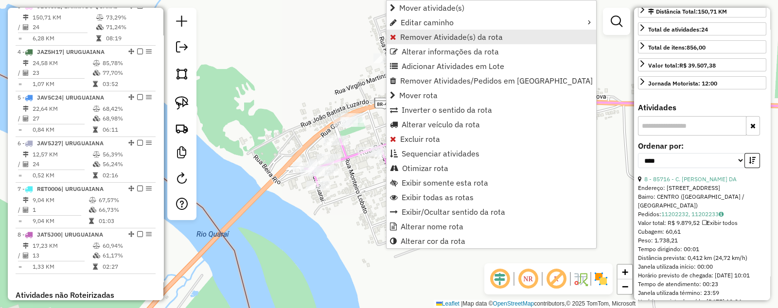
click at [428, 34] on span "Remover Atividade(s) da rota" at bounding box center [451, 37] width 103 height 8
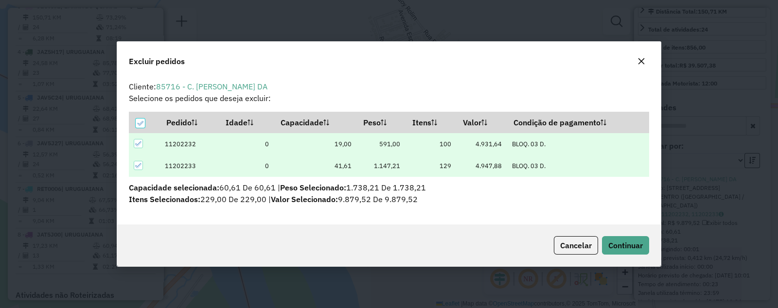
scroll to position [0, 0]
click at [631, 243] on span "Continuar" at bounding box center [625, 246] width 35 height 10
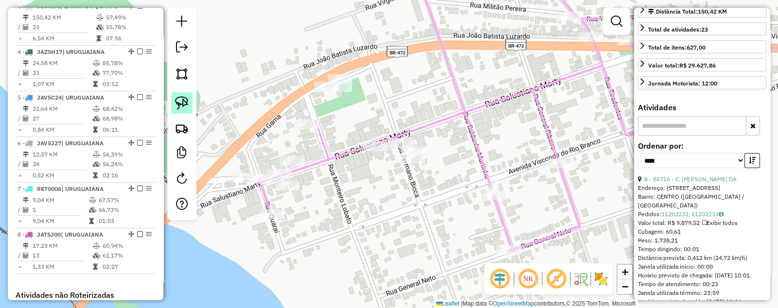
click at [180, 101] on img at bounding box center [182, 103] width 14 height 14
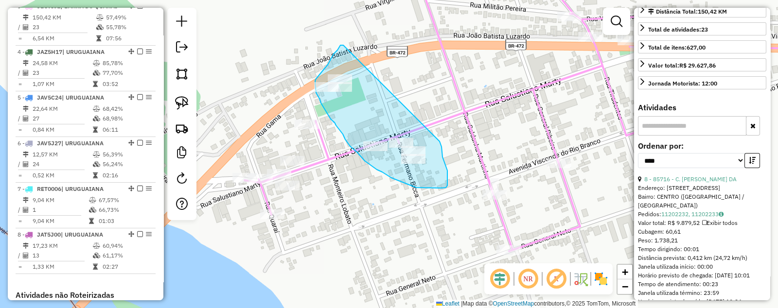
drag, startPoint x: 343, startPoint y: 45, endPoint x: 440, endPoint y: 141, distance: 136.2
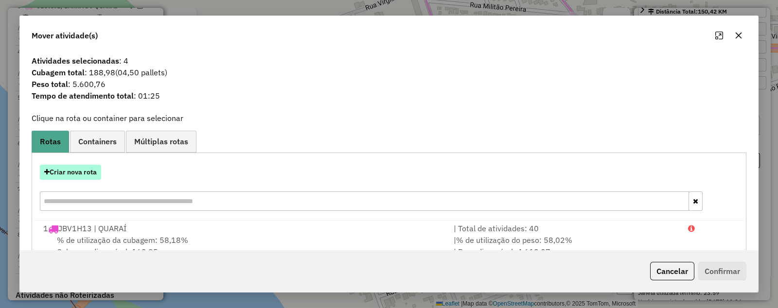
click at [72, 171] on button "Criar nova rota" at bounding box center [70, 172] width 61 height 15
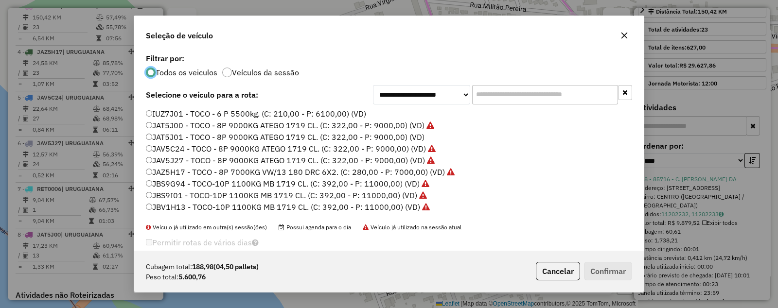
scroll to position [5, 3]
click at [169, 138] on label "JAT5J01 - TOCO - 8P 9000KG ATEGO 1719 CL. (C: 322,00 - P: 9000,00) (VD)" at bounding box center [285, 137] width 279 height 12
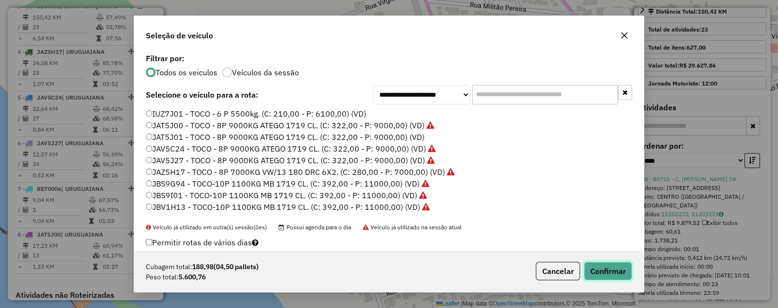
click at [614, 272] on button "Confirmar" at bounding box center [608, 271] width 48 height 18
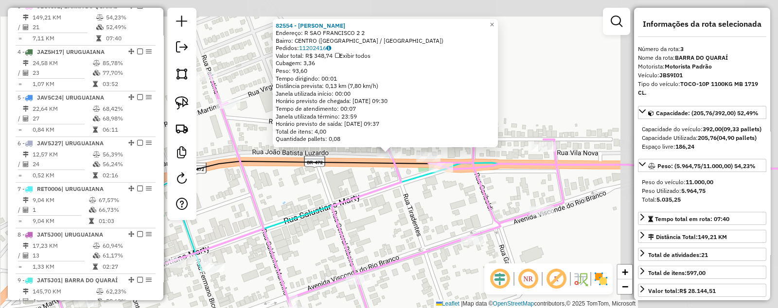
scroll to position [467, 0]
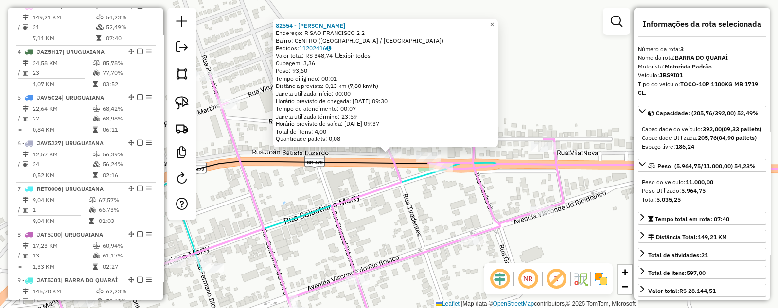
click at [494, 20] on span "×" at bounding box center [492, 24] width 4 height 8
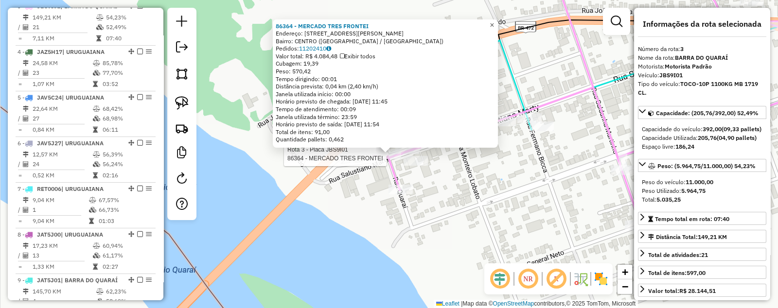
click at [494, 22] on span "×" at bounding box center [492, 25] width 4 height 8
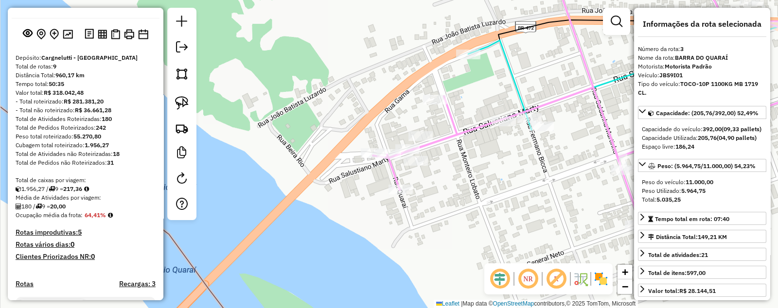
scroll to position [0, 0]
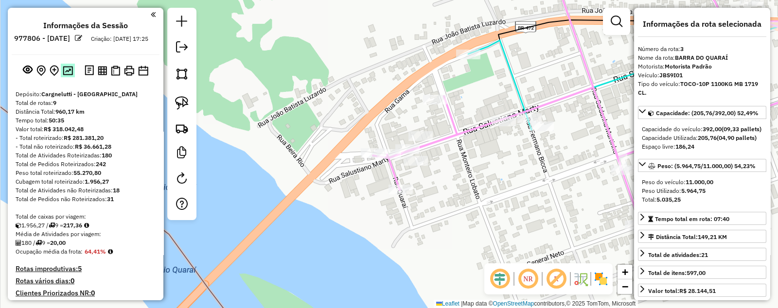
click at [67, 75] on img at bounding box center [68, 70] width 10 height 9
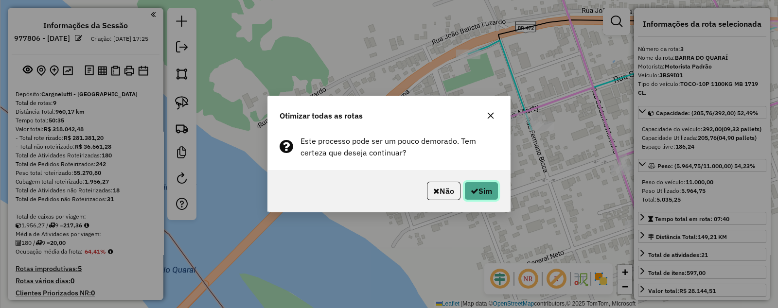
click at [476, 189] on icon "button" at bounding box center [475, 191] width 8 height 8
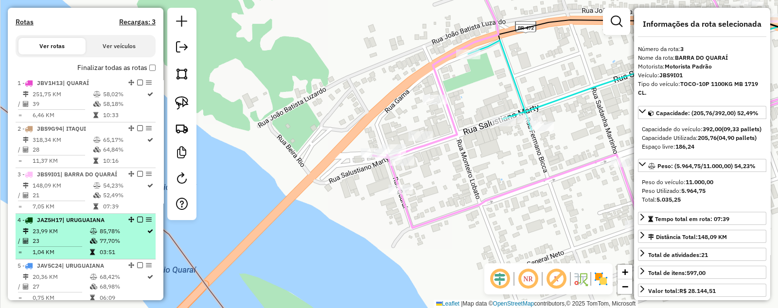
scroll to position [284, 0]
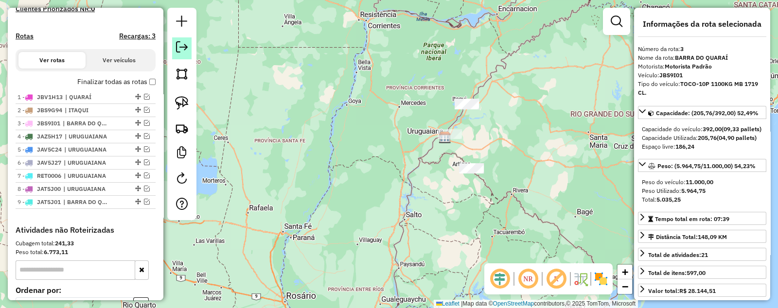
click at [178, 46] on em at bounding box center [182, 47] width 12 height 12
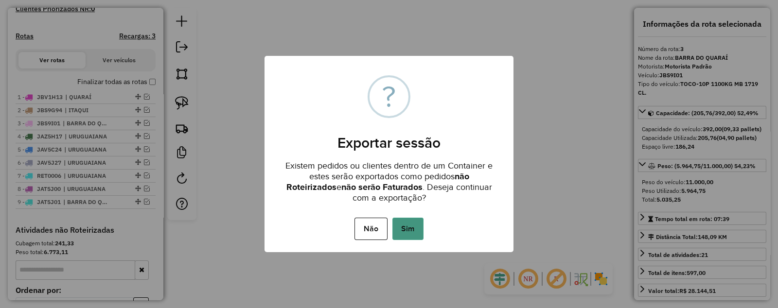
click at [411, 230] on button "Sim" at bounding box center [407, 229] width 31 height 22
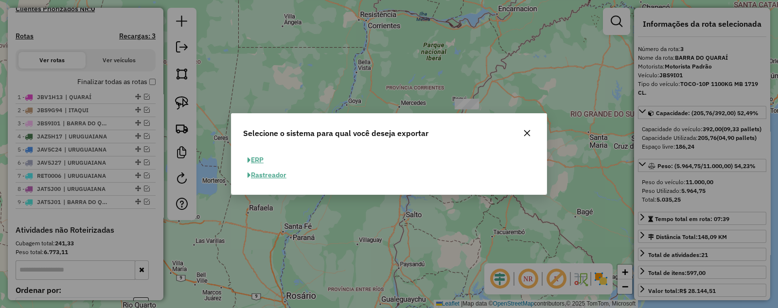
click at [250, 159] on span "button" at bounding box center [248, 160] width 3 height 7
select select "**"
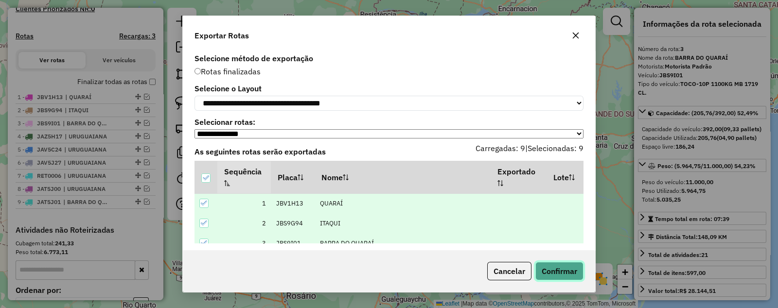
click at [554, 271] on button "Confirmar" at bounding box center [559, 271] width 48 height 18
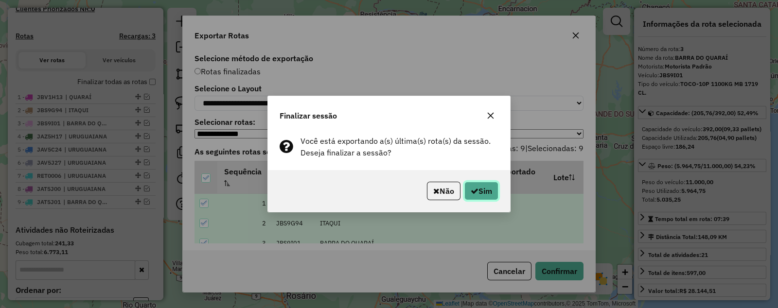
click at [484, 193] on button "Sim" at bounding box center [481, 191] width 34 height 18
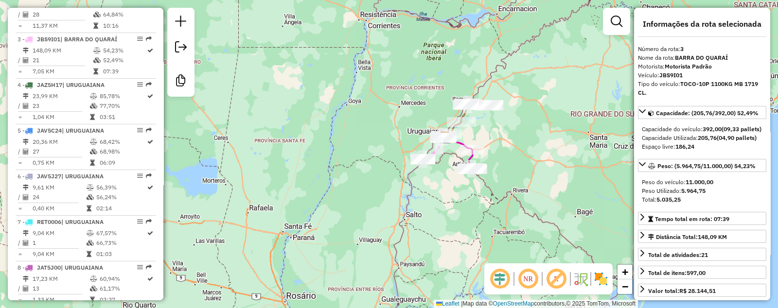
scroll to position [474, 0]
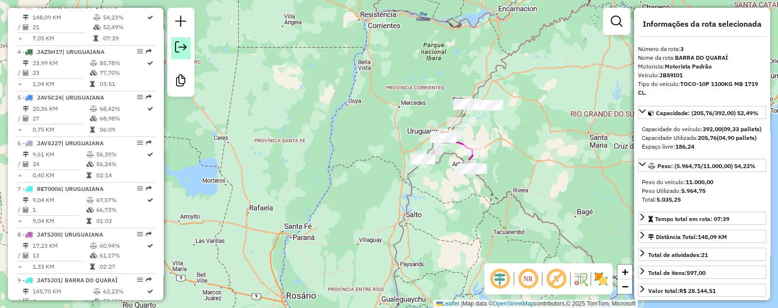
click at [182, 43] on em at bounding box center [181, 47] width 12 height 12
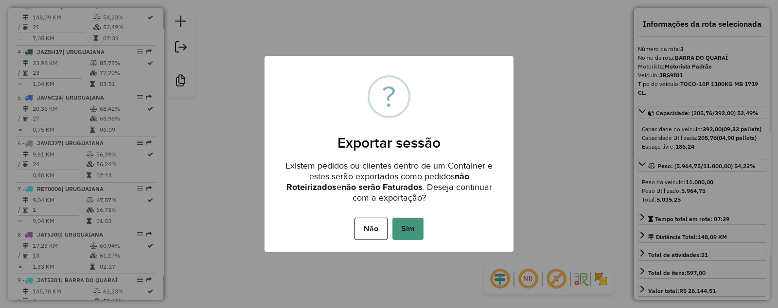
click at [411, 228] on button "Sim" at bounding box center [407, 229] width 31 height 22
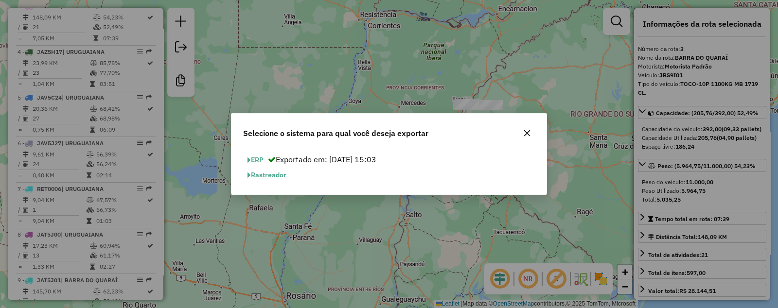
click at [265, 155] on button "ERP" at bounding box center [255, 160] width 25 height 15
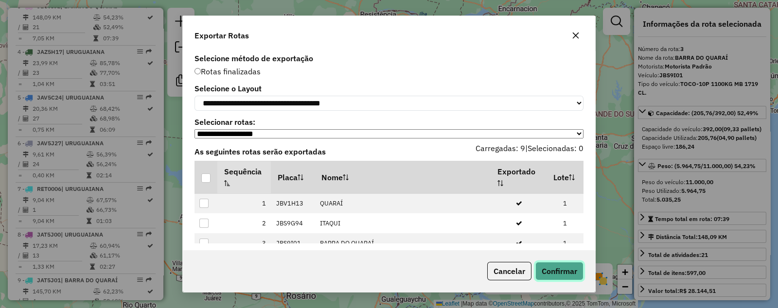
click at [563, 268] on button "Confirmar" at bounding box center [559, 271] width 48 height 18
click at [507, 273] on button "Cancelar" at bounding box center [509, 271] width 44 height 18
